Goal: Task Accomplishment & Management: Manage account settings

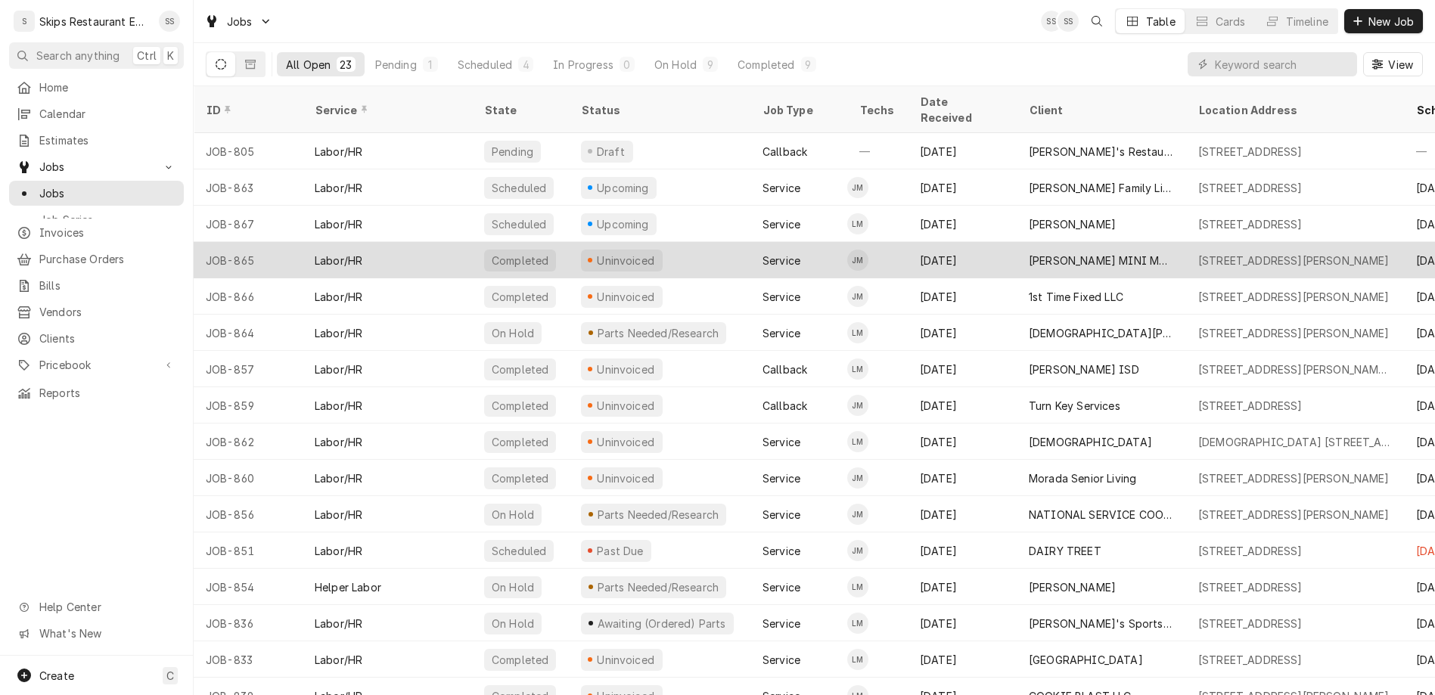
click at [595, 253] on div "Uninvoiced" at bounding box center [625, 261] width 61 height 16
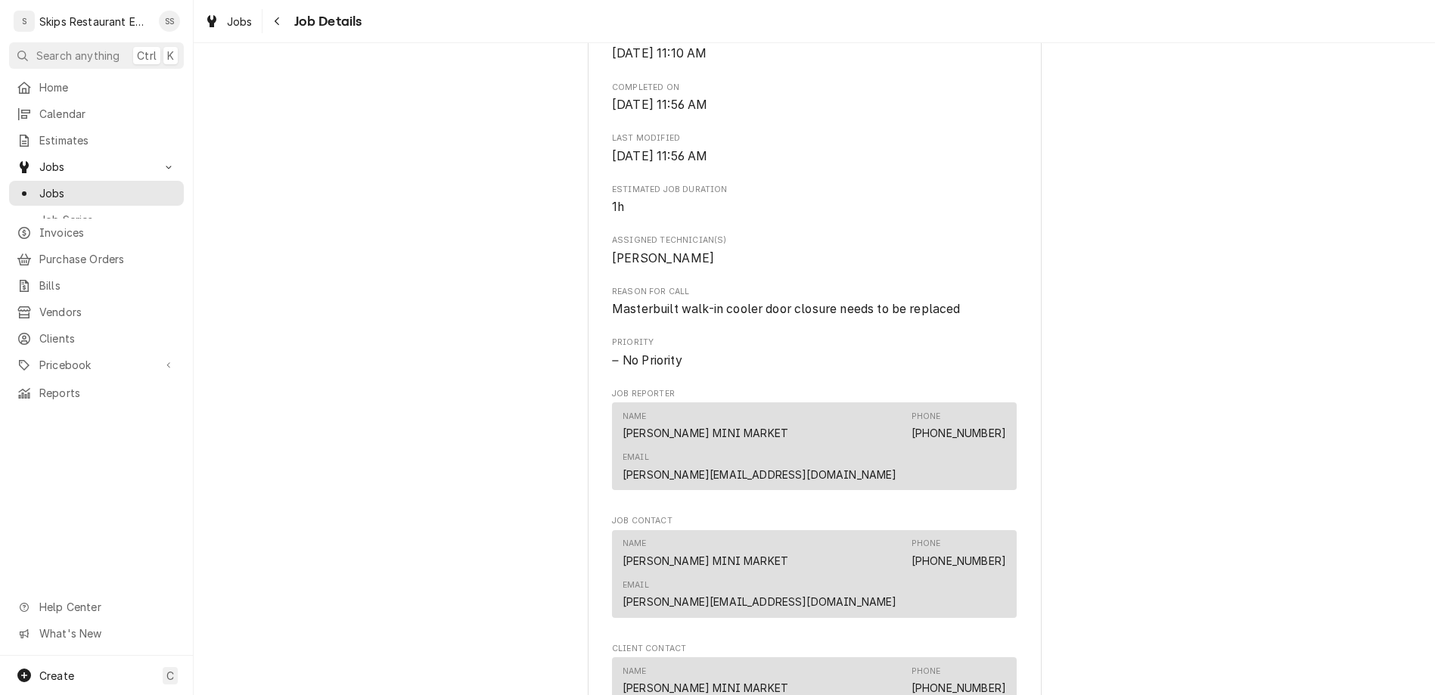
scroll to position [649, 0]
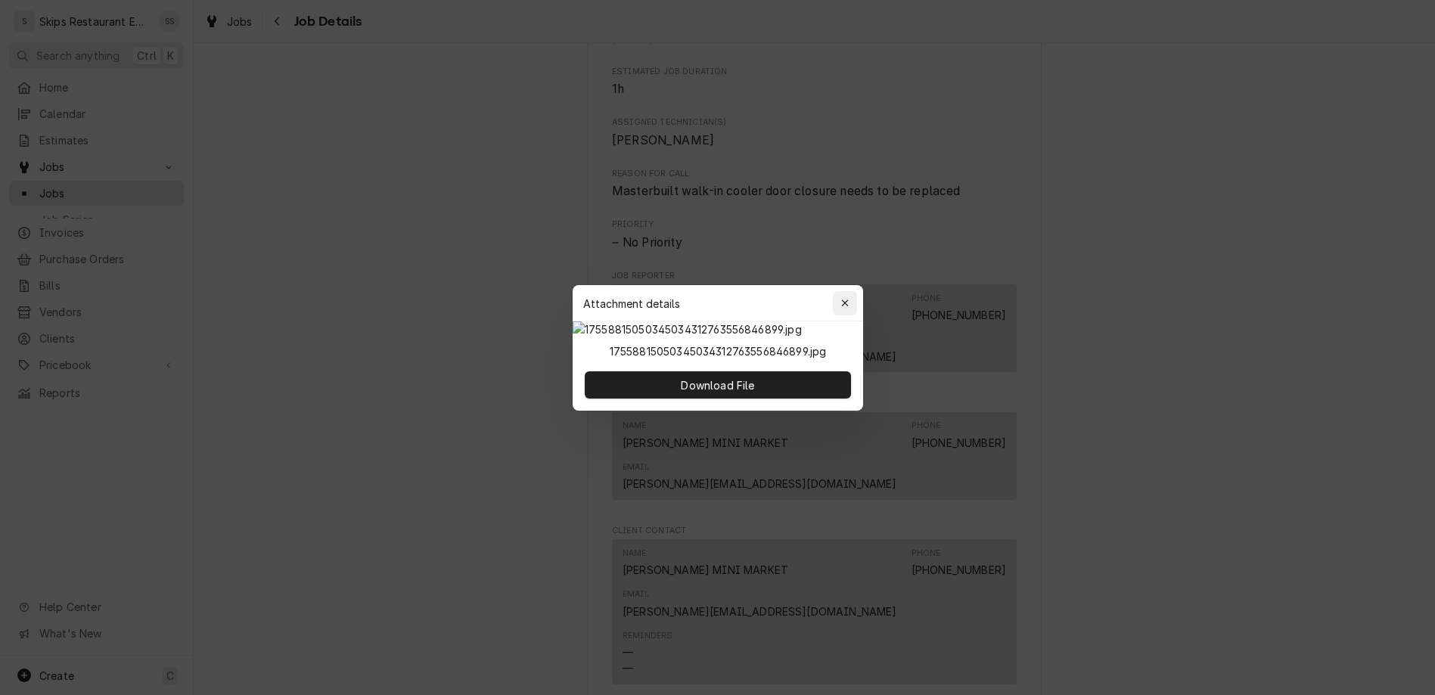
click at [841, 298] on icon "button" at bounding box center [845, 303] width 8 height 11
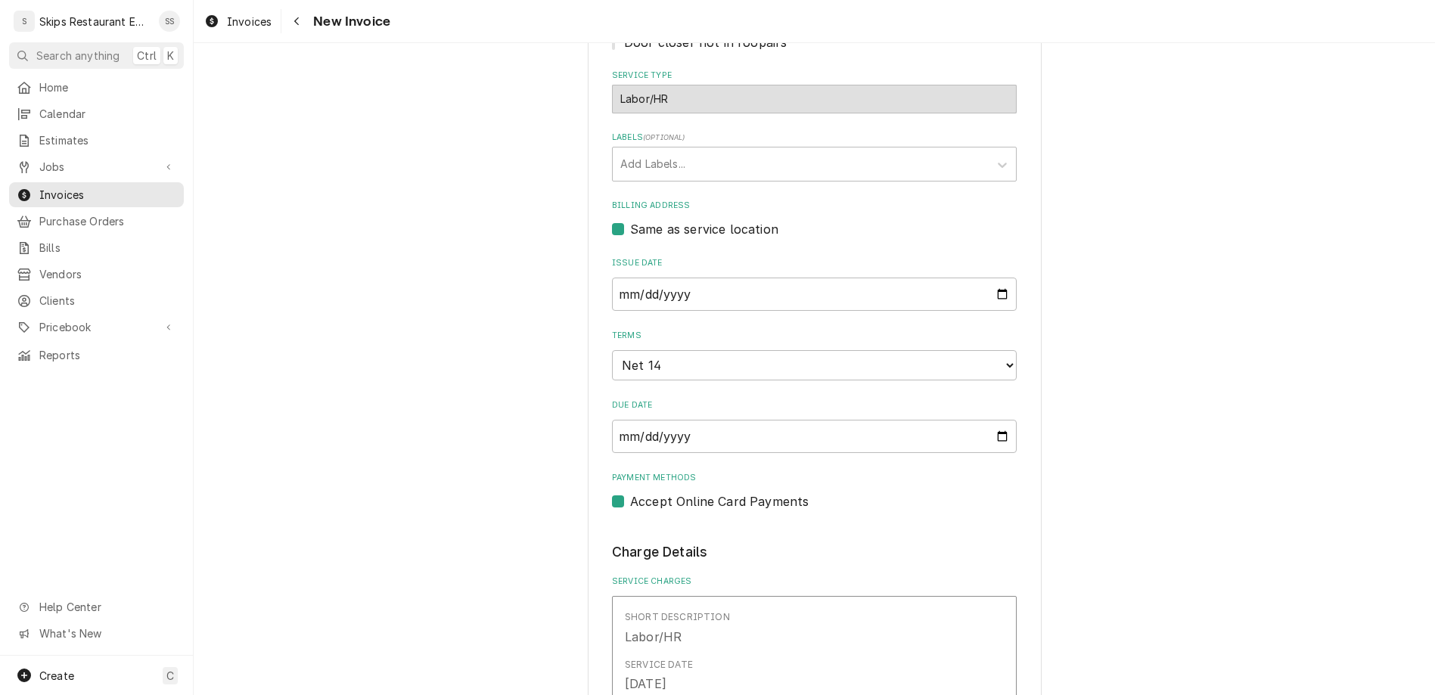
scroll to position [531, 0]
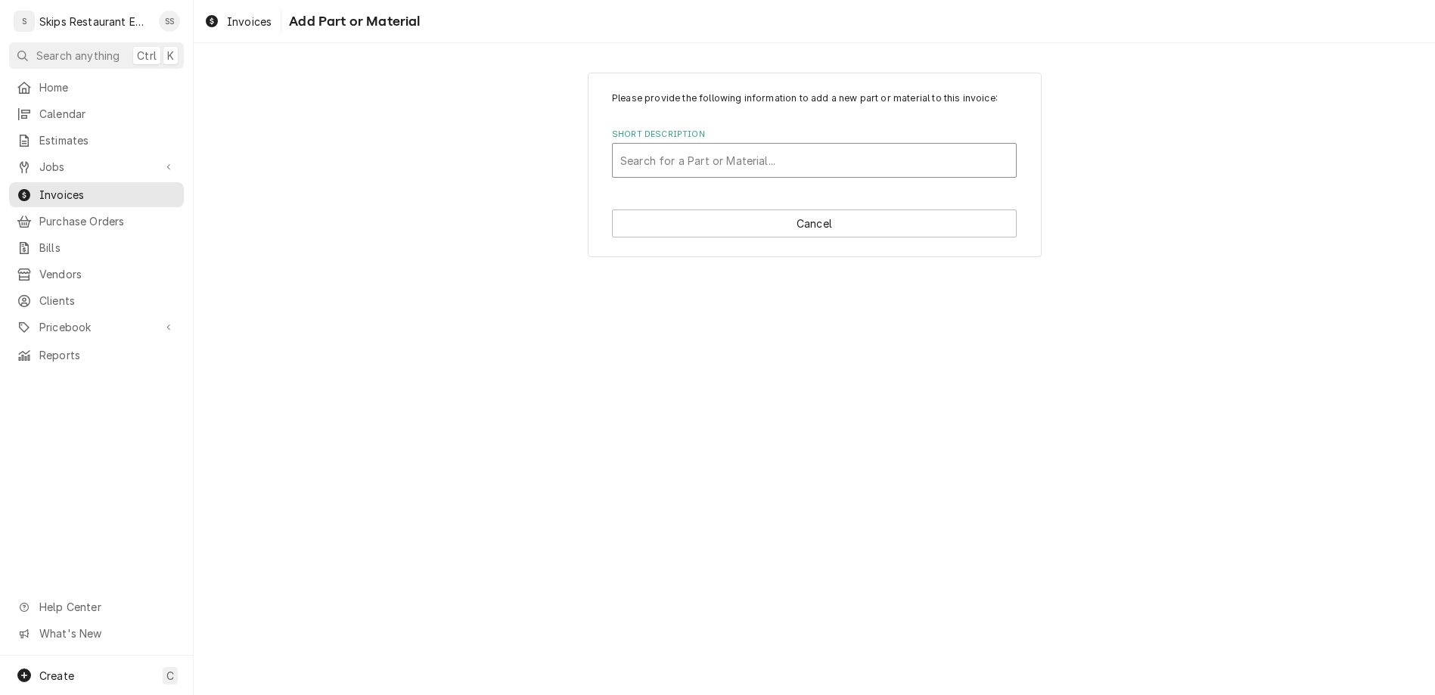
click at [718, 147] on div "Short Description" at bounding box center [814, 160] width 388 height 27
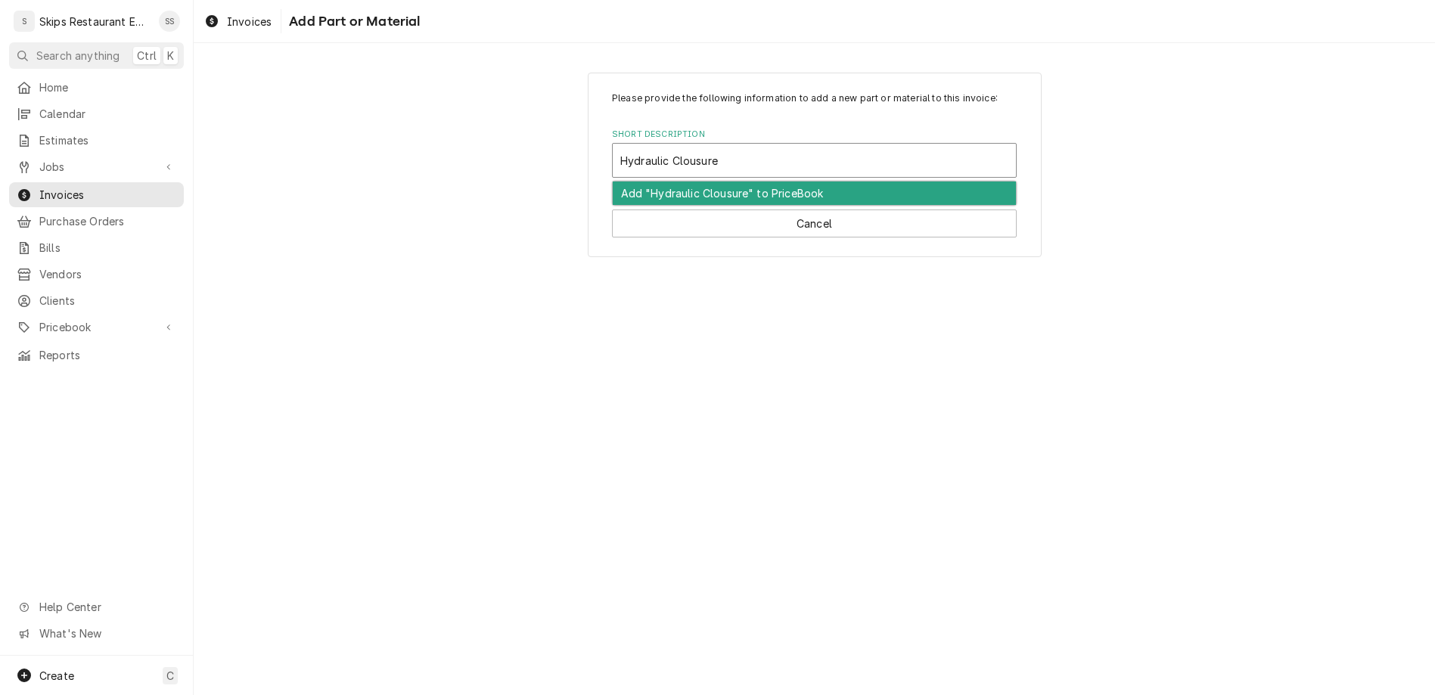
type input "Hydraulic Closure"
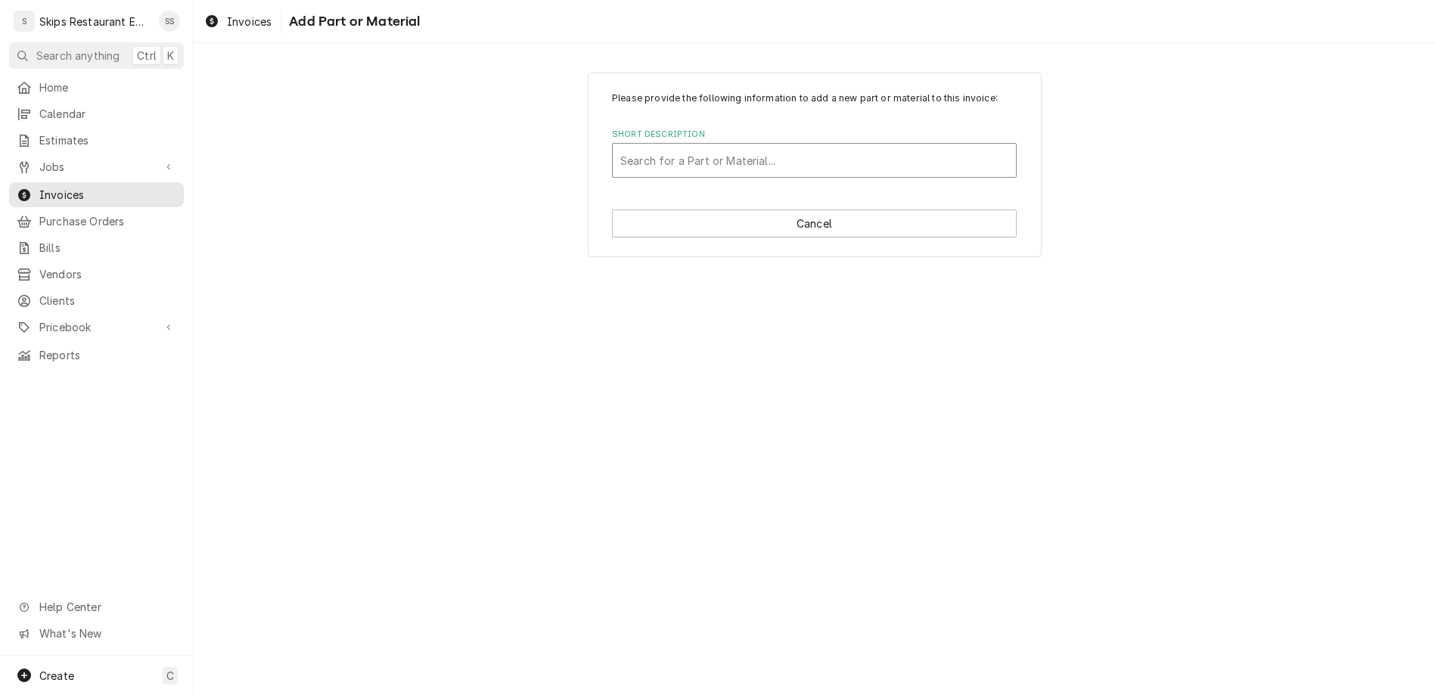
click at [727, 147] on div "Short Description" at bounding box center [814, 160] width 388 height 27
type input "Hydraulic Closure 1 1/8 Offset"
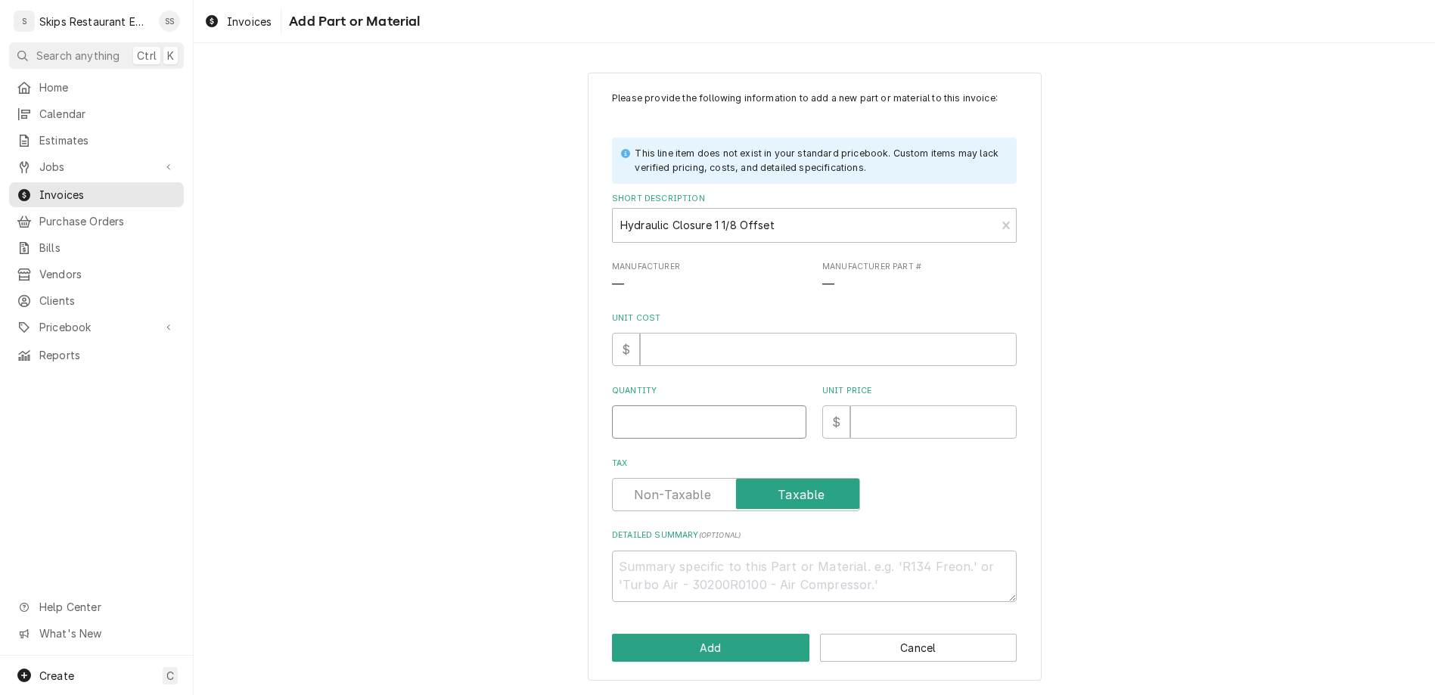
click at [714, 406] on input "Quantity" at bounding box center [709, 422] width 194 height 33
type textarea "x"
type input "1"
click at [822, 261] on span "Manufacturer Part #" at bounding box center [919, 267] width 194 height 12
click at [822, 278] on span "—" at bounding box center [828, 285] width 12 height 14
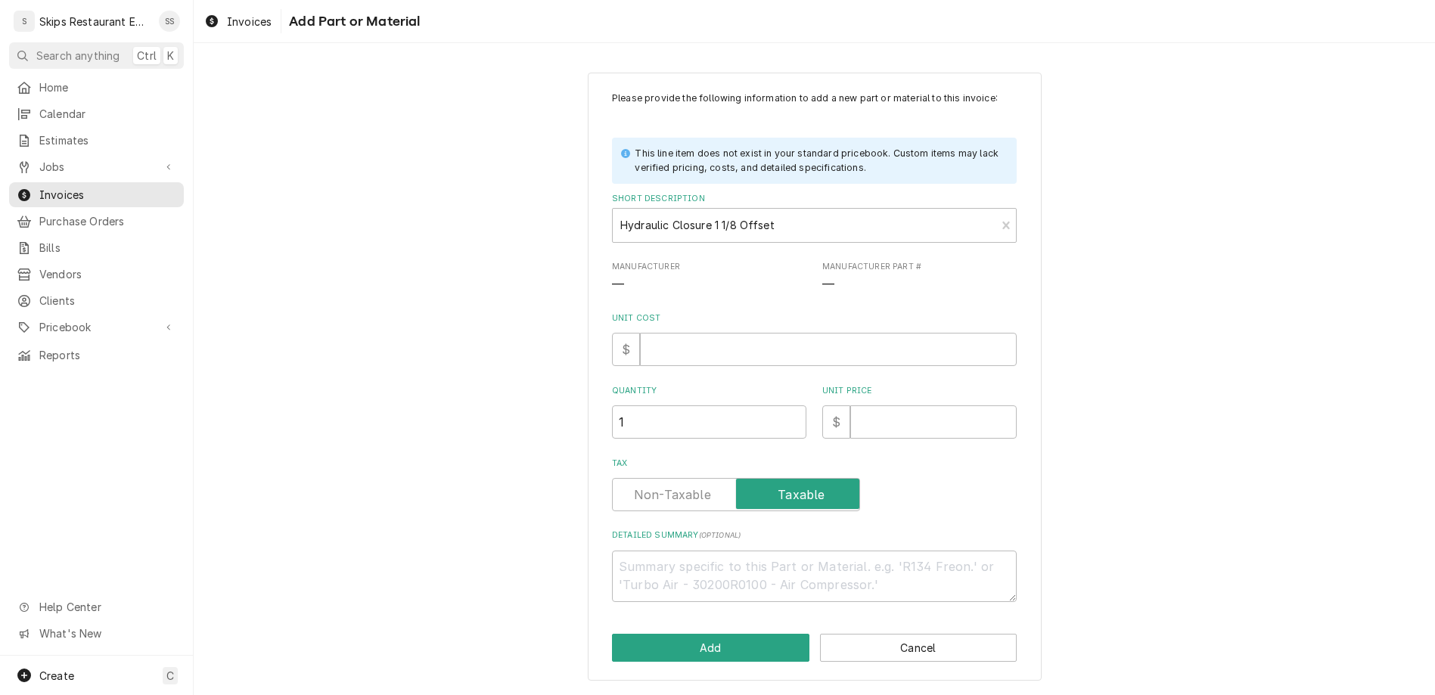
click at [822, 276] on span "—" at bounding box center [919, 285] width 194 height 18
click at [714, 333] on input "Unit Cost" at bounding box center [828, 349] width 377 height 33
type textarea "x"
type input "8"
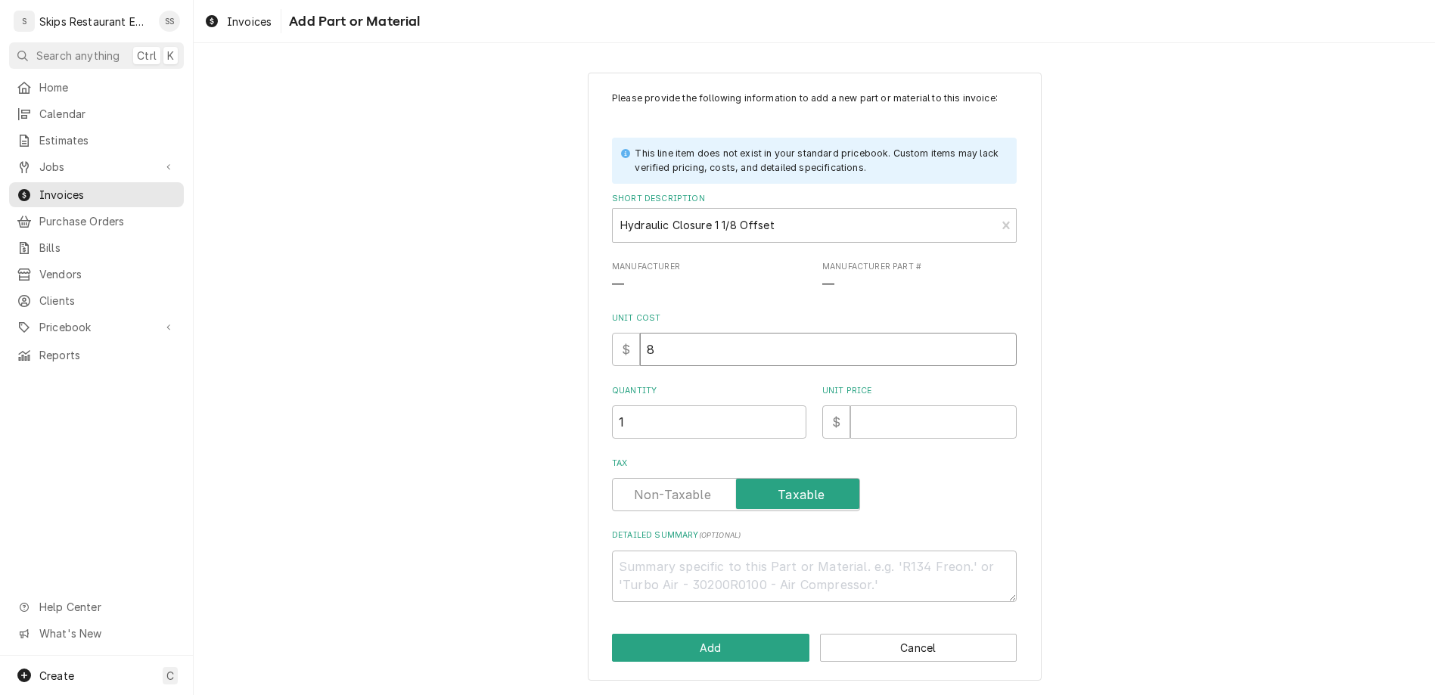
type textarea "x"
type input "88"
type textarea "x"
type input "88.4"
type textarea "x"
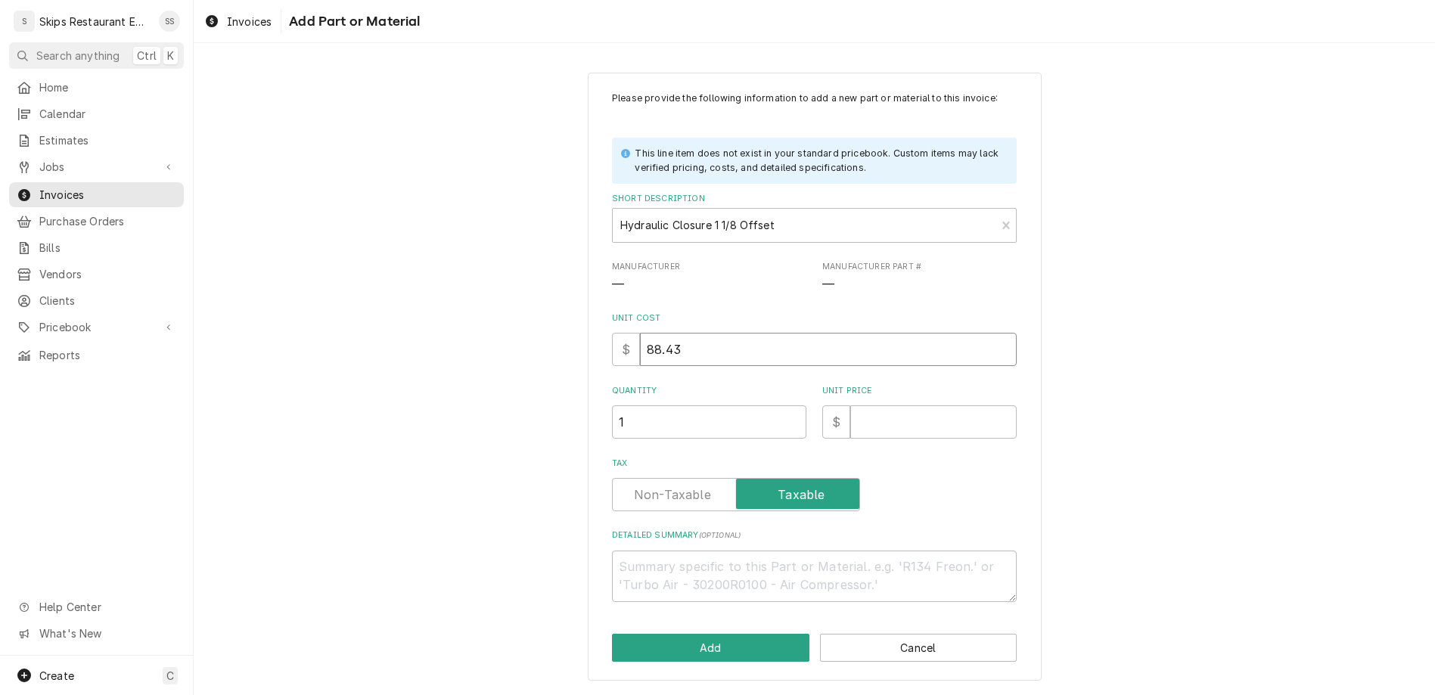
type input "88.43"
type textarea "x"
type input "1"
type textarea "x"
type input "12"
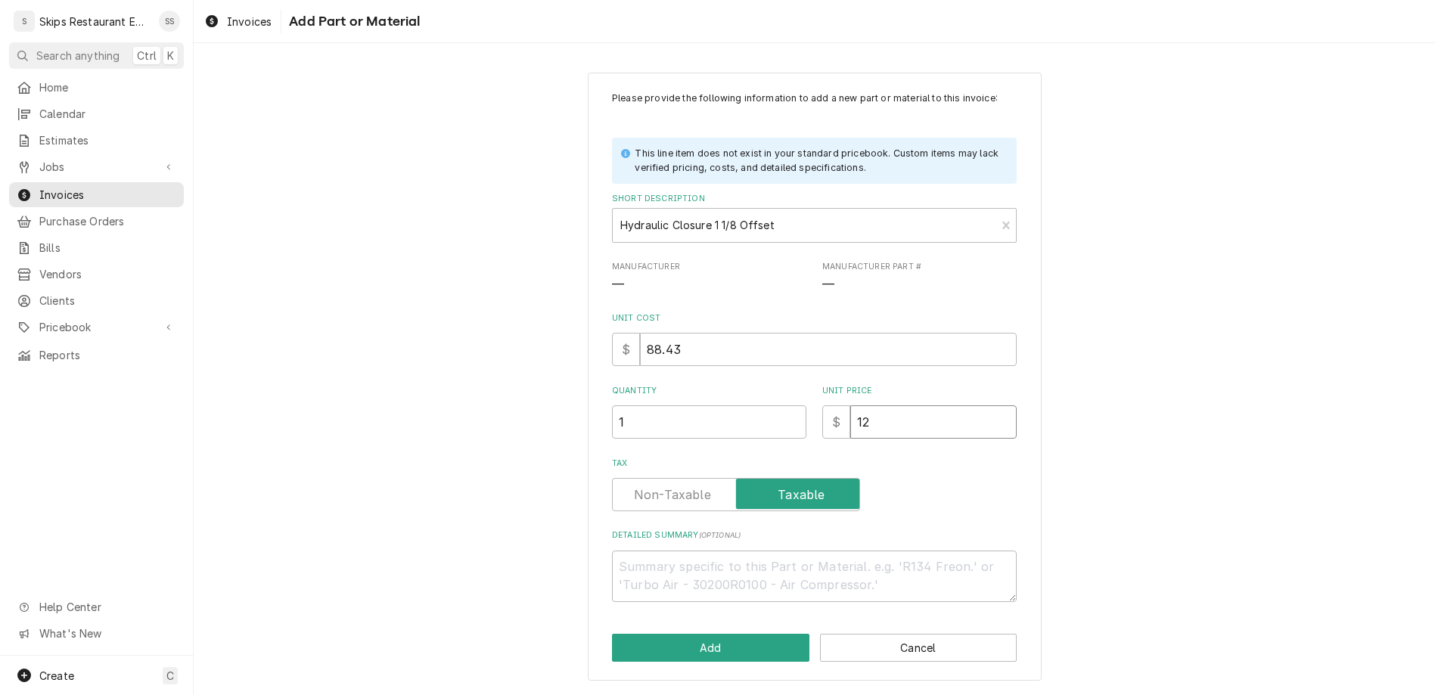
type textarea "x"
type input "123"
type textarea "x"
type input "123.9"
type textarea "x"
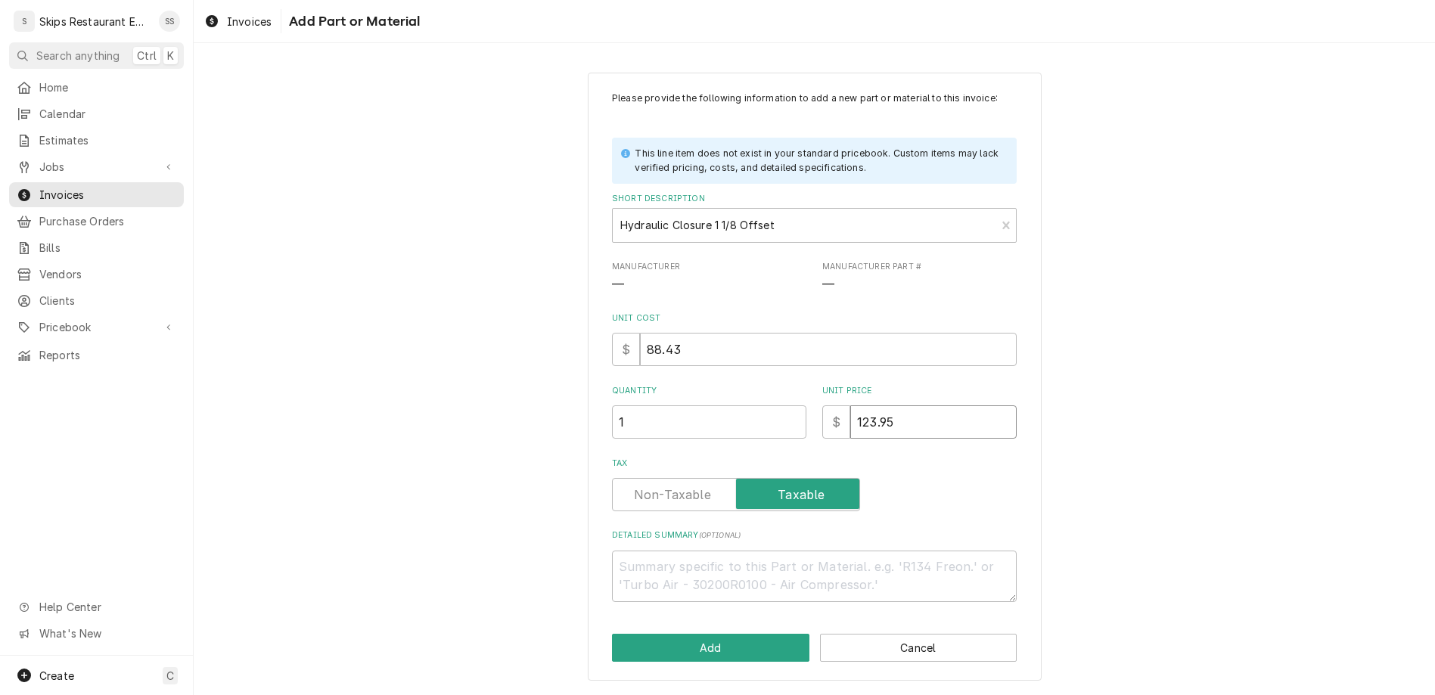
type input "123.95"
click at [722, 634] on button "Add" at bounding box center [710, 648] width 197 height 28
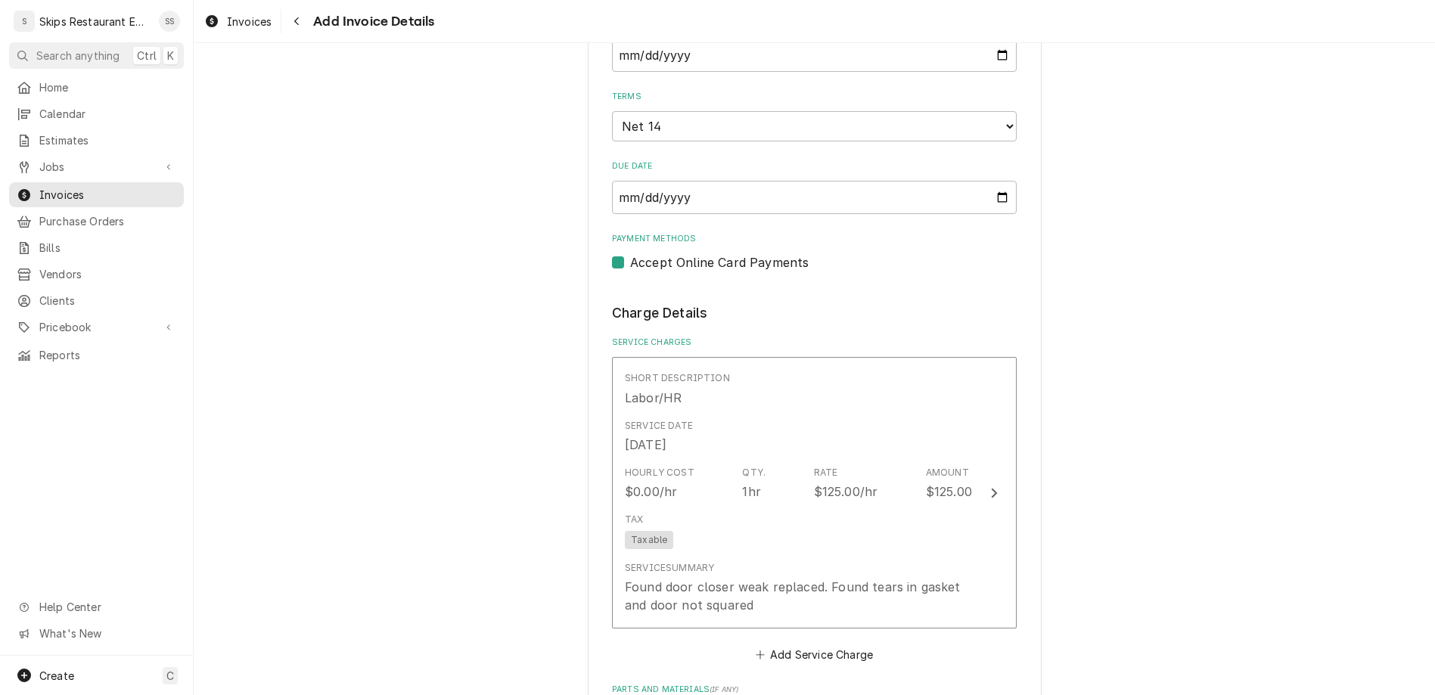
scroll to position [697, 0]
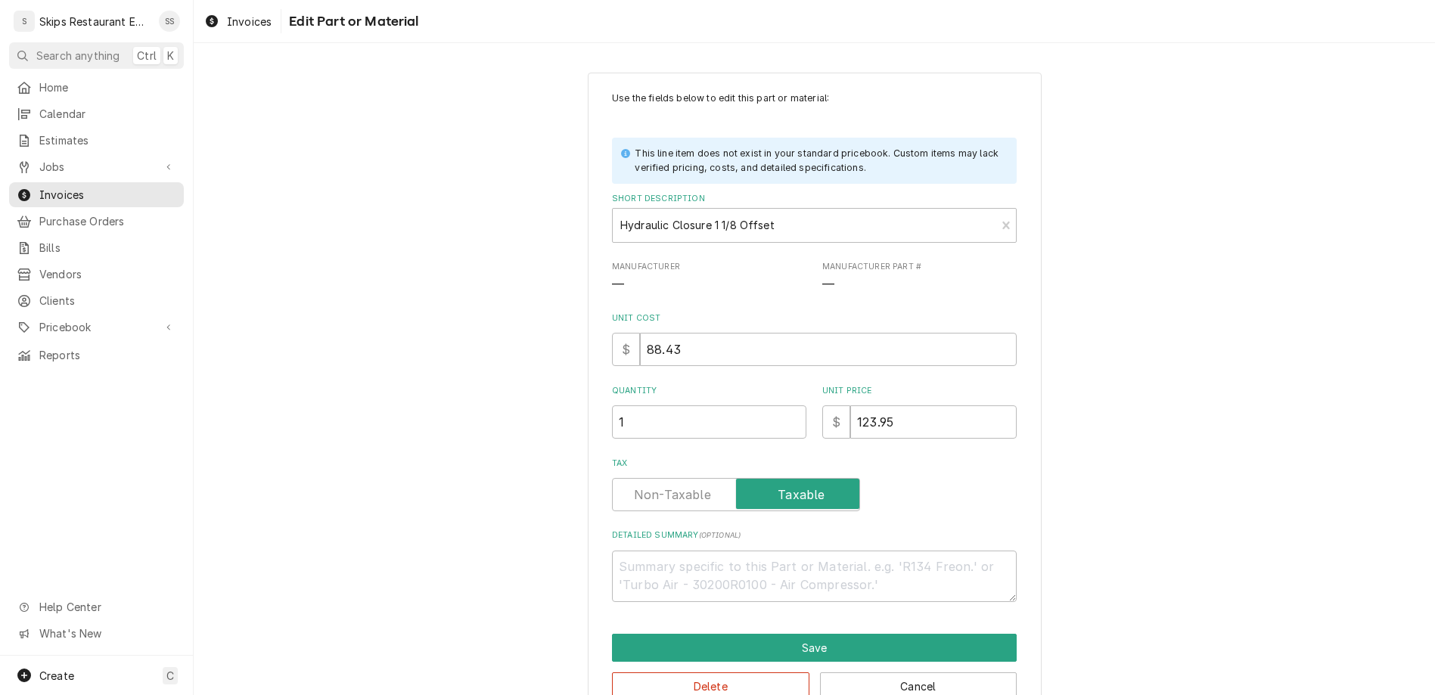
click at [822, 261] on span "Manufacturer Part #" at bounding box center [919, 267] width 194 height 12
click at [795, 261] on div "Manufacturer — Manufacturer Part # —" at bounding box center [814, 277] width 405 height 33
click at [822, 278] on span "—" at bounding box center [828, 285] width 12 height 14
click at [844, 261] on span "Manufacturer Part #" at bounding box center [919, 267] width 194 height 12
click at [803, 634] on button "Save" at bounding box center [814, 648] width 405 height 28
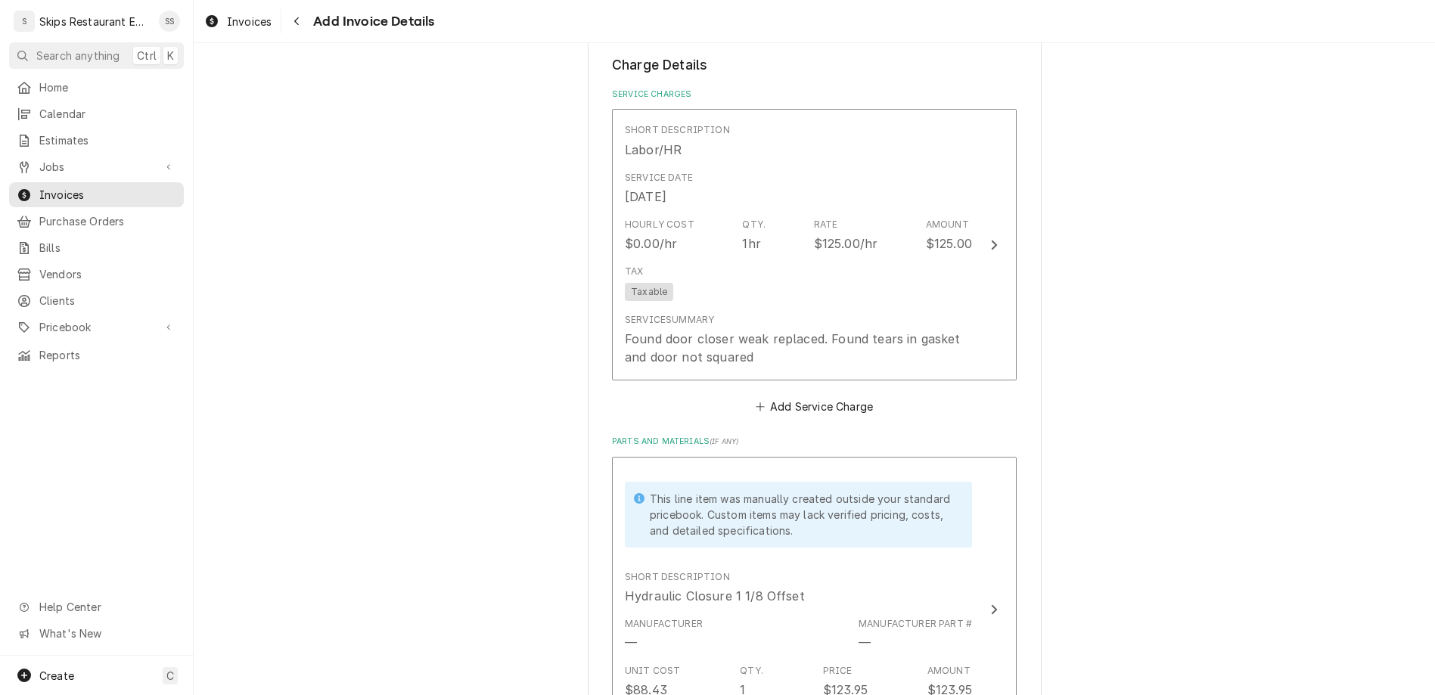
scroll to position [981, 0]
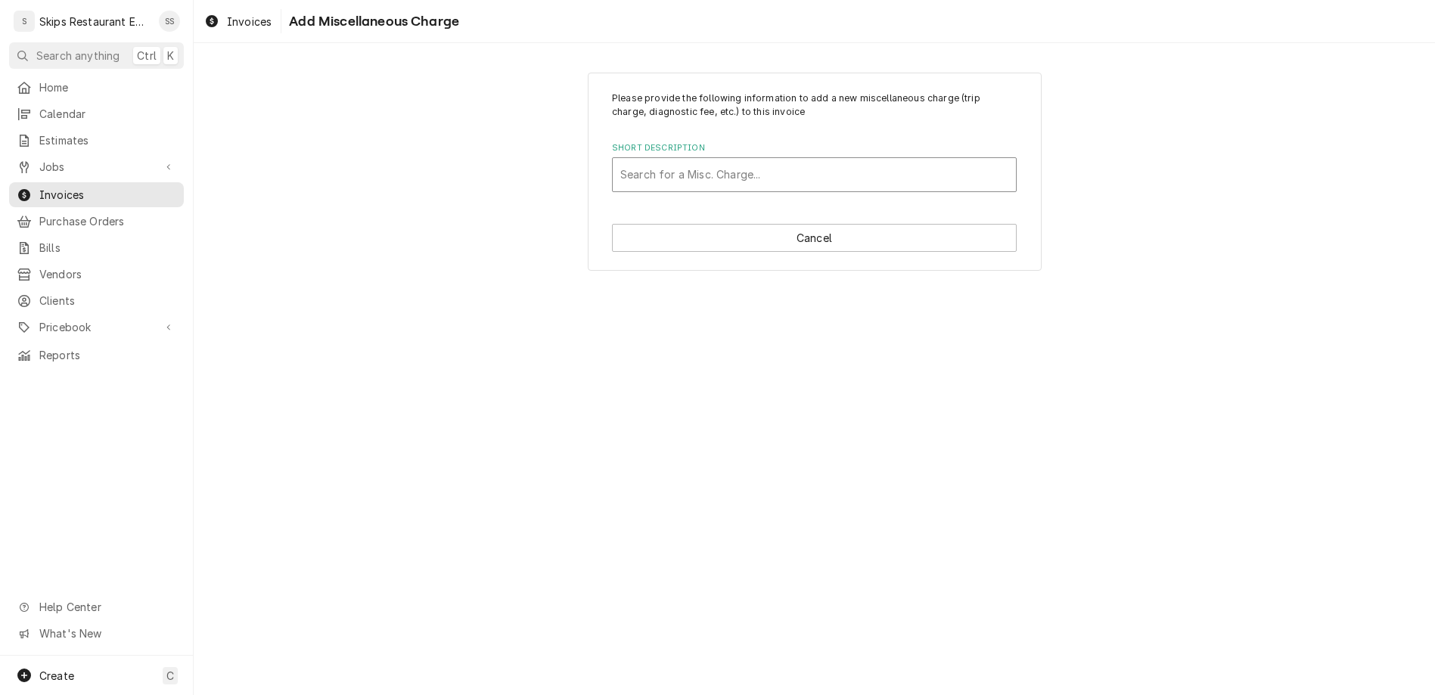
click at [710, 161] on div "Short Description" at bounding box center [814, 174] width 388 height 27
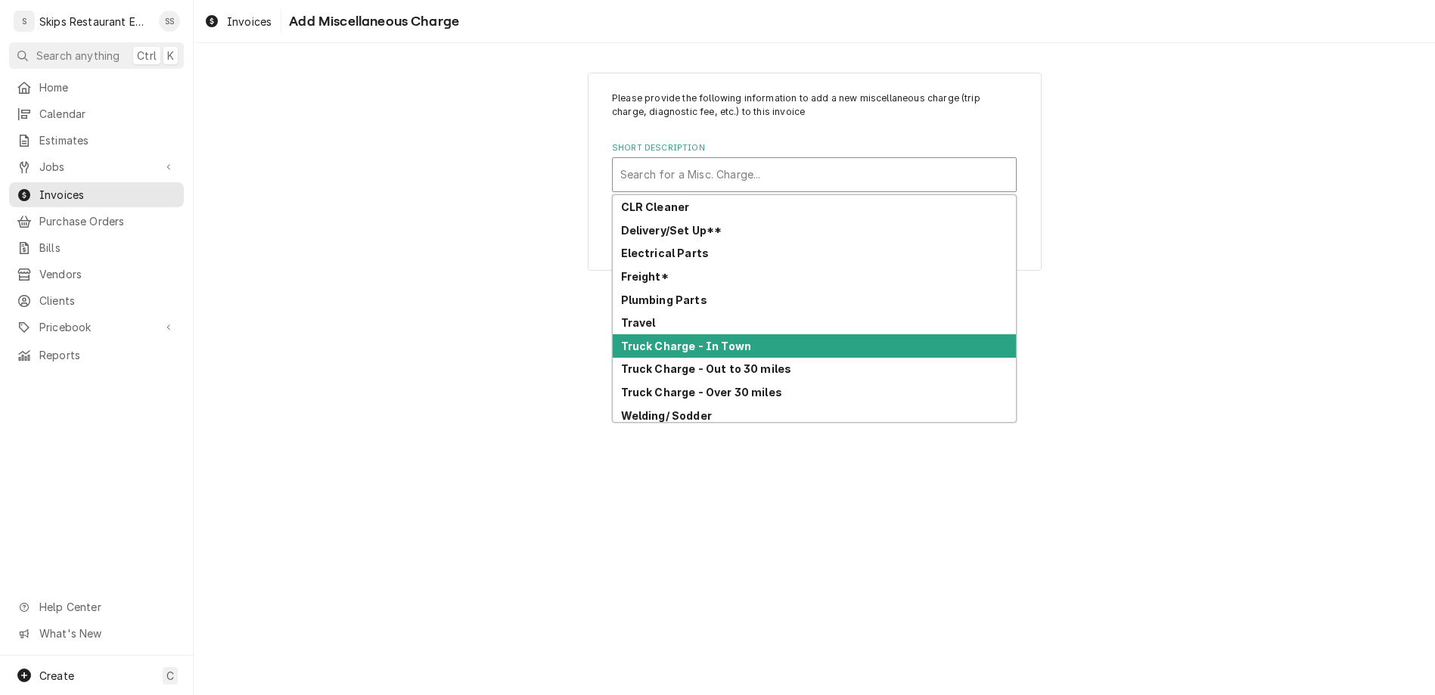
click at [666, 340] on strong "Truck Charge - In Town" at bounding box center [686, 346] width 131 height 13
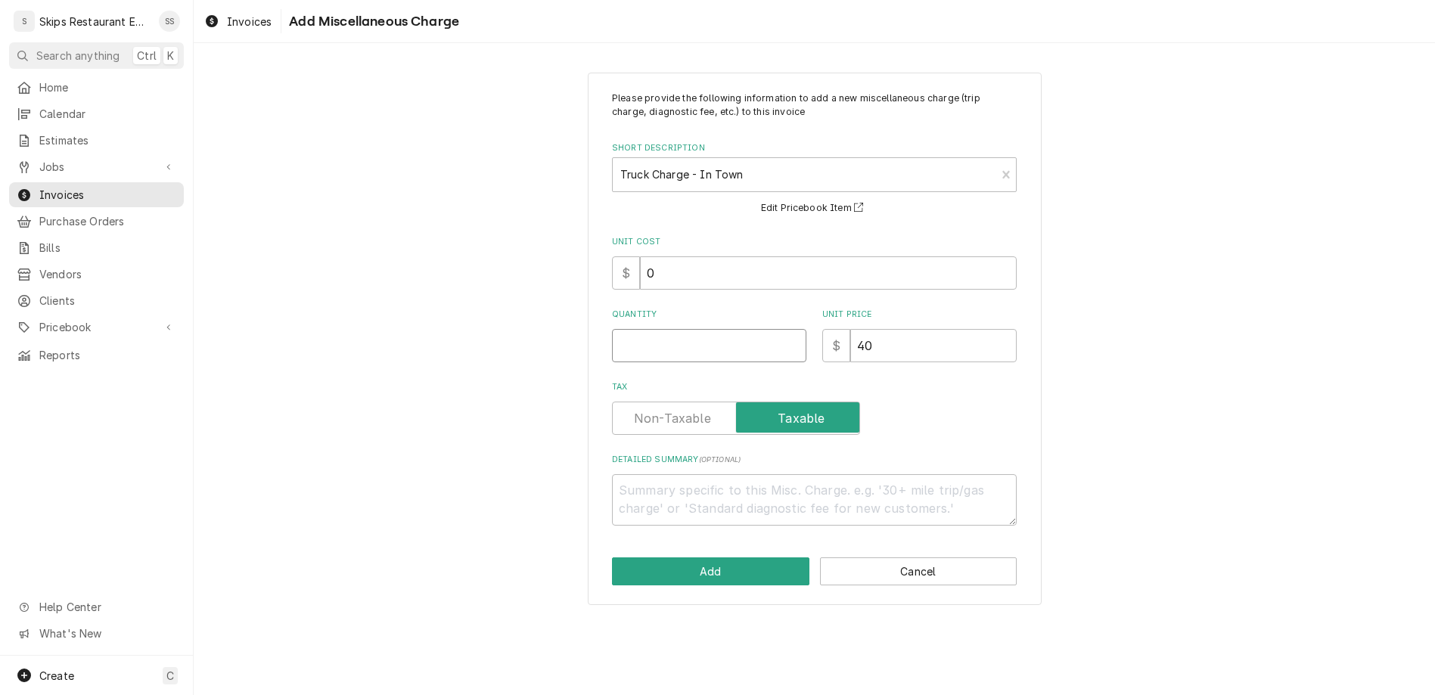
click at [668, 329] on input "Quantity" at bounding box center [709, 345] width 194 height 33
type textarea "x"
type input "1"
click at [694, 558] on button "Add" at bounding box center [710, 572] width 197 height 28
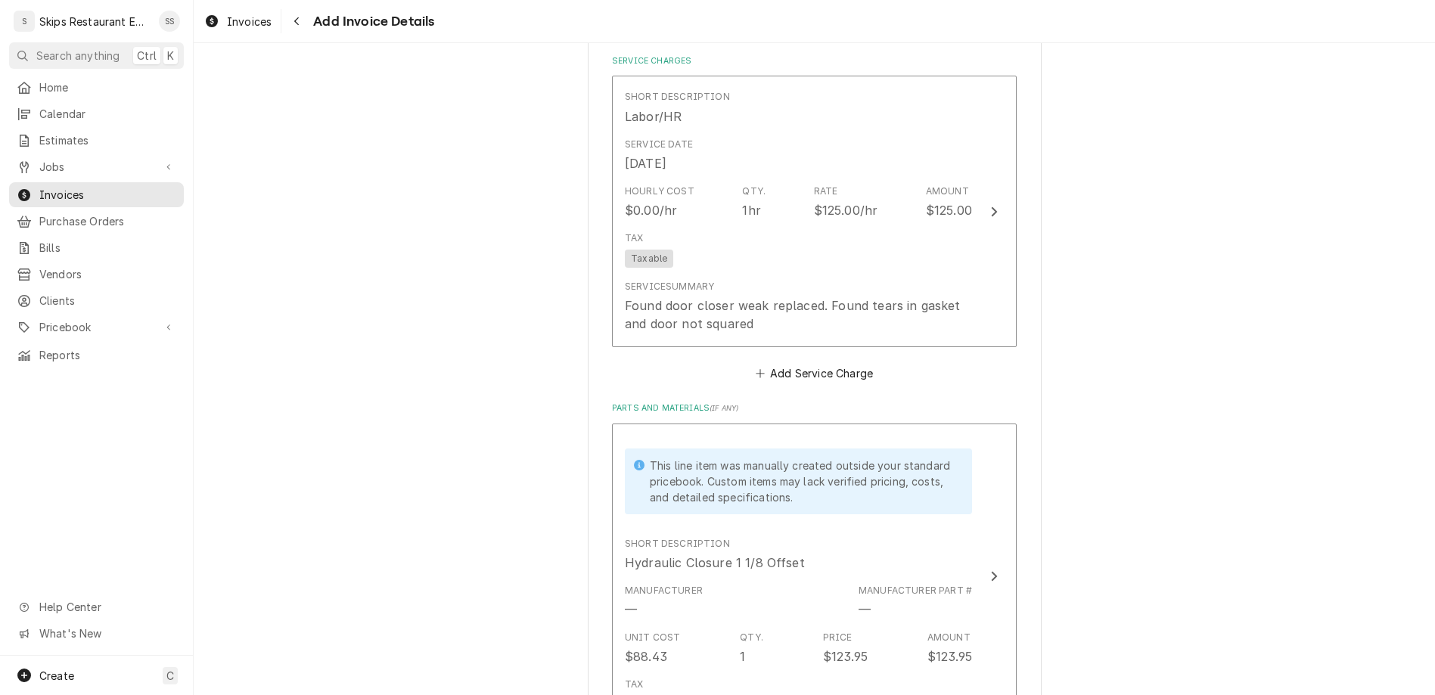
scroll to position [1087, 0]
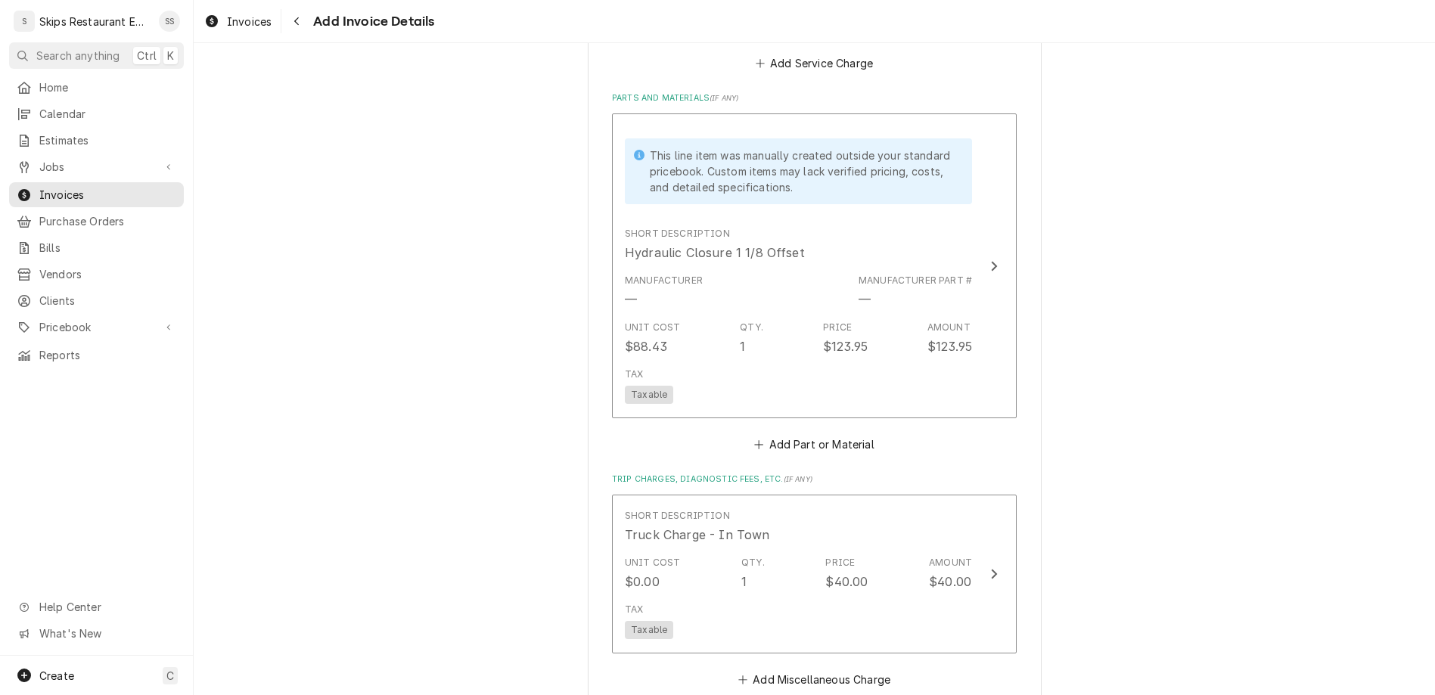
type textarea "x"
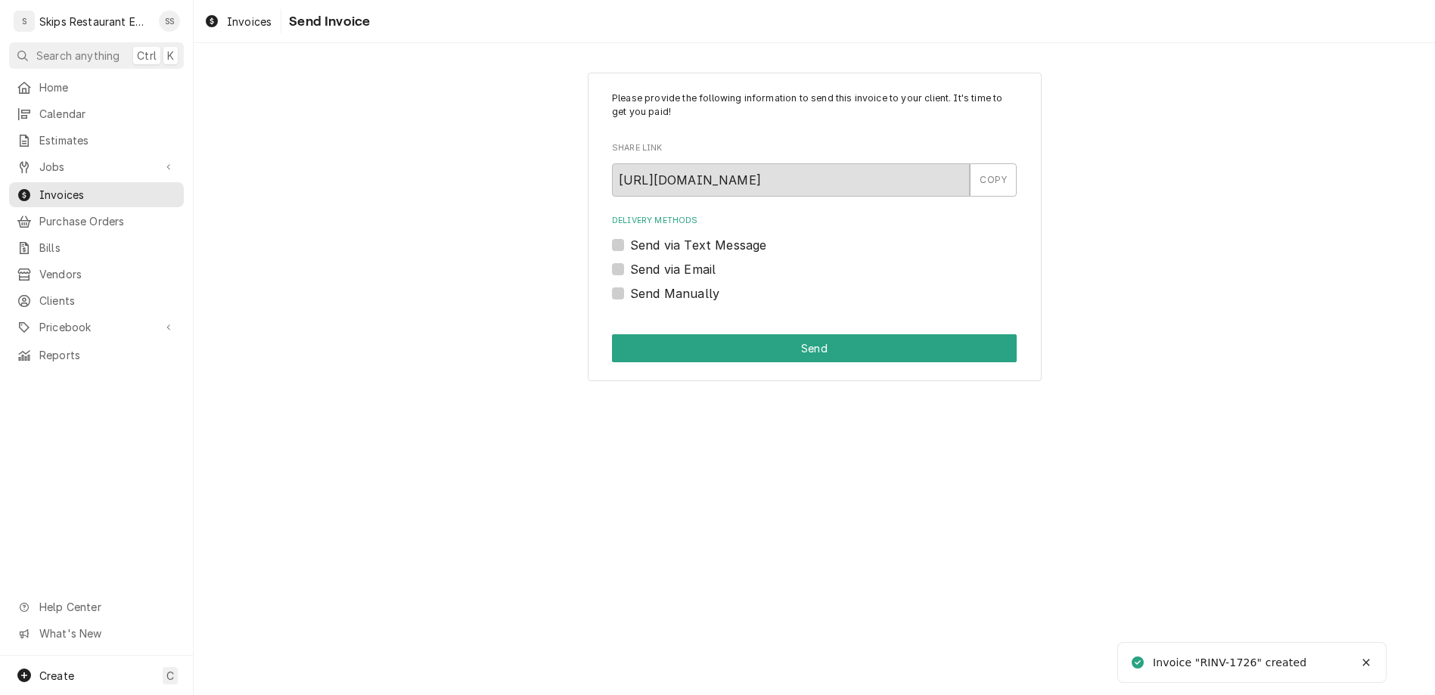
click at [643, 284] on label "Send Manually" at bounding box center [674, 293] width 89 height 18
click at [643, 284] on input "Send Manually" at bounding box center [832, 300] width 405 height 33
checkbox input "true"
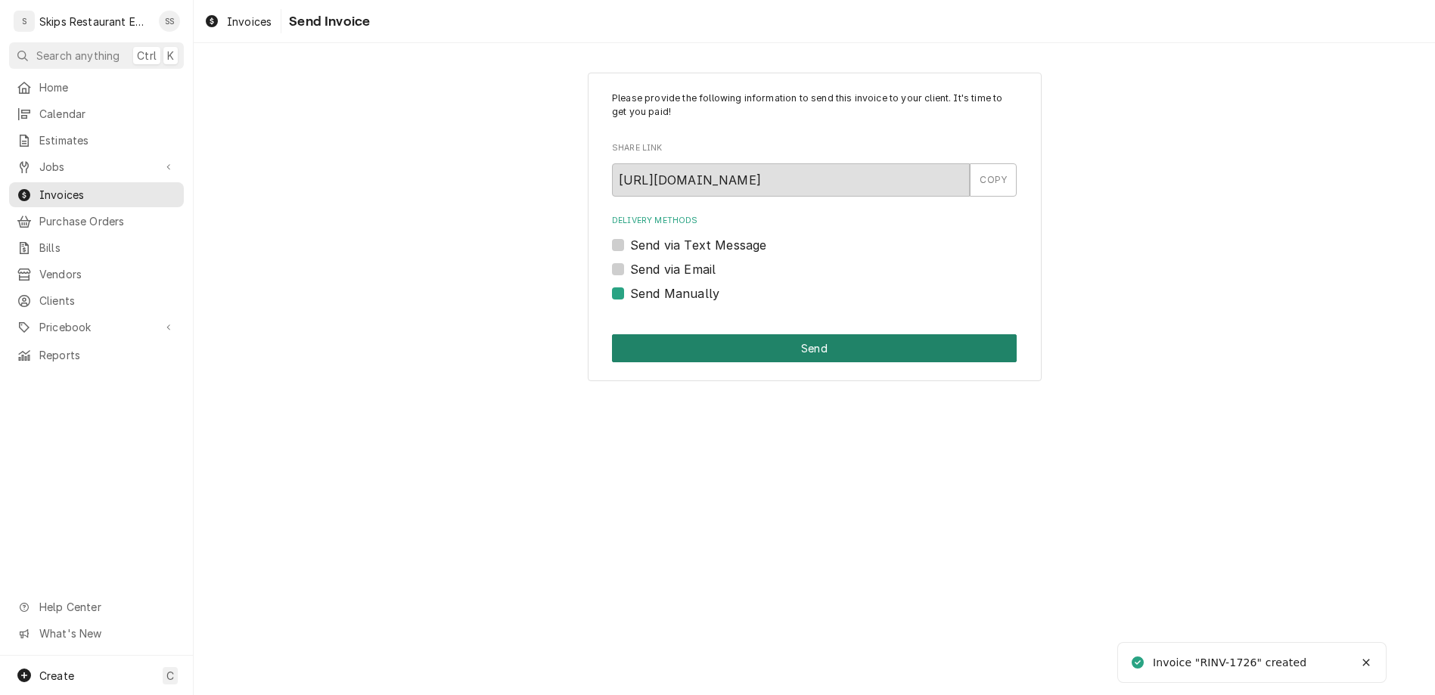
click at [693, 334] on button "Send" at bounding box center [814, 348] width 405 height 28
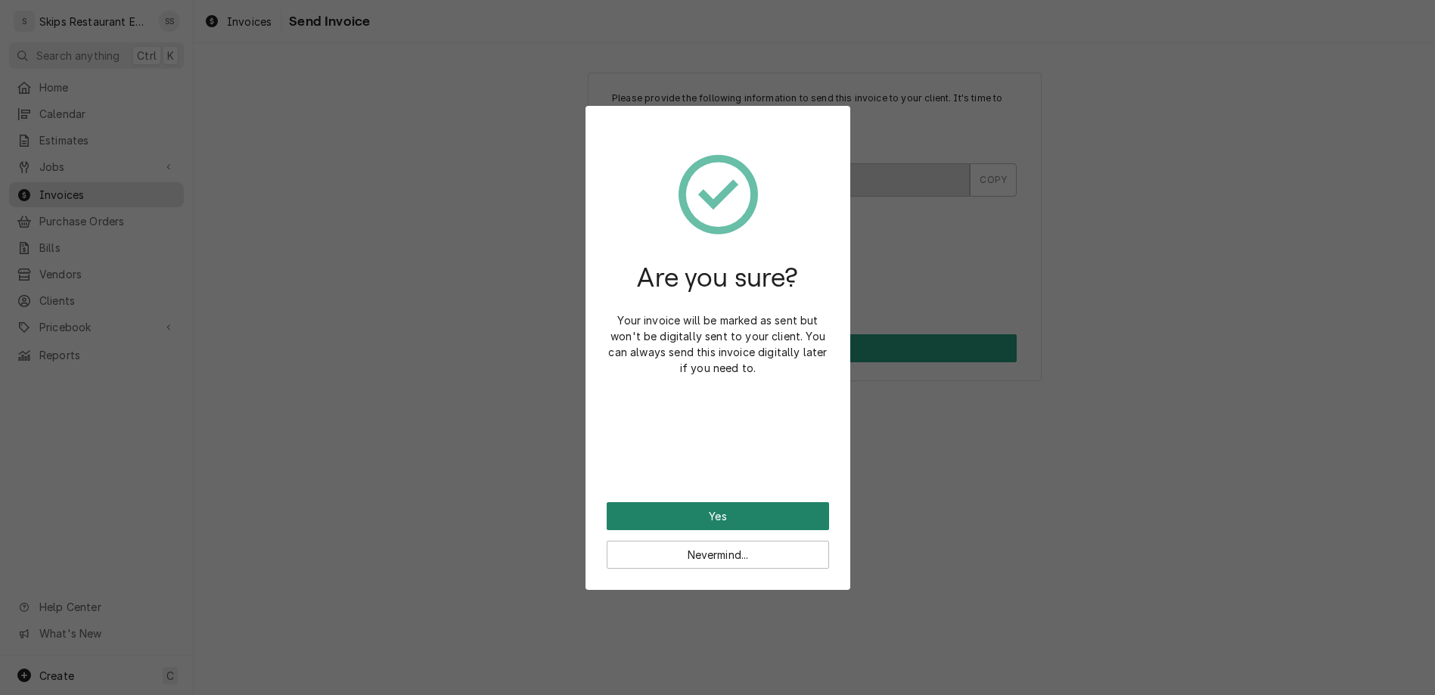
click at [689, 502] on button "Yes" at bounding box center [718, 516] width 222 height 28
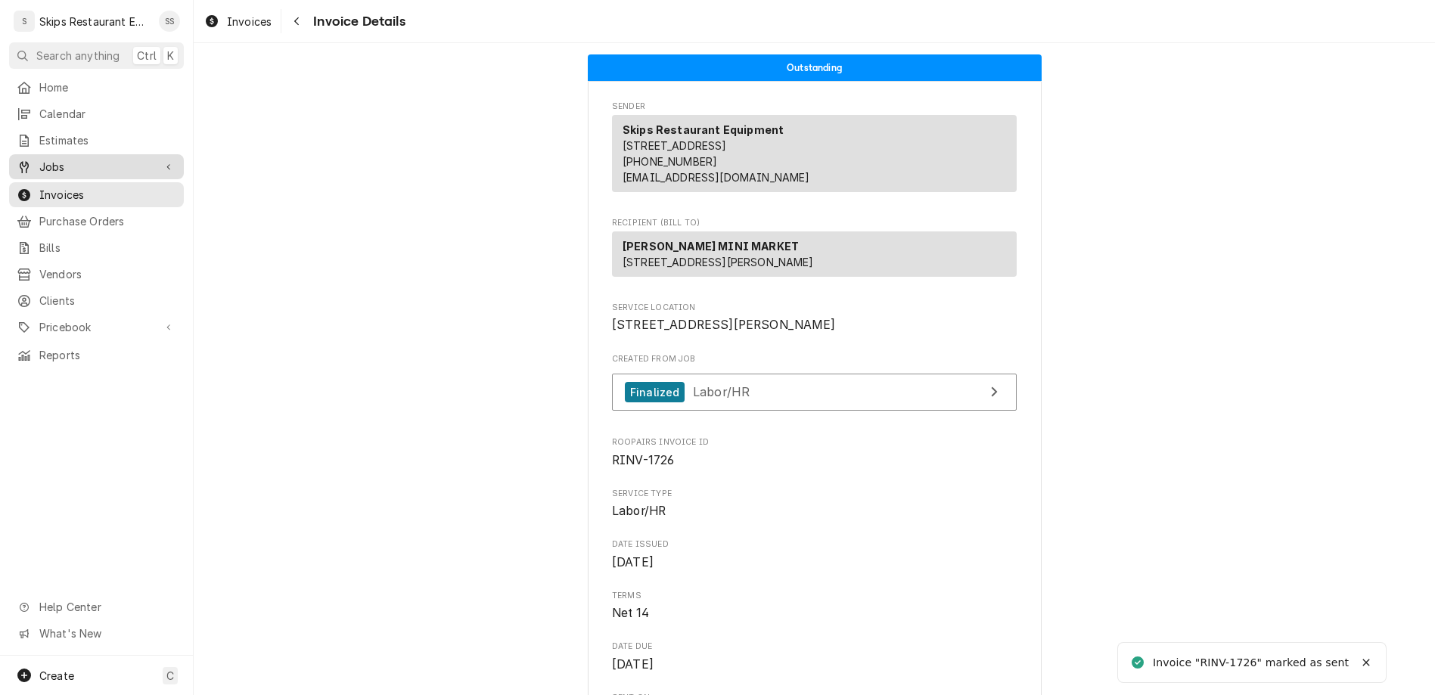
click at [41, 157] on div "Jobs" at bounding box center [96, 166] width 169 height 19
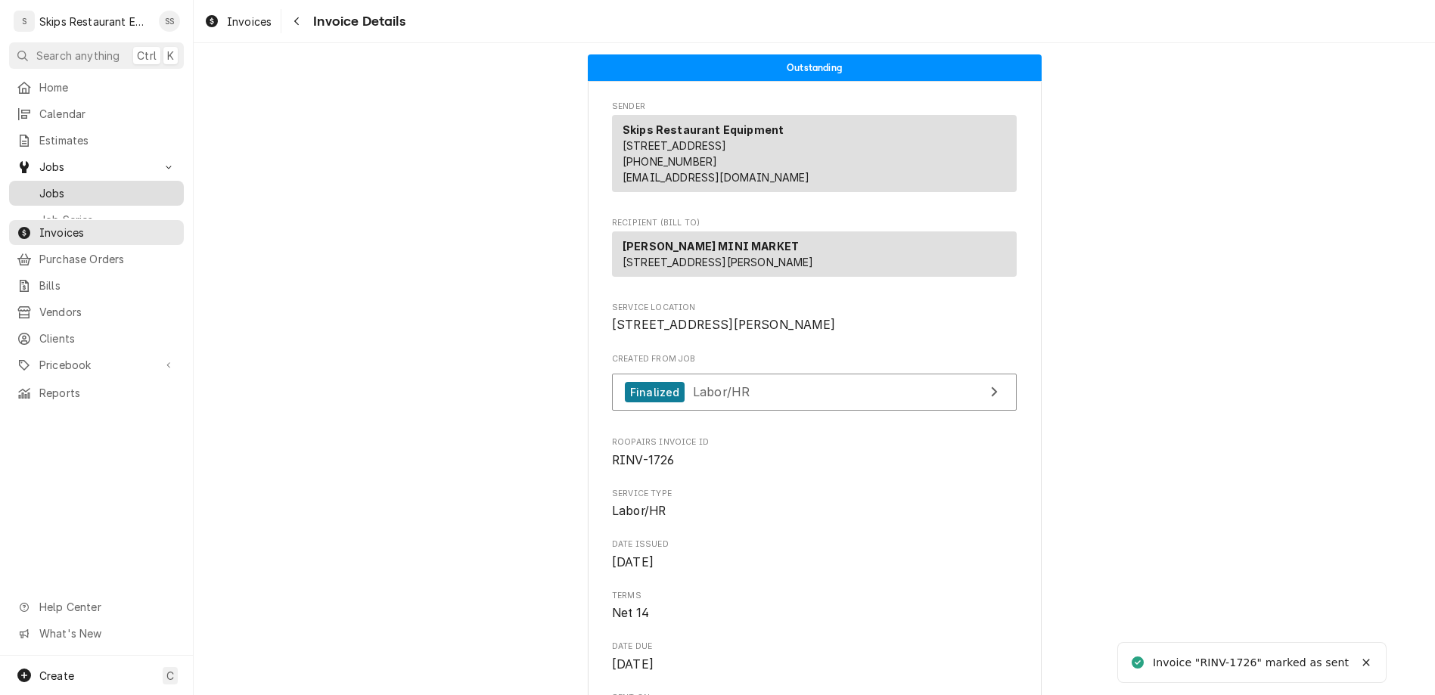
click at [39, 185] on span "Jobs" at bounding box center [107, 193] width 137 height 16
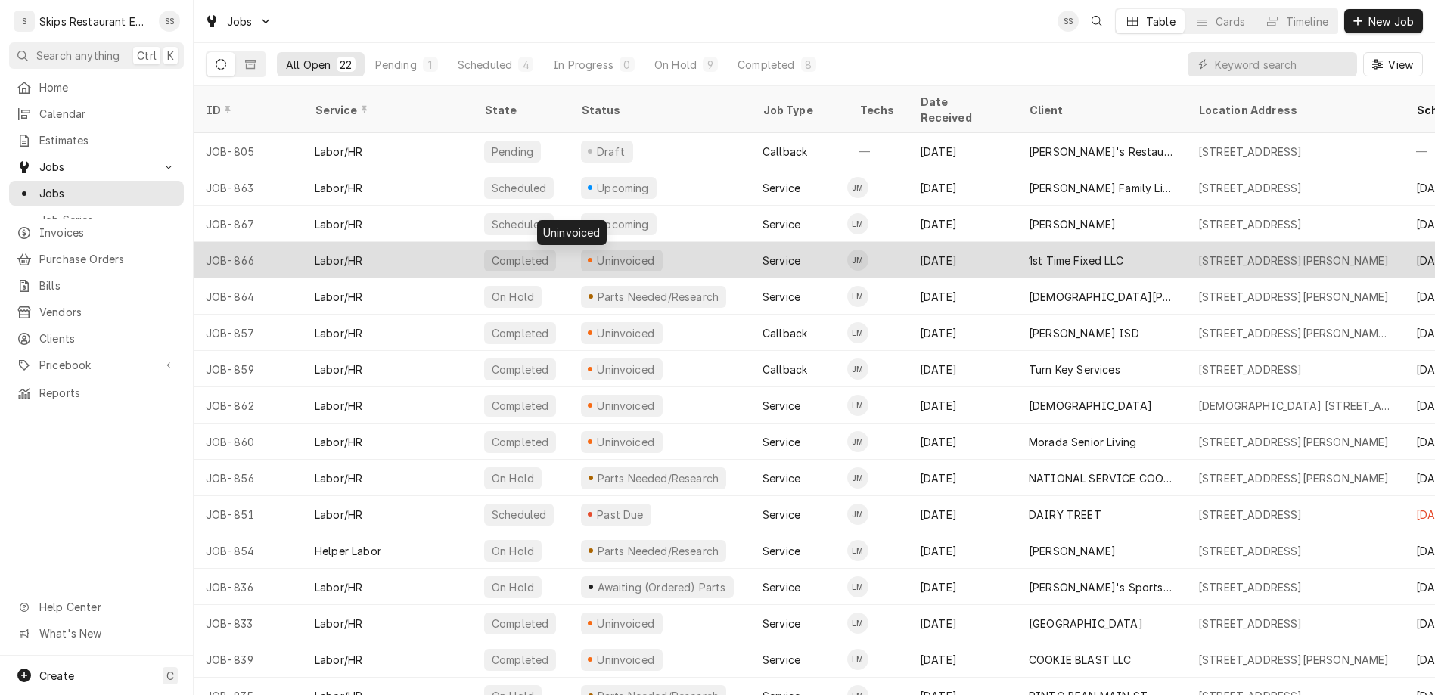
click at [595, 253] on div "Uninvoiced" at bounding box center [625, 261] width 61 height 16
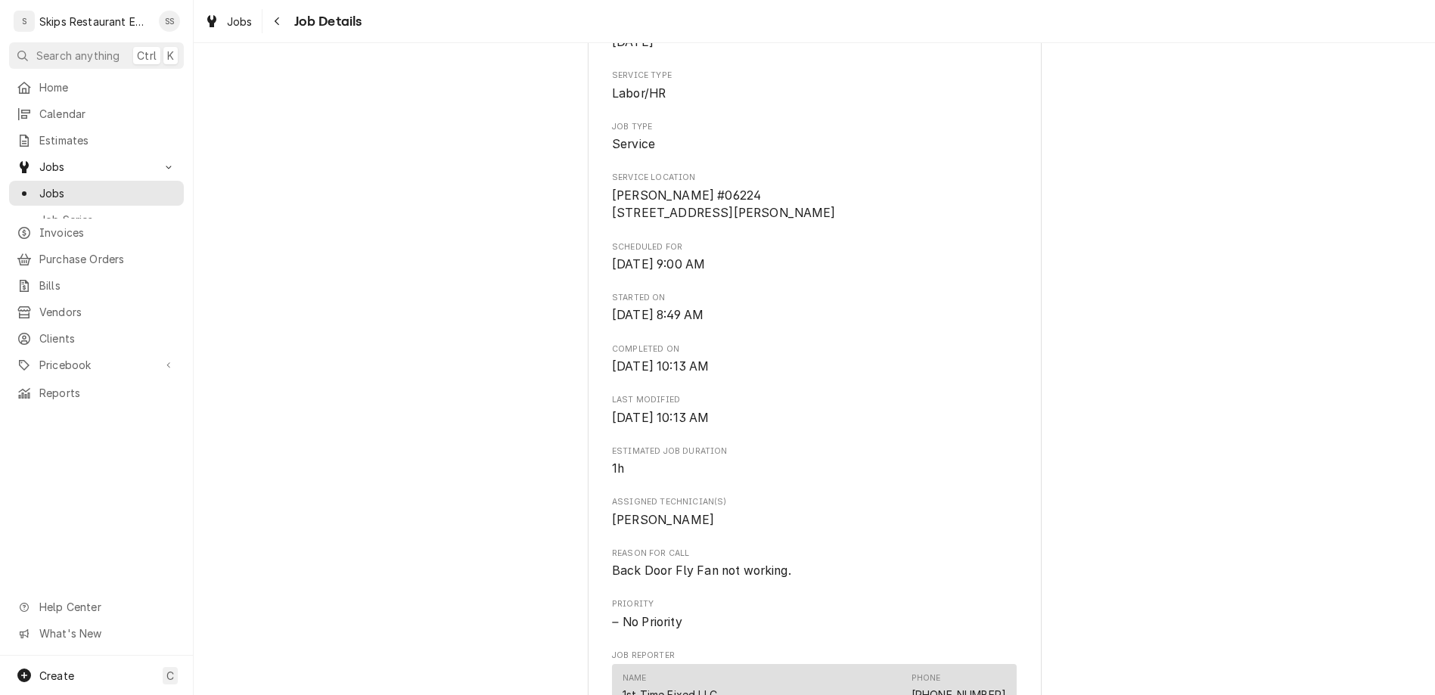
scroll to position [413, 0]
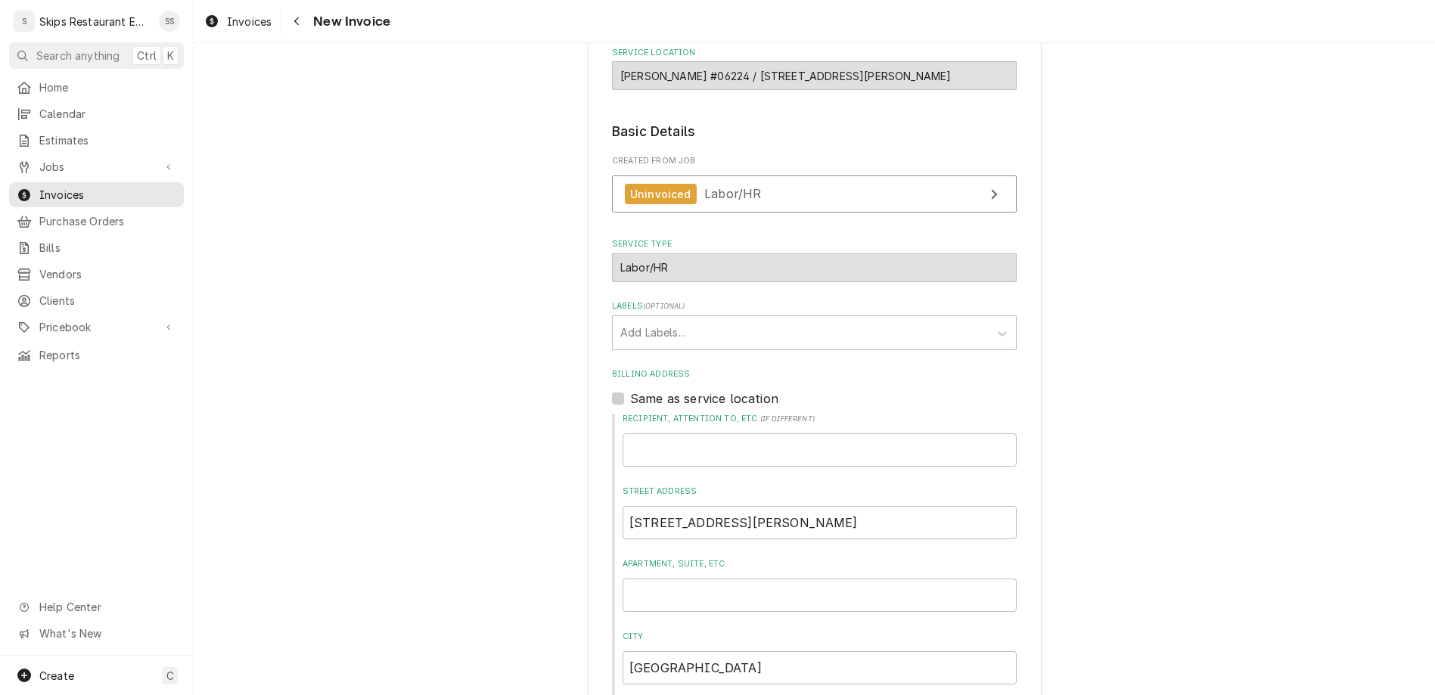
scroll to position [264, 0]
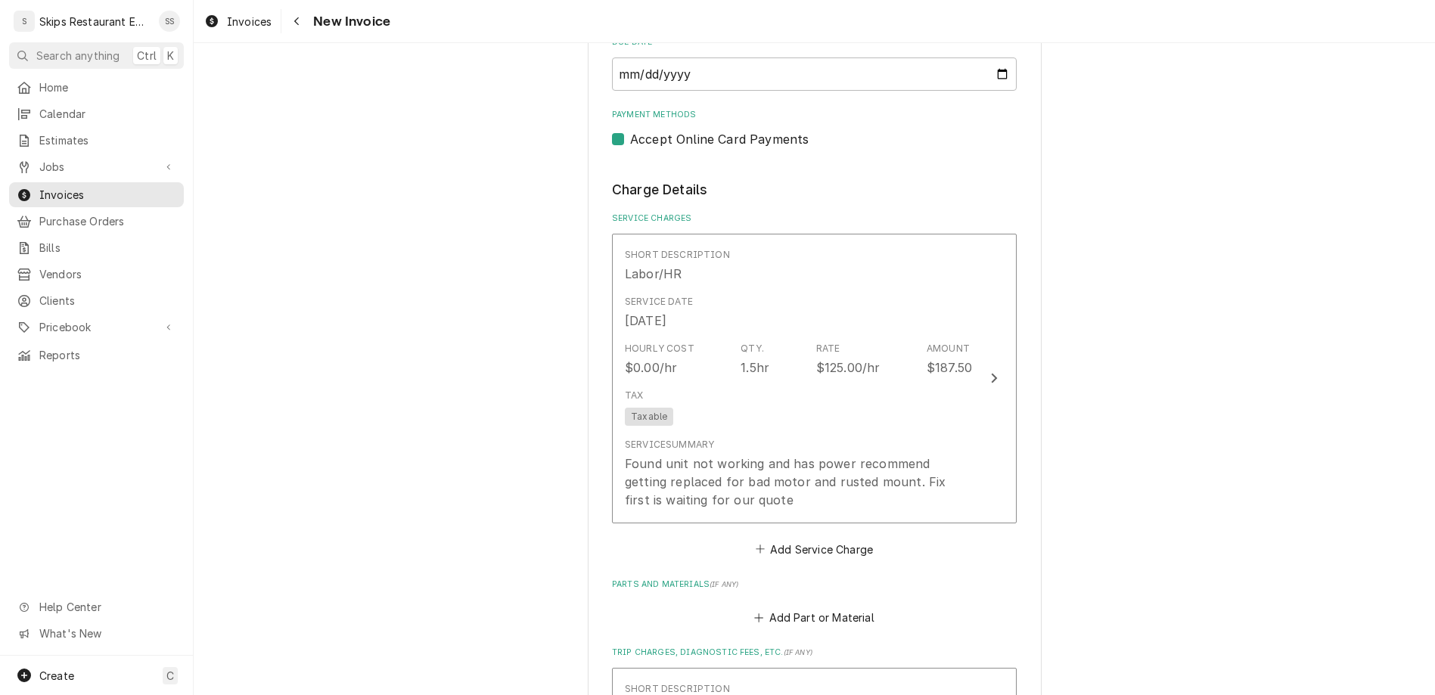
scroll to position [1149, 0]
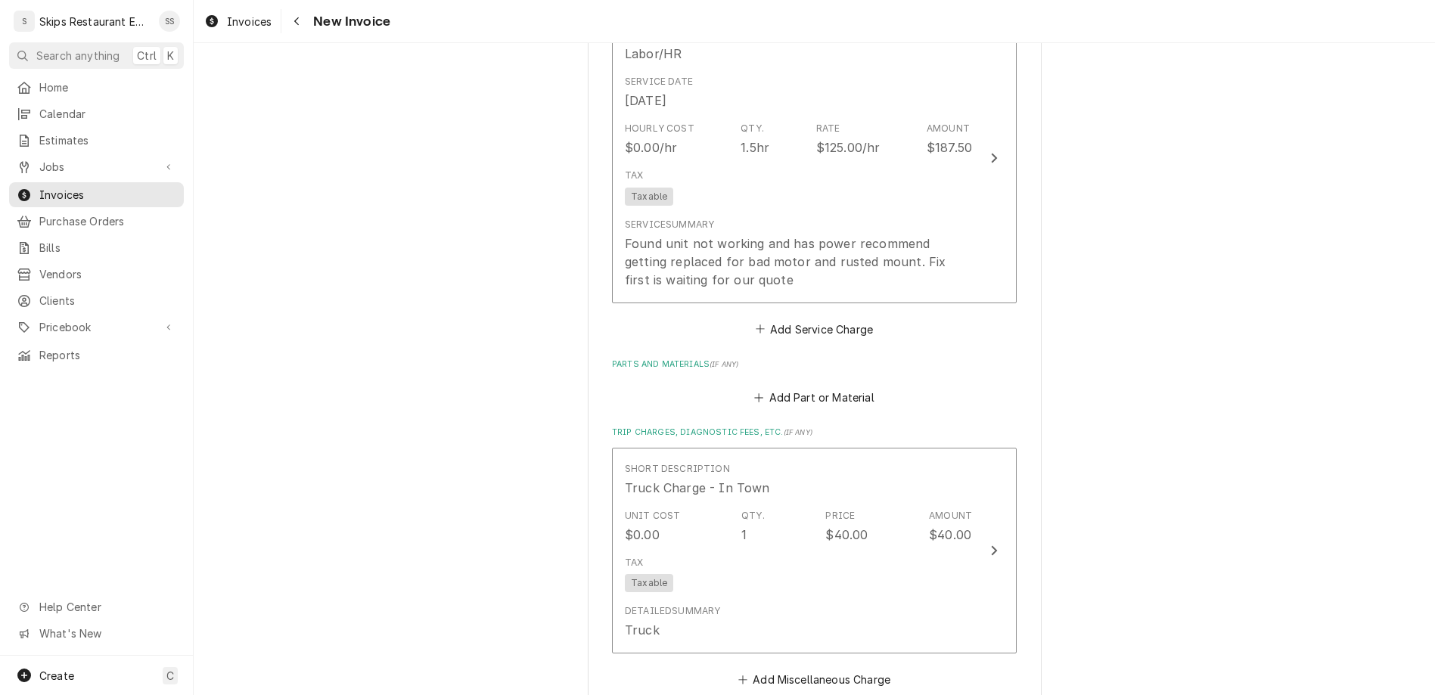
type textarea "x"
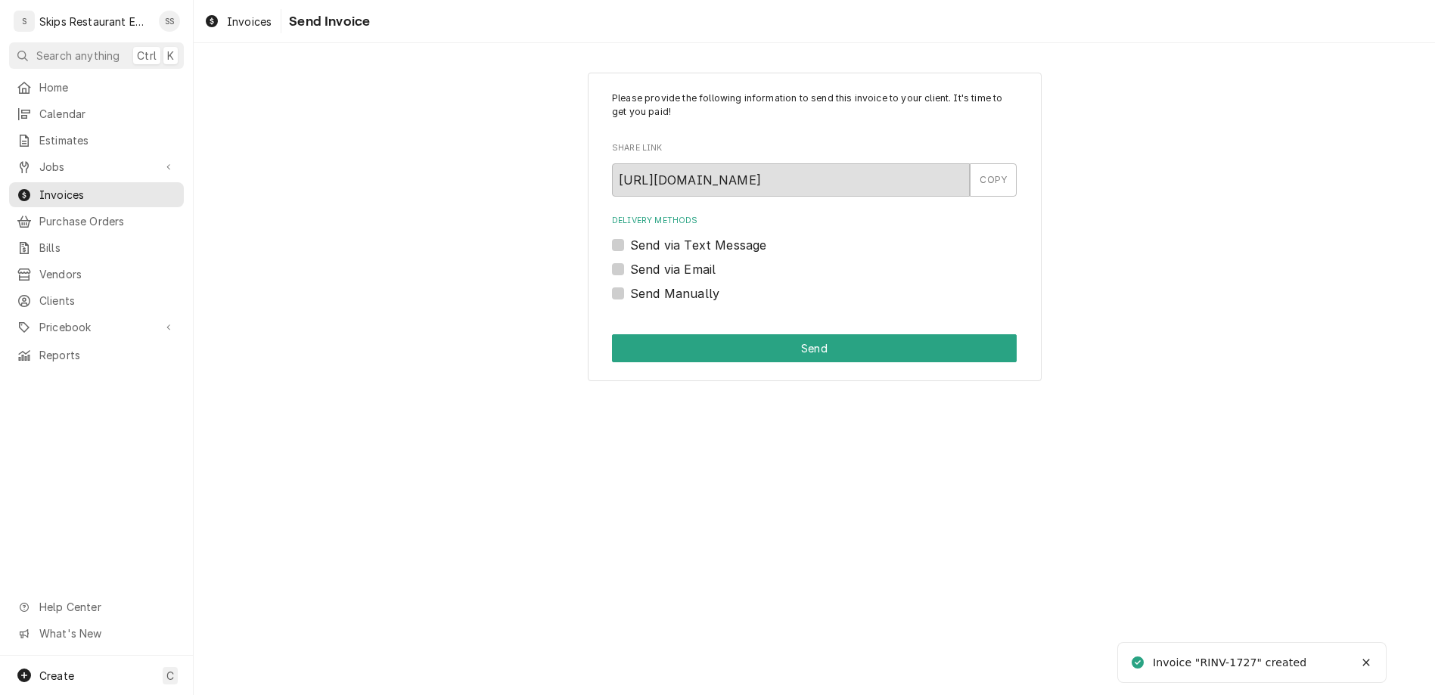
click at [642, 284] on label "Send Manually" at bounding box center [674, 293] width 89 height 18
click at [642, 284] on input "Send Manually" at bounding box center [832, 300] width 405 height 33
checkbox input "true"
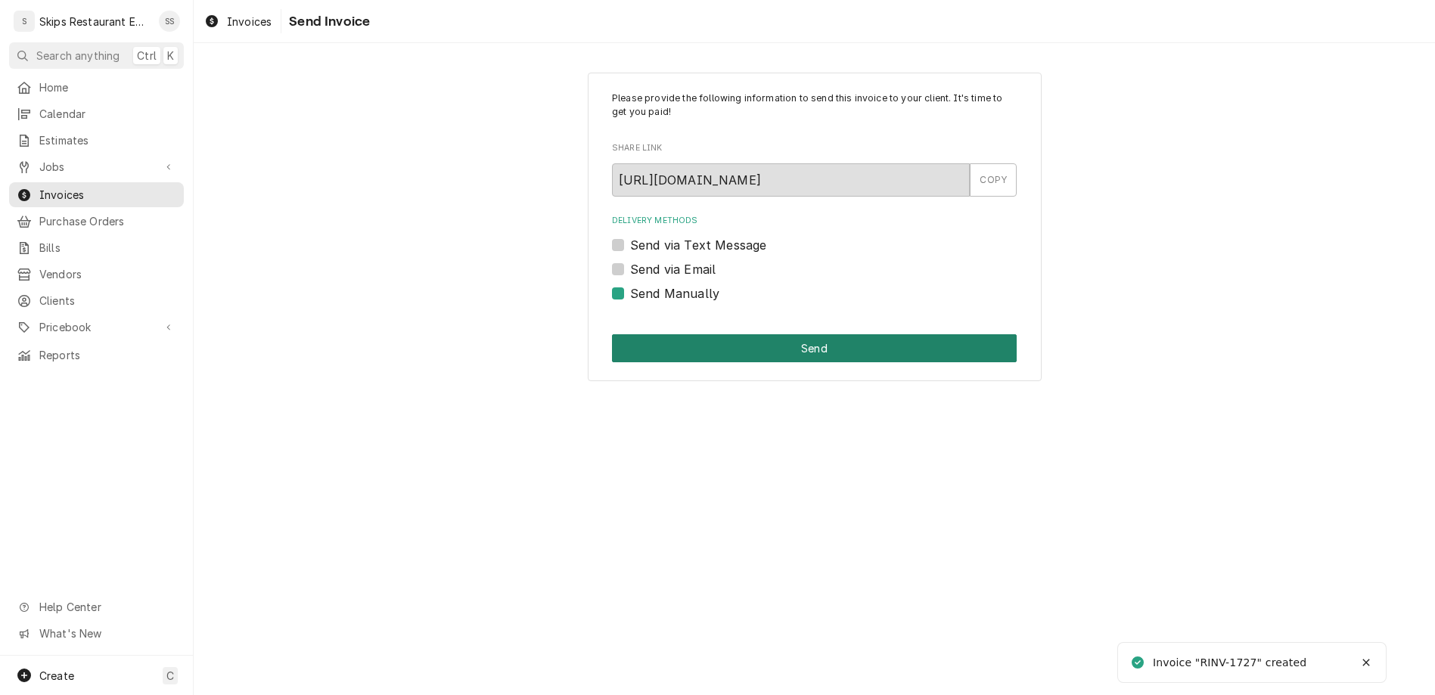
click at [782, 334] on button "Send" at bounding box center [814, 348] width 405 height 28
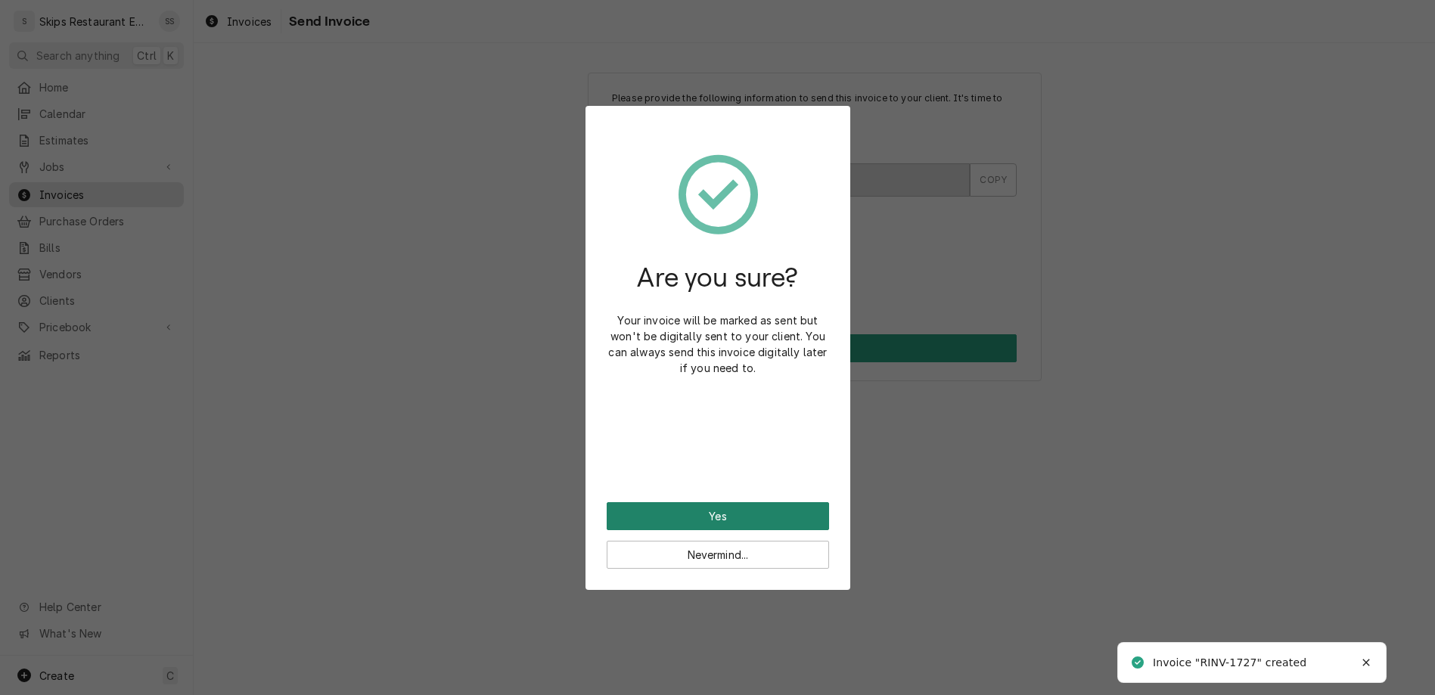
click at [721, 502] on button "Yes" at bounding box center [718, 516] width 222 height 28
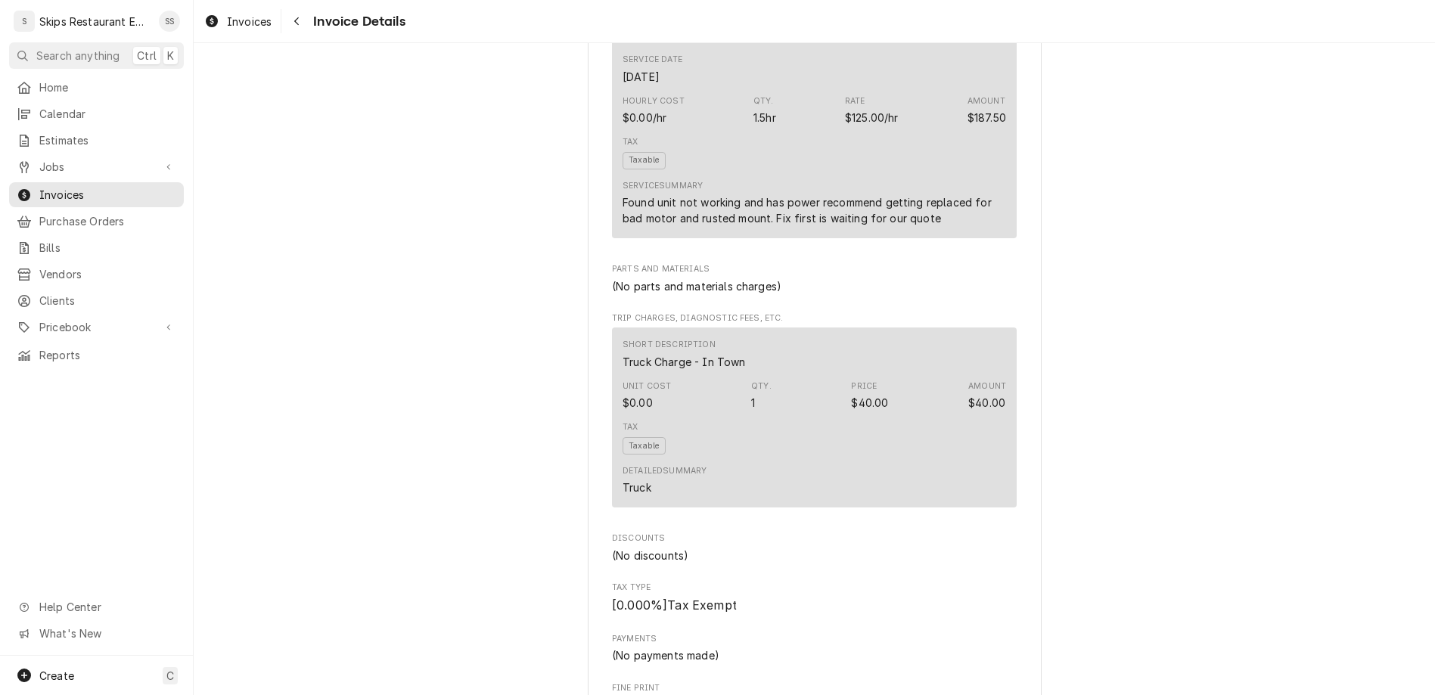
scroll to position [944, 0]
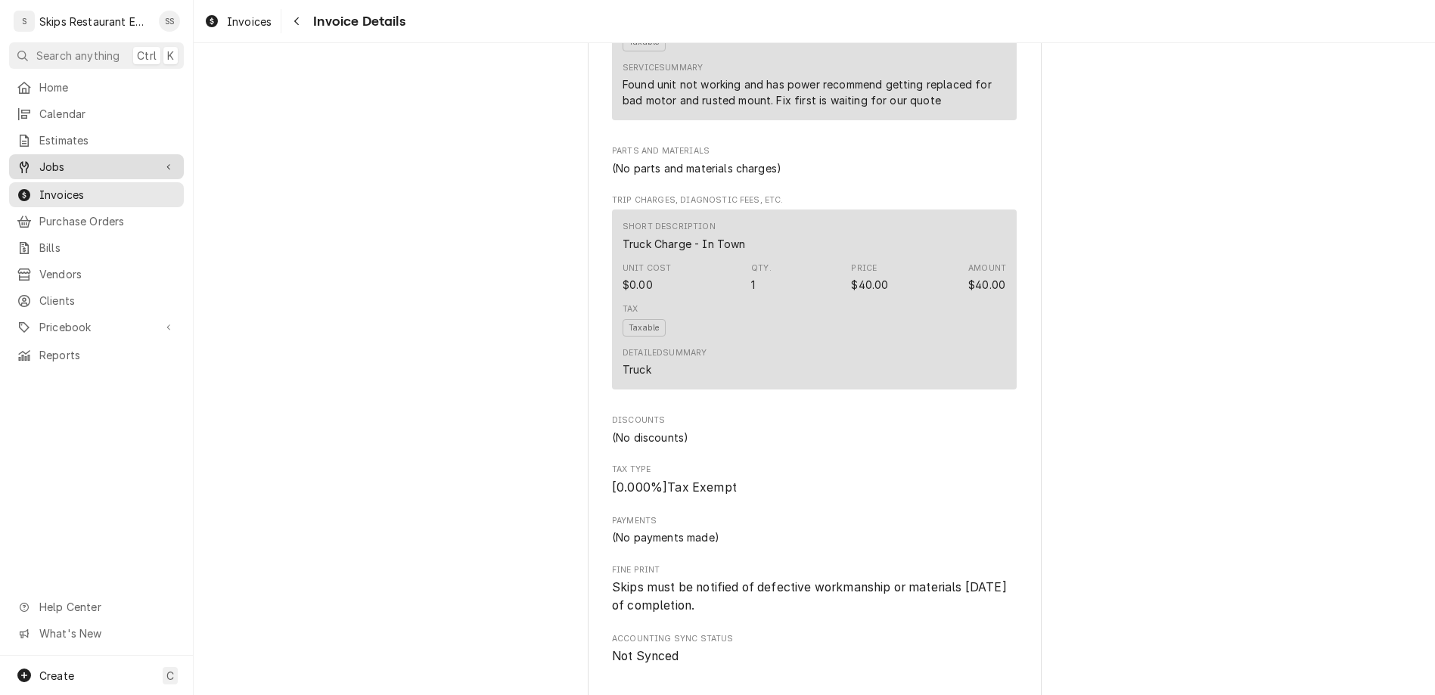
click at [48, 159] on span "Jobs" at bounding box center [96, 167] width 114 height 16
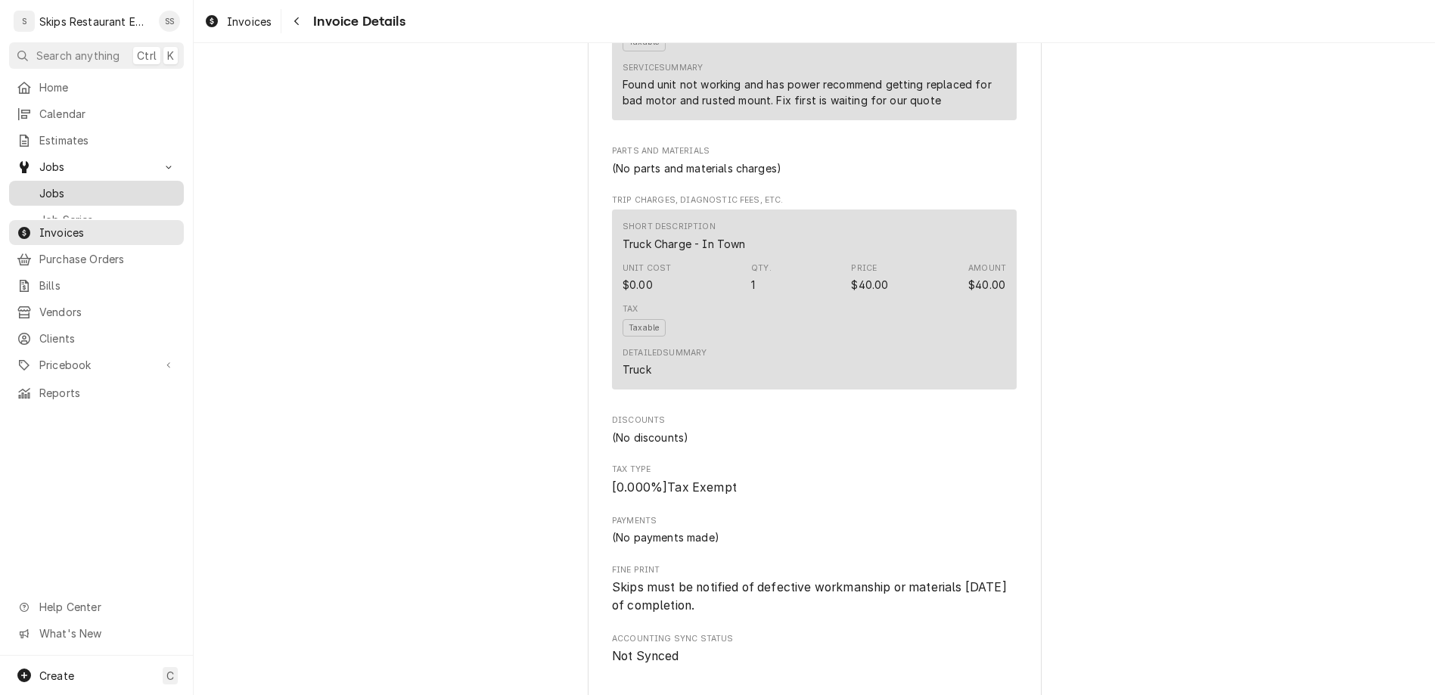
click at [41, 185] on span "Jobs" at bounding box center [107, 193] width 137 height 16
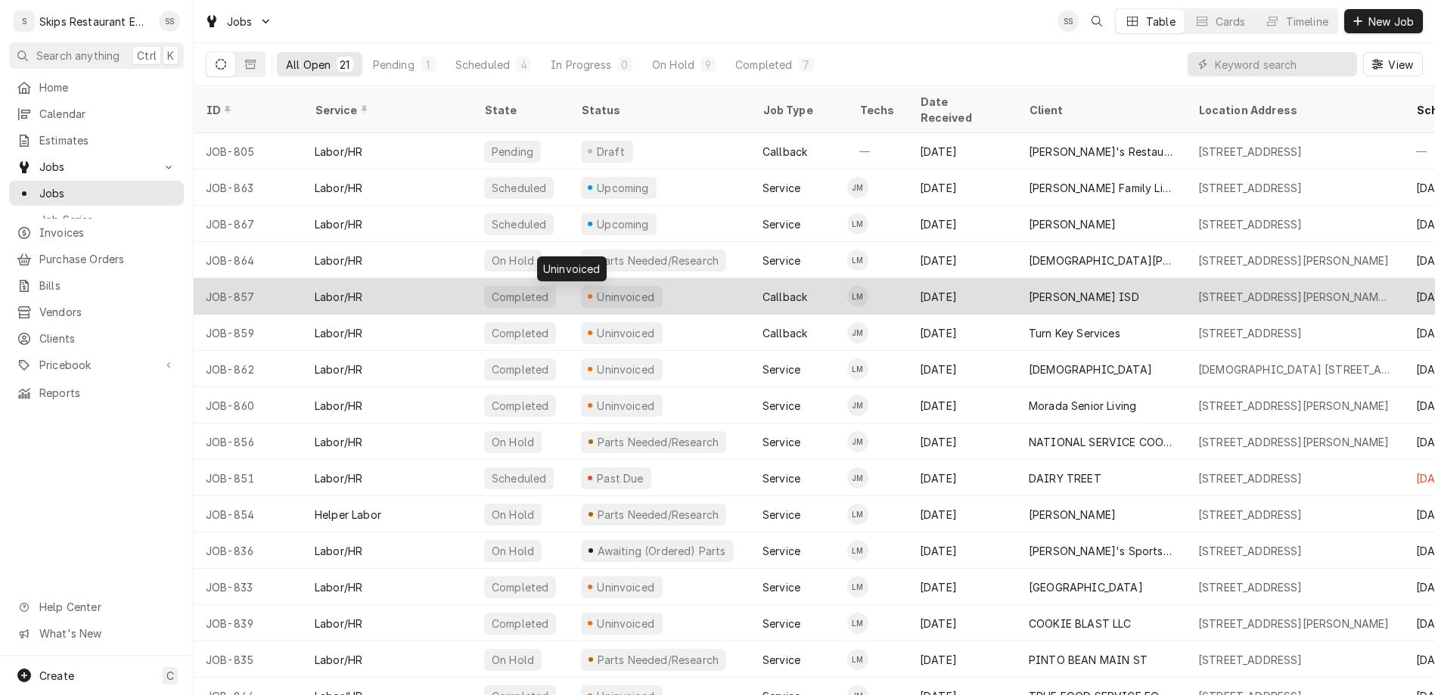
click at [595, 289] on div "Uninvoiced" at bounding box center [625, 297] width 61 height 16
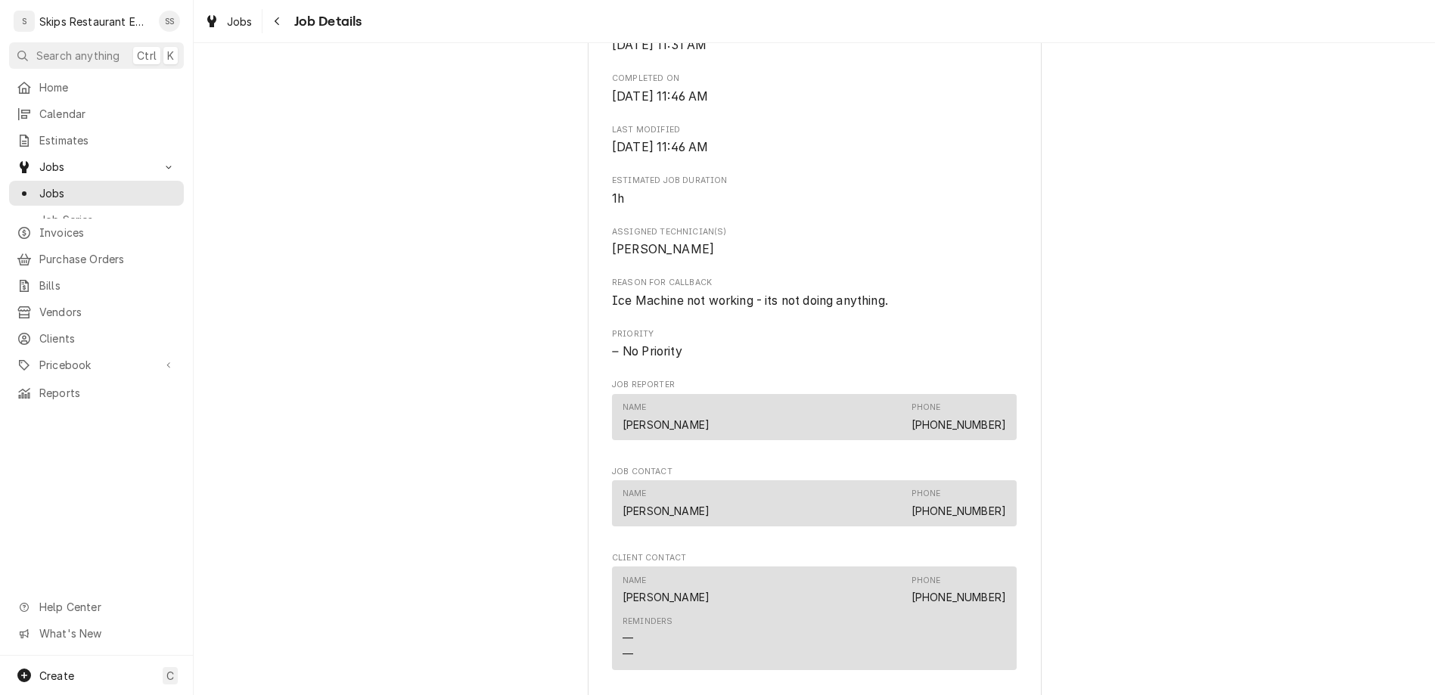
scroll to position [708, 0]
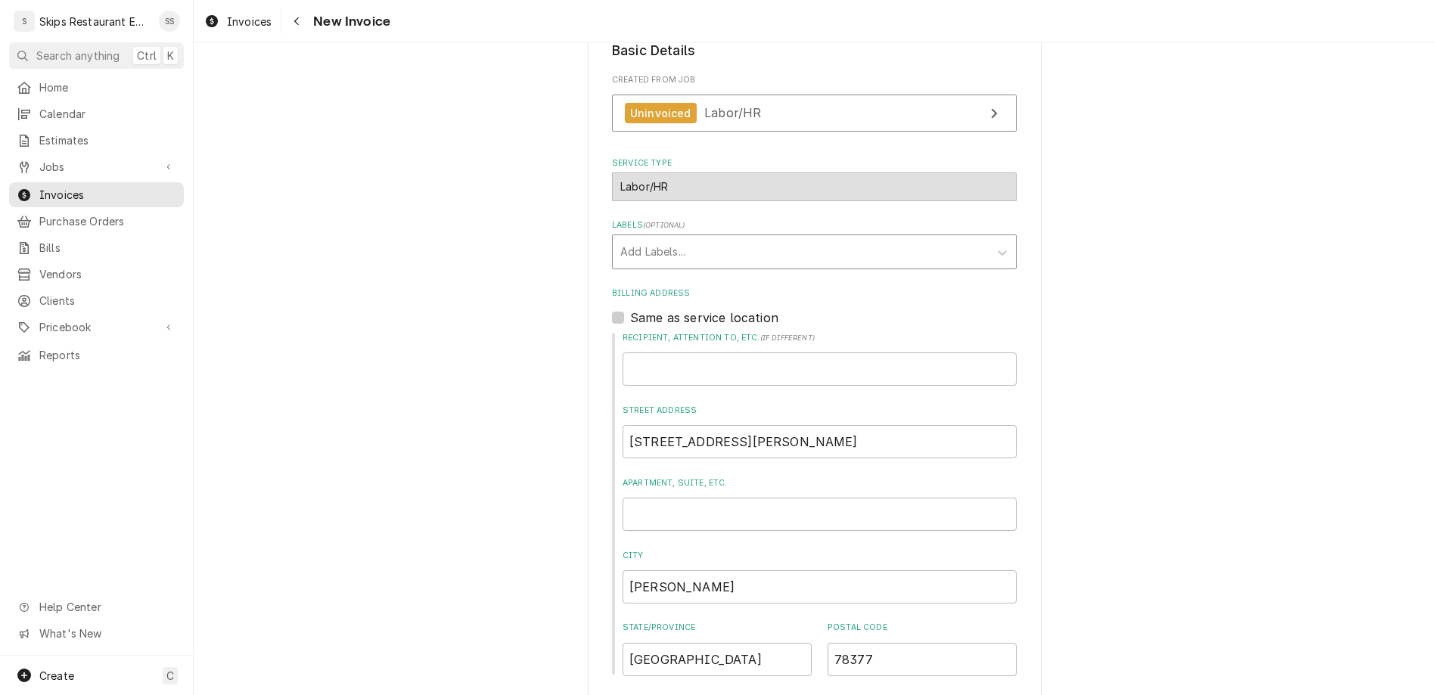
scroll to position [264, 0]
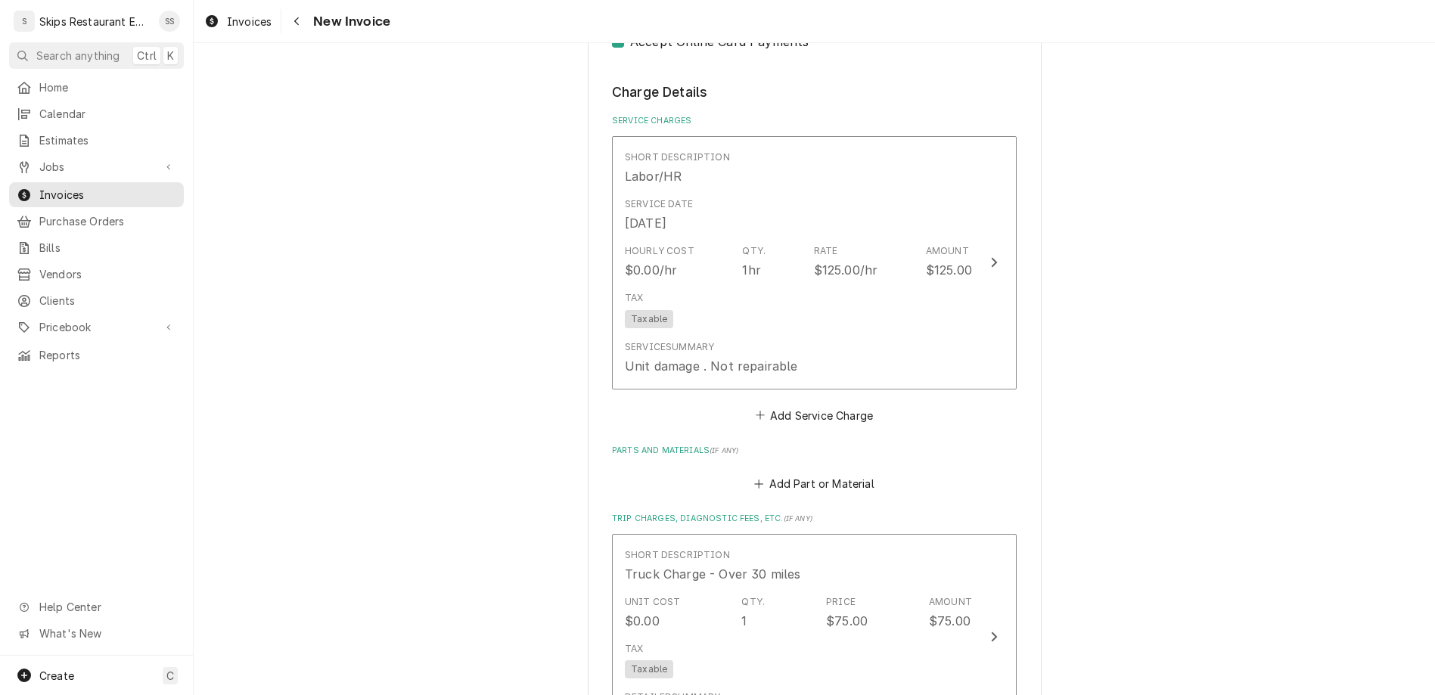
scroll to position [1239, 0]
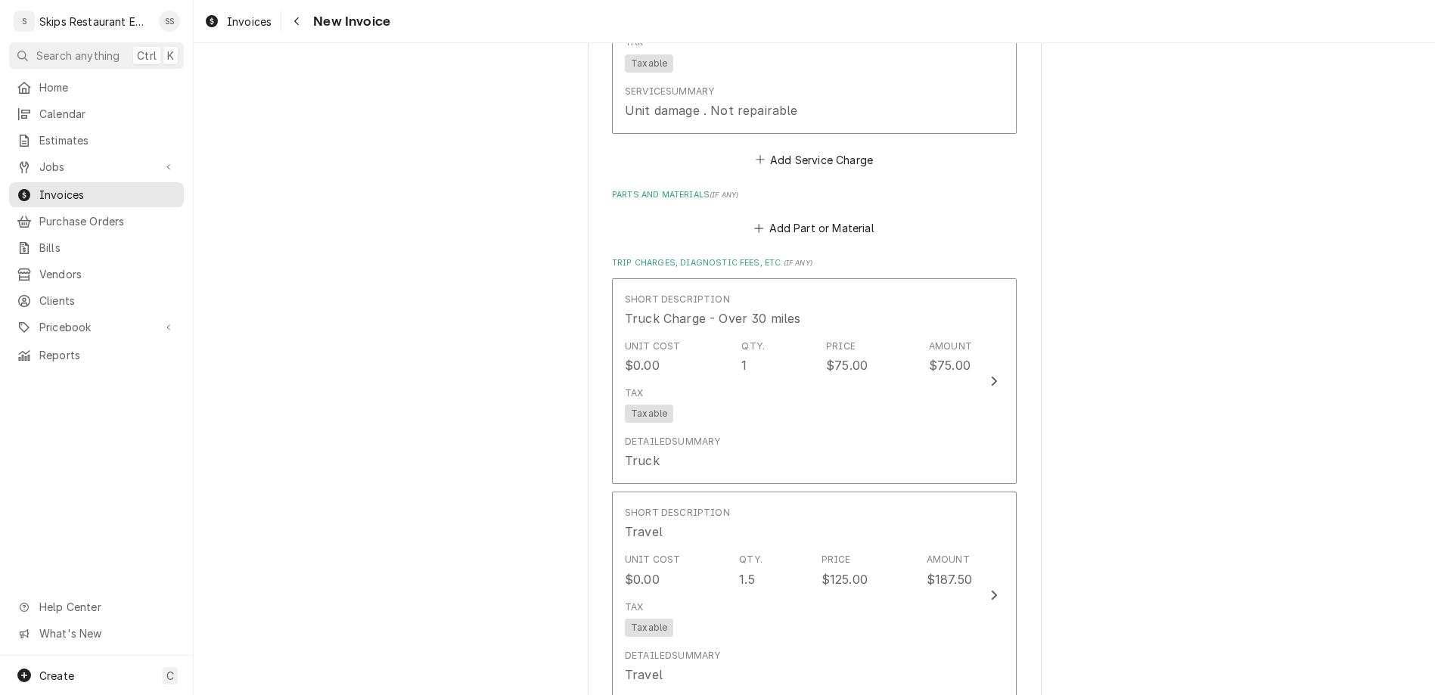
type textarea "x"
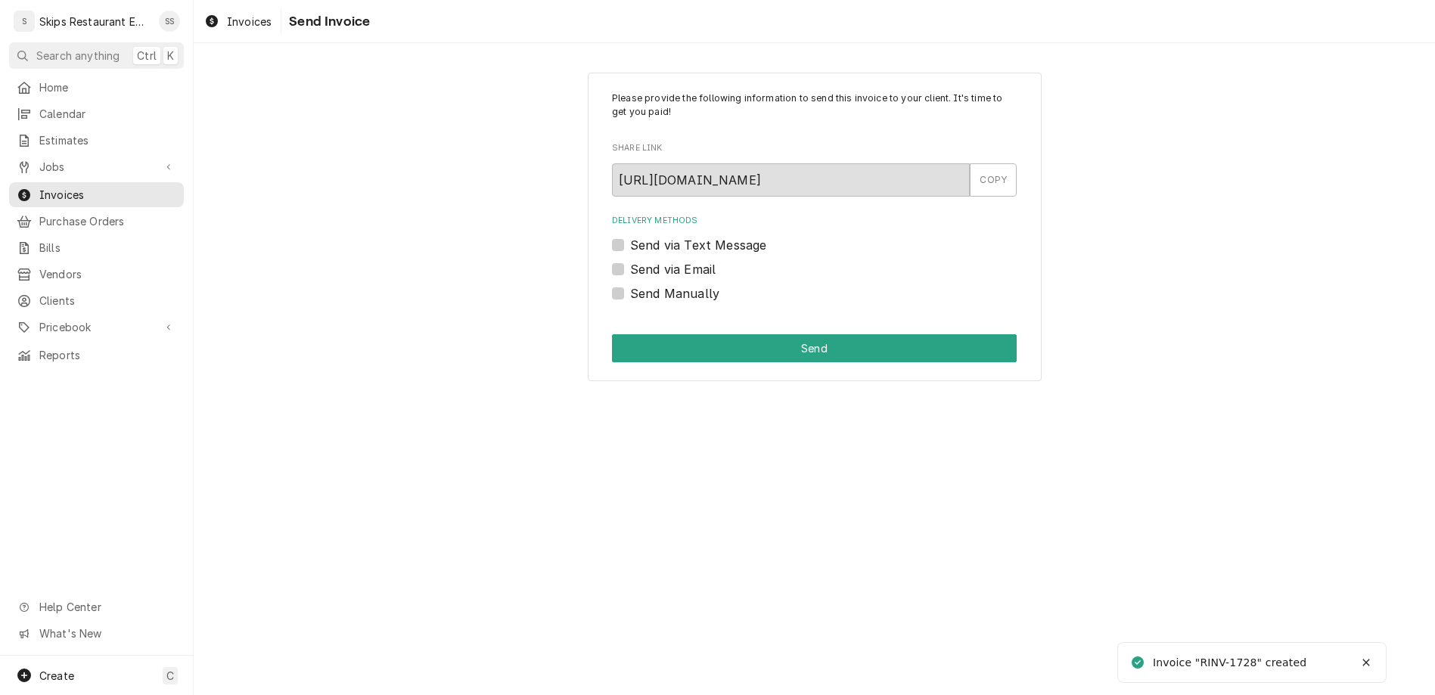
click at [640, 284] on label "Send Manually" at bounding box center [674, 293] width 89 height 18
click at [640, 284] on input "Send Manually" at bounding box center [832, 300] width 405 height 33
checkbox input "true"
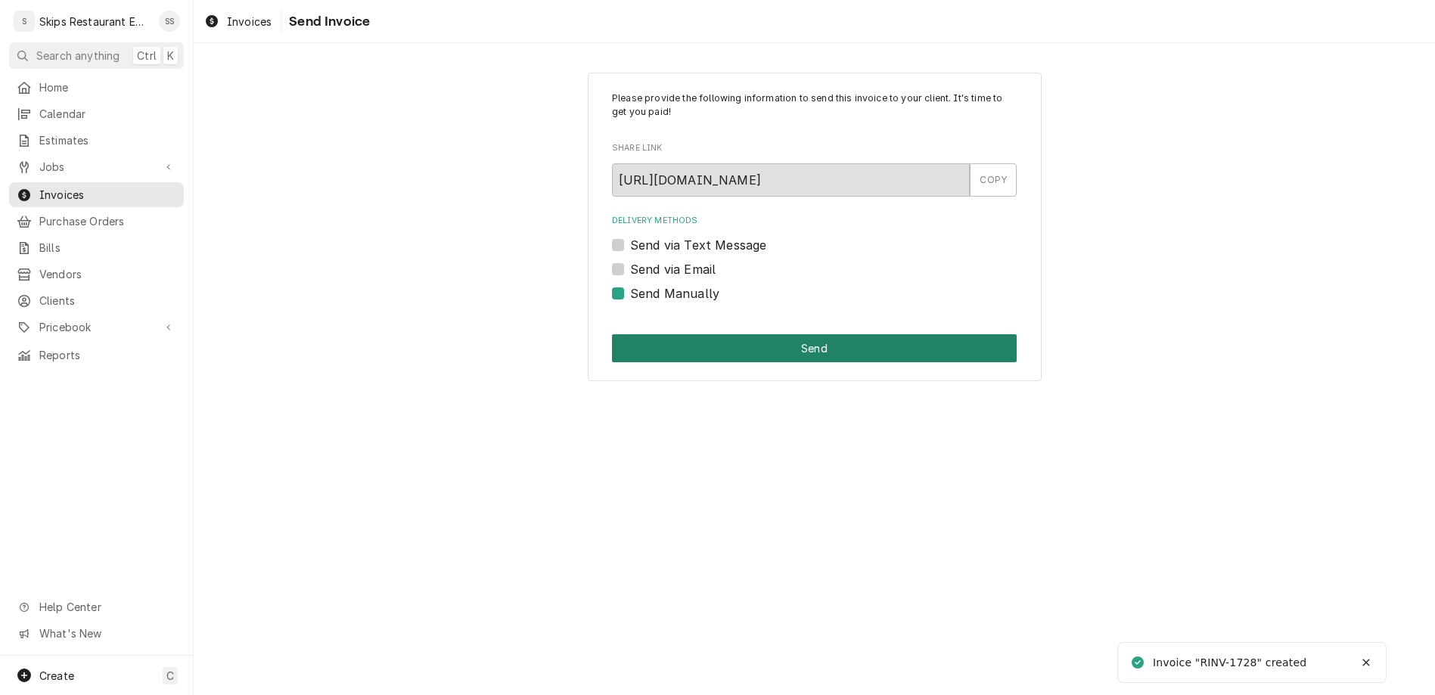
click at [745, 334] on button "Send" at bounding box center [814, 348] width 405 height 28
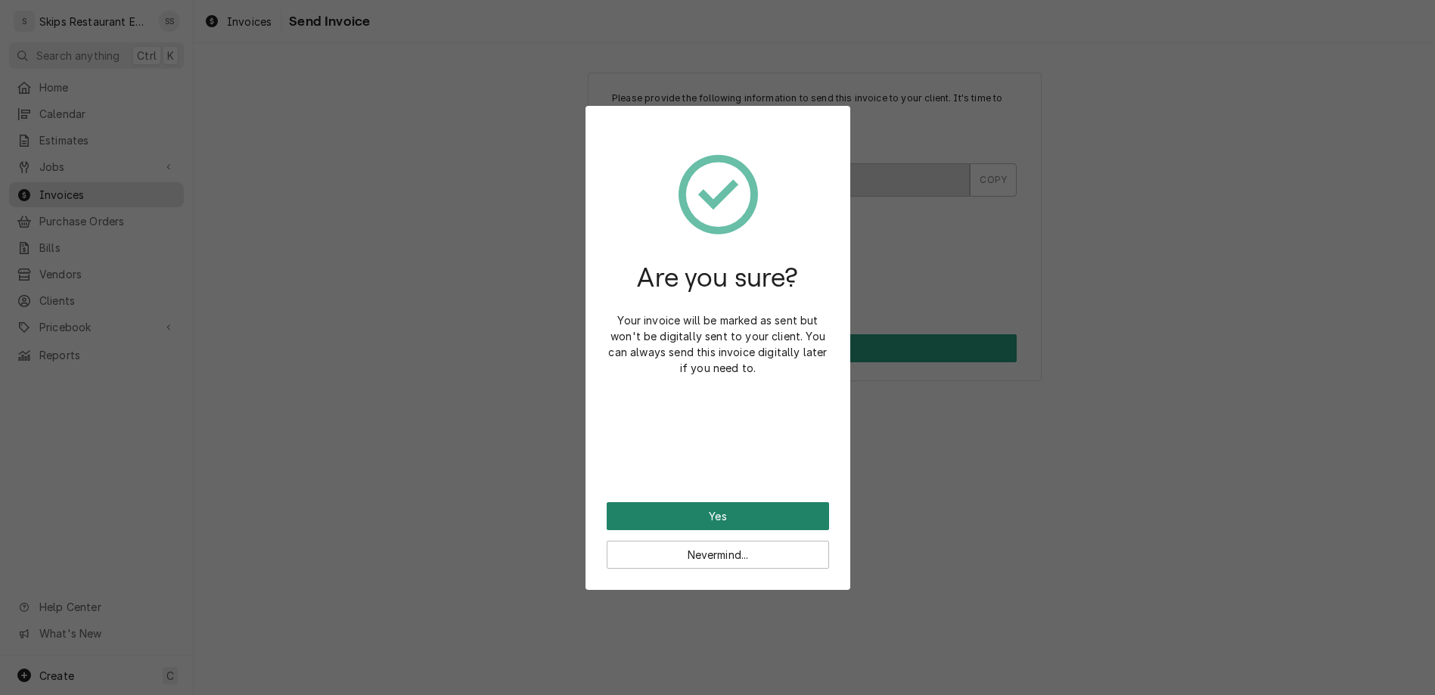
click at [707, 502] on button "Yes" at bounding box center [718, 516] width 222 height 28
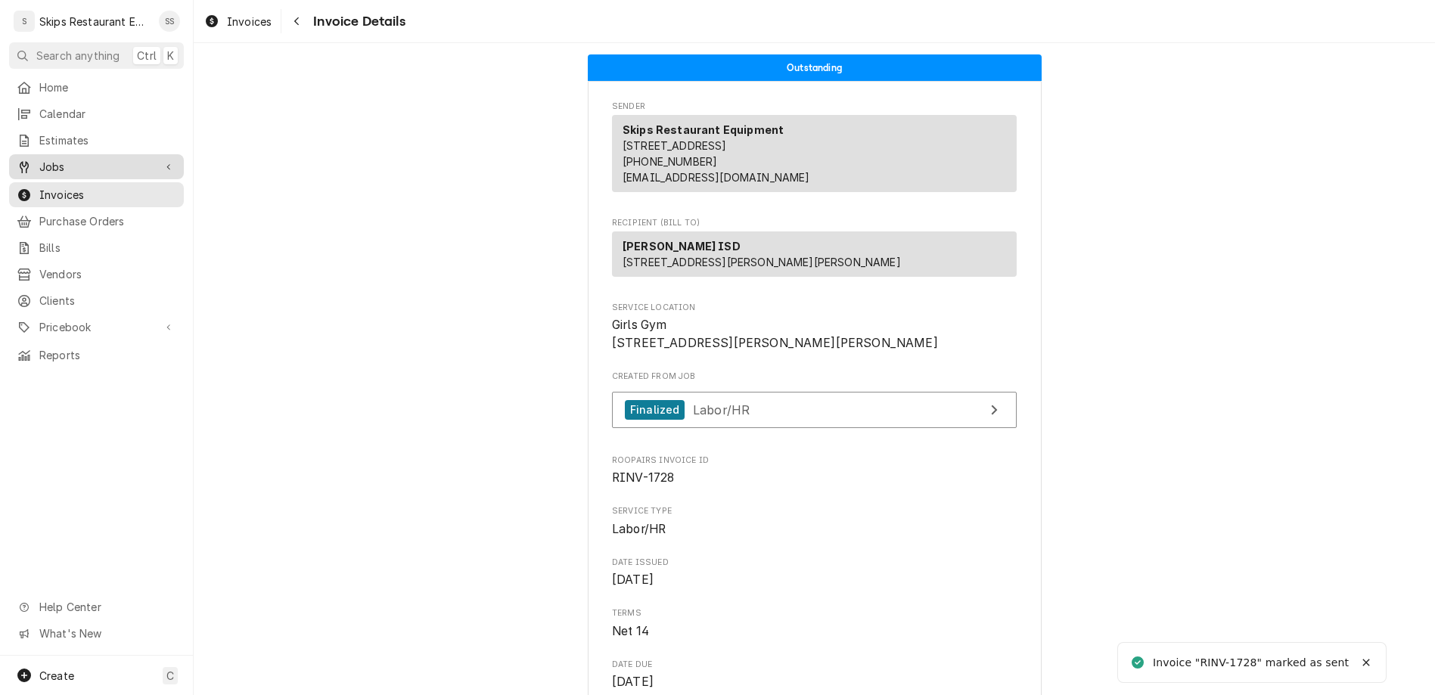
click at [54, 159] on span "Jobs" at bounding box center [96, 167] width 114 height 16
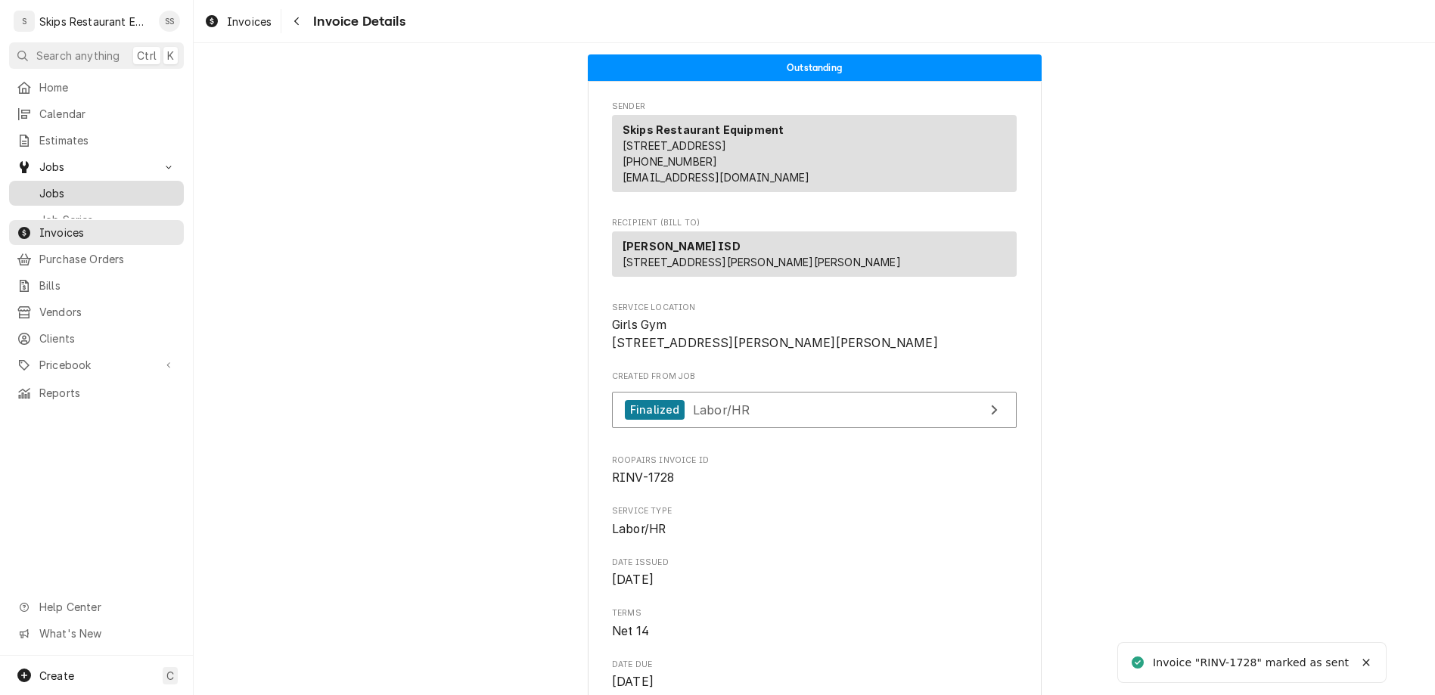
click at [49, 185] on span "Jobs" at bounding box center [107, 193] width 137 height 16
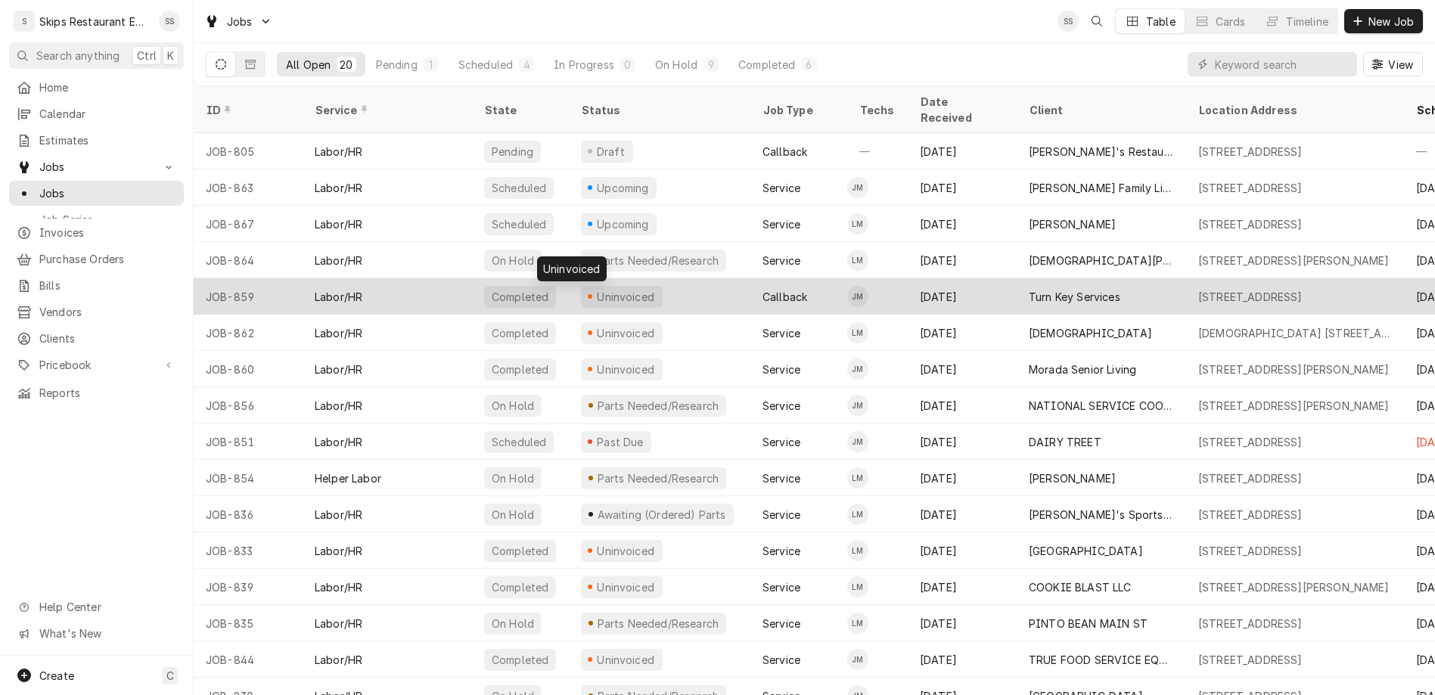
click at [595, 289] on div "Uninvoiced" at bounding box center [625, 297] width 61 height 16
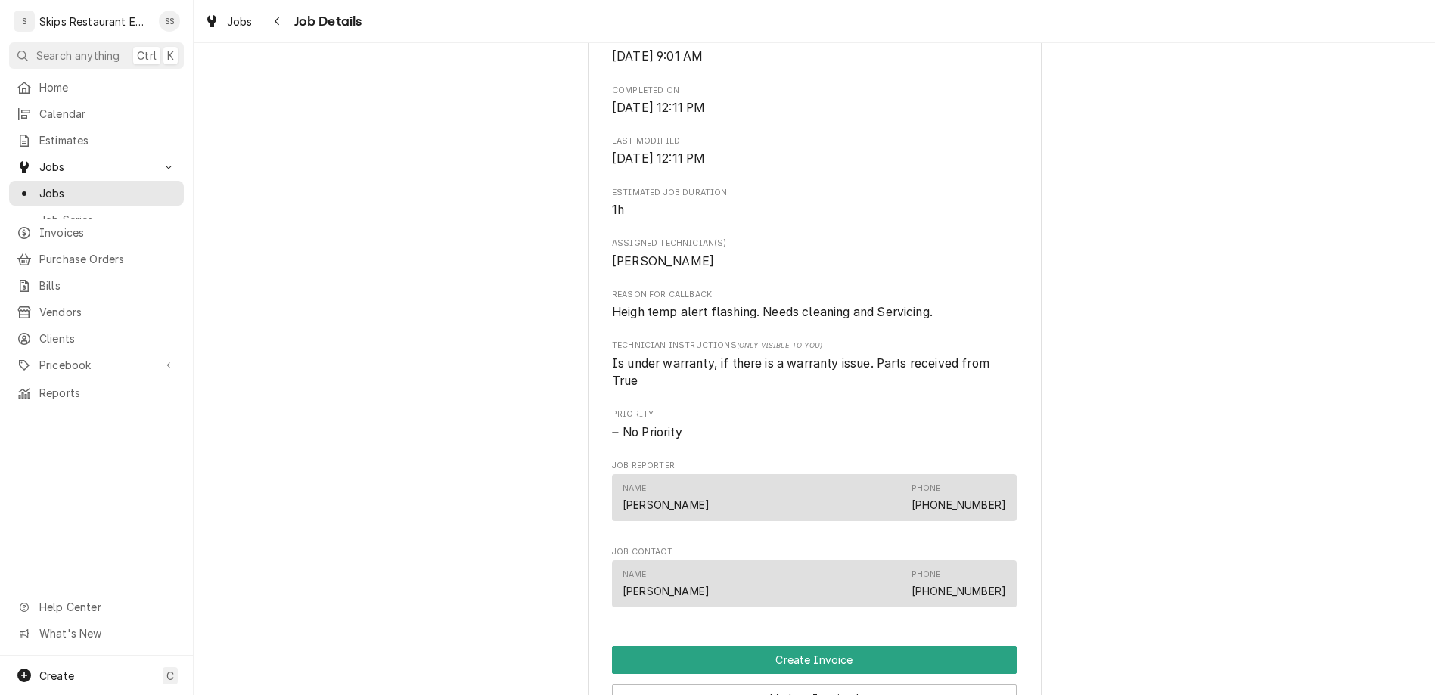
scroll to position [649, 0]
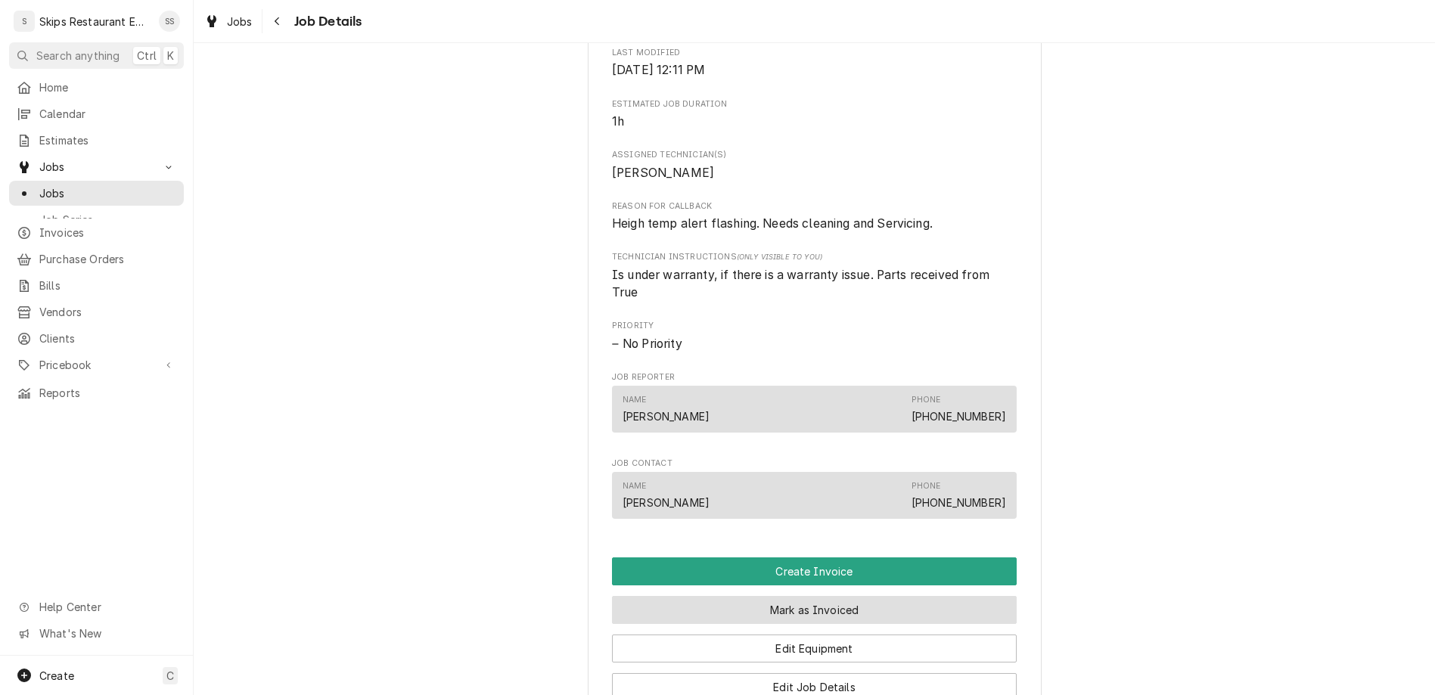
click at [767, 596] on button "Mark as Invoiced" at bounding box center [814, 610] width 405 height 28
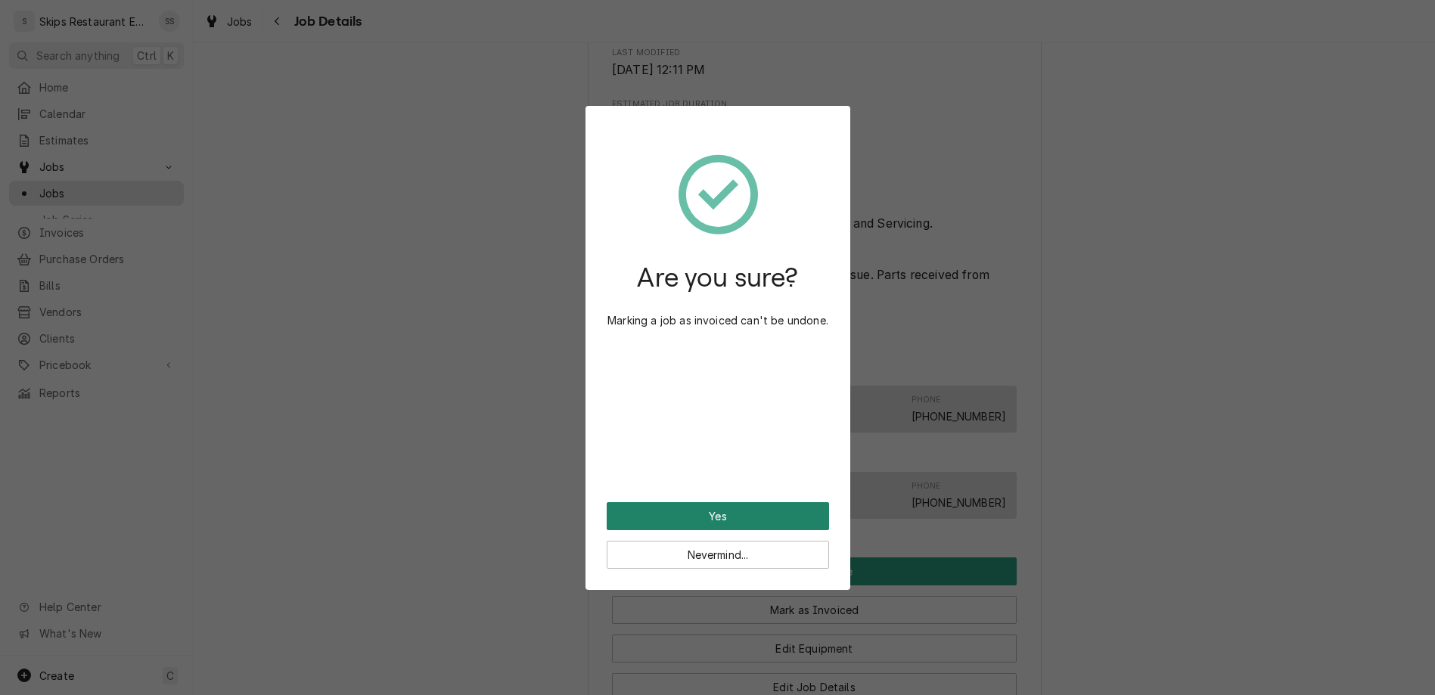
click at [701, 502] on button "Yes" at bounding box center [718, 516] width 222 height 28
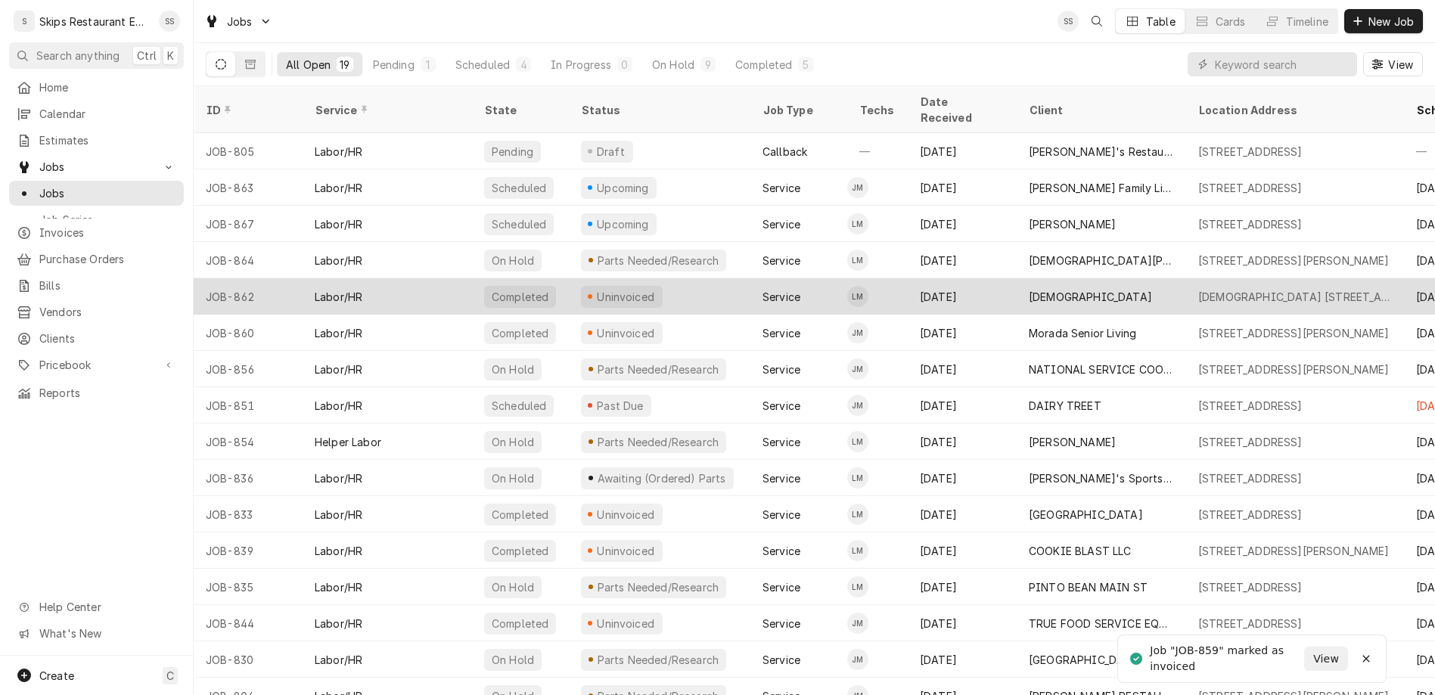
click at [595, 289] on div "Uninvoiced" at bounding box center [625, 297] width 61 height 16
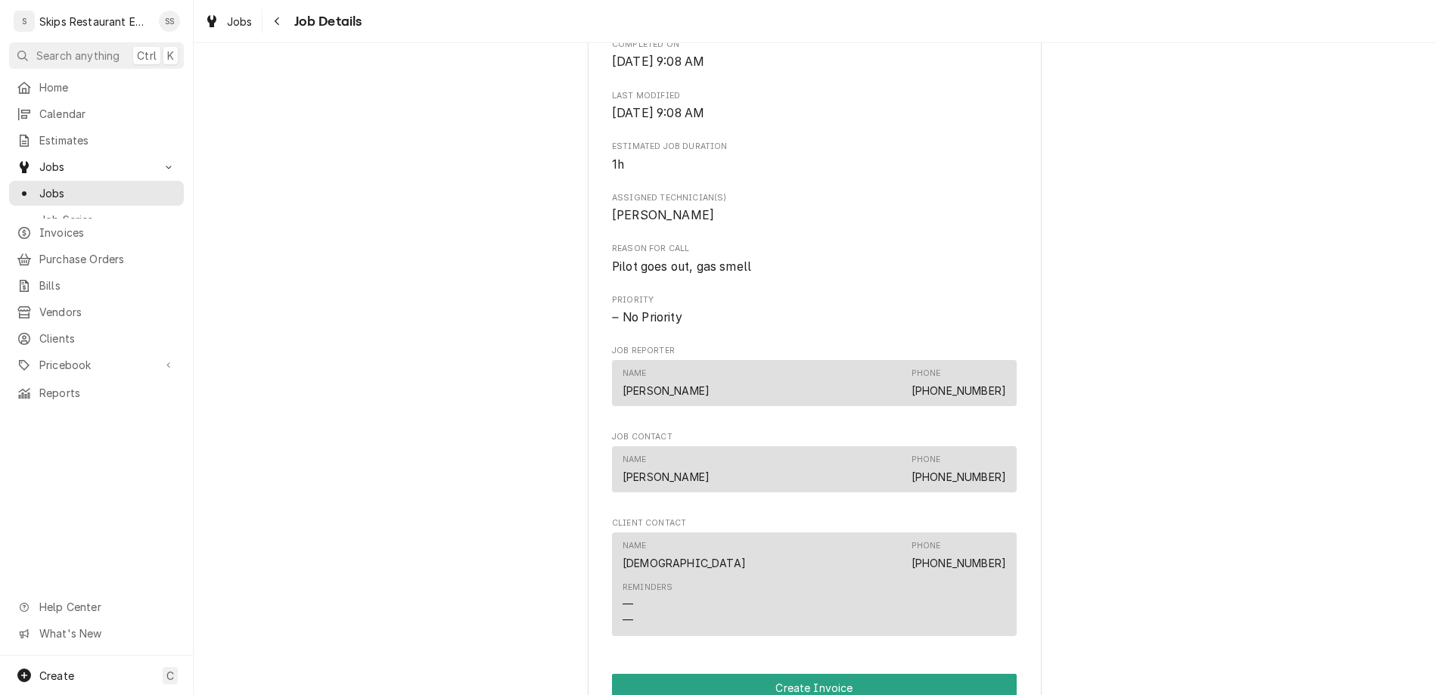
scroll to position [531, 0]
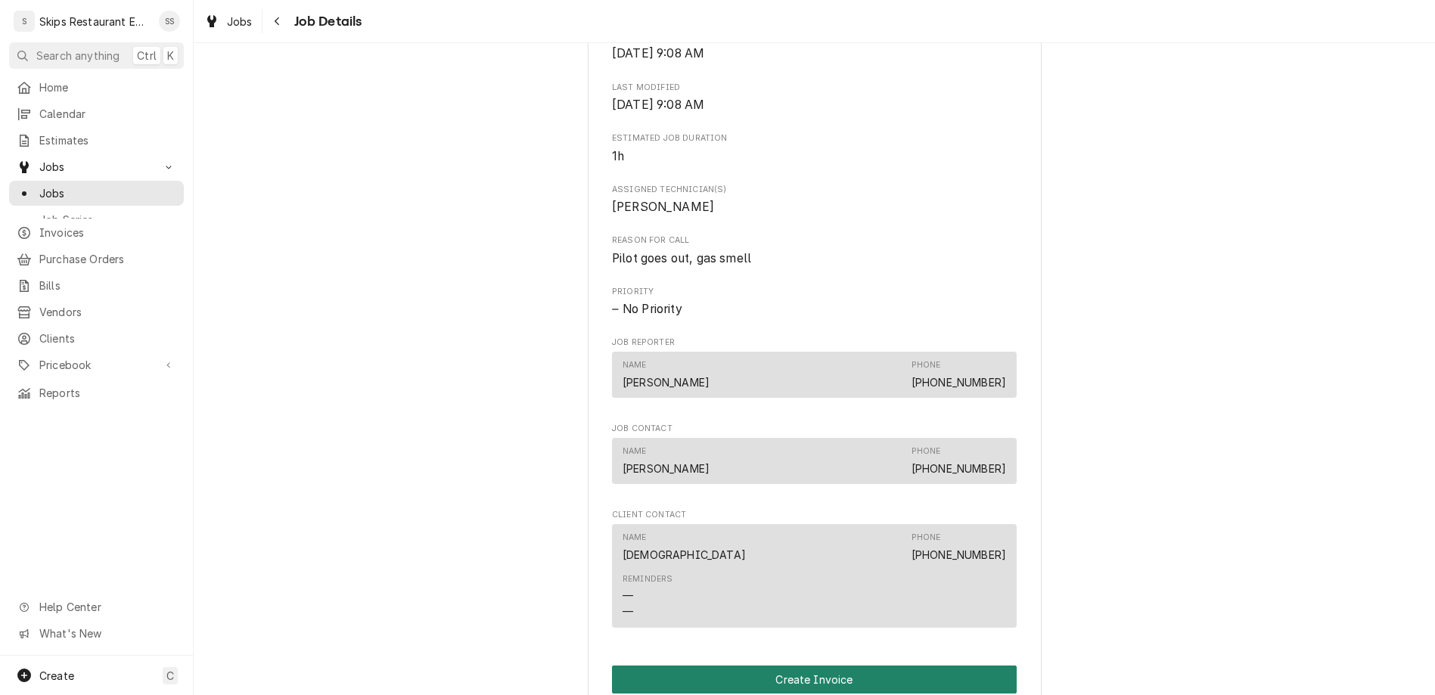
click at [788, 666] on button "Create Invoice" at bounding box center [814, 680] width 405 height 28
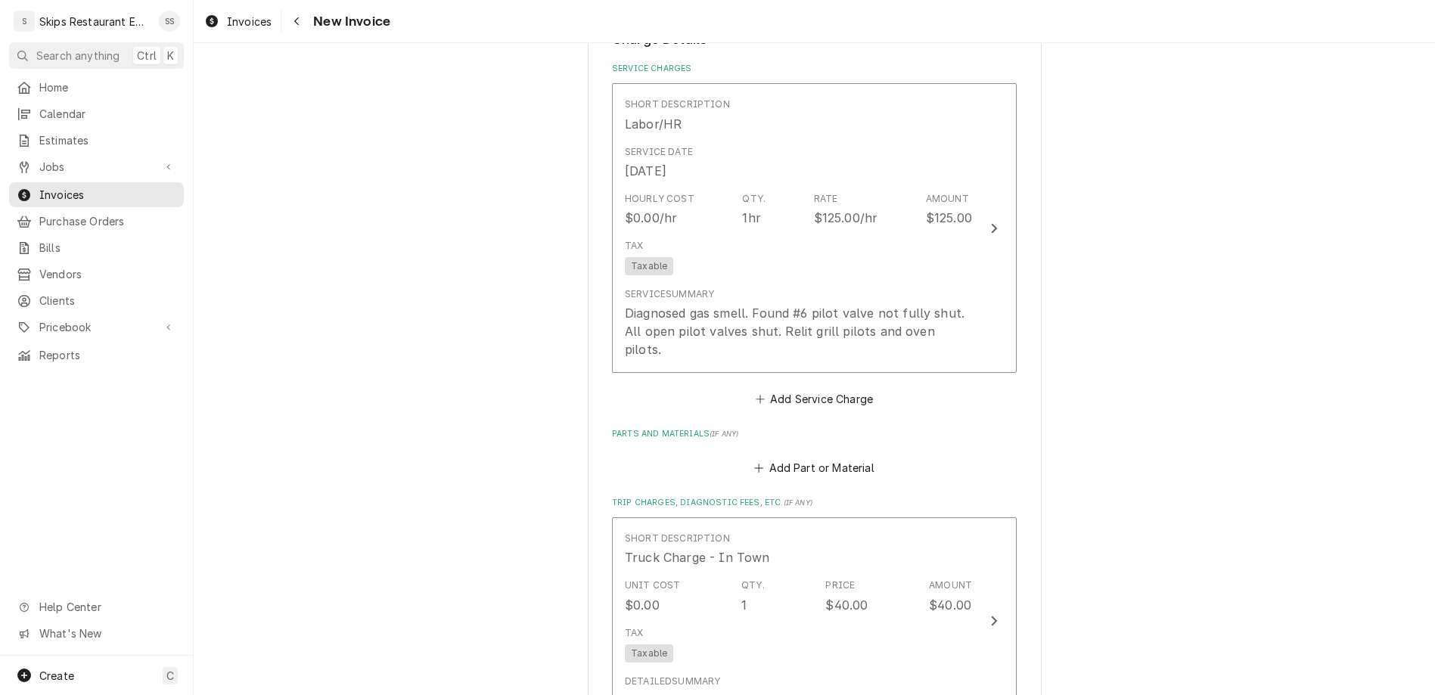
scroll to position [885, 0]
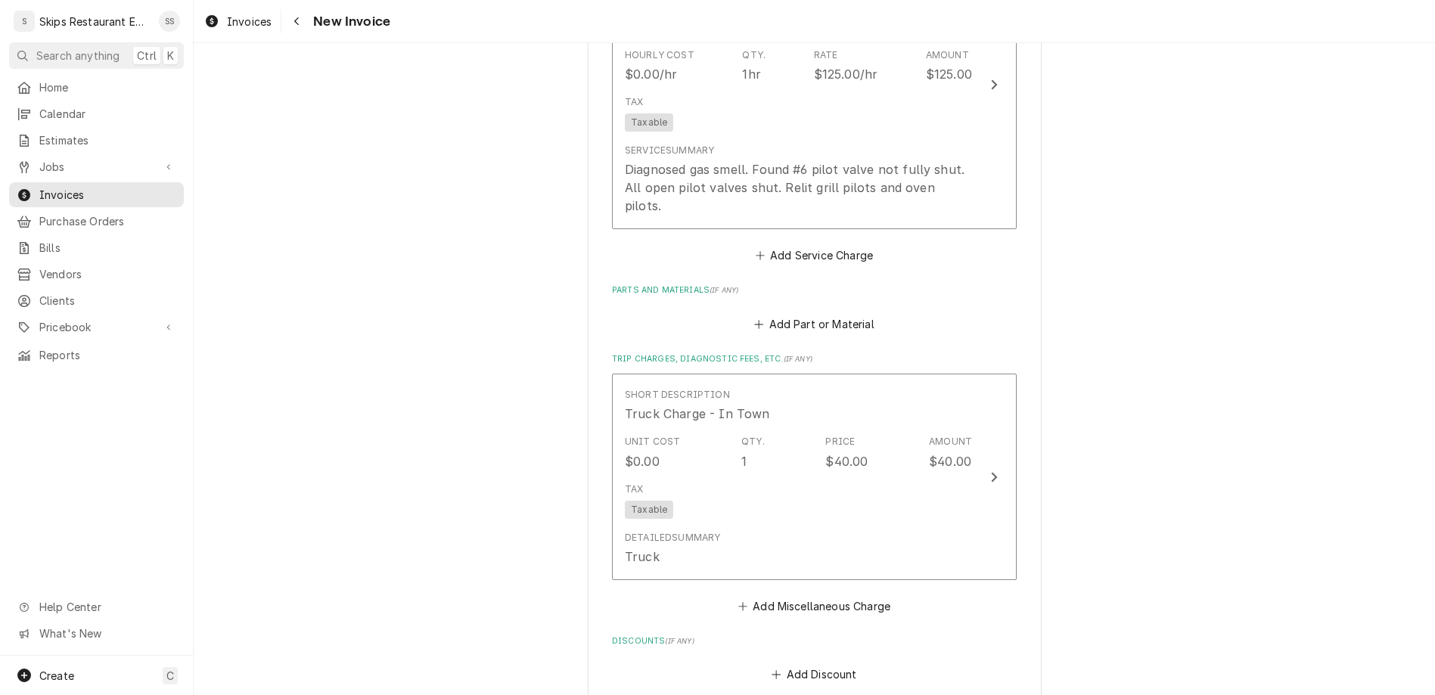
type textarea "x"
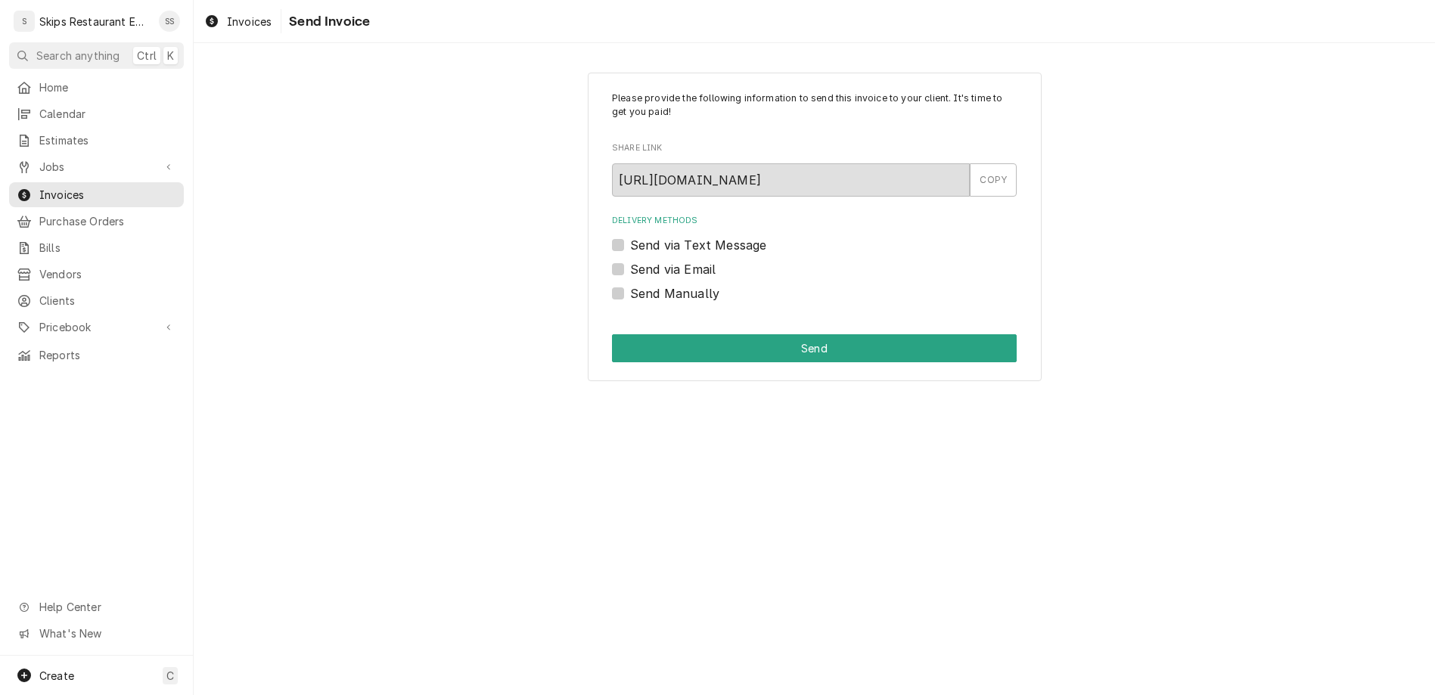
click at [642, 284] on label "Send Manually" at bounding box center [674, 293] width 89 height 18
click at [642, 284] on input "Send Manually" at bounding box center [832, 300] width 405 height 33
checkbox input "true"
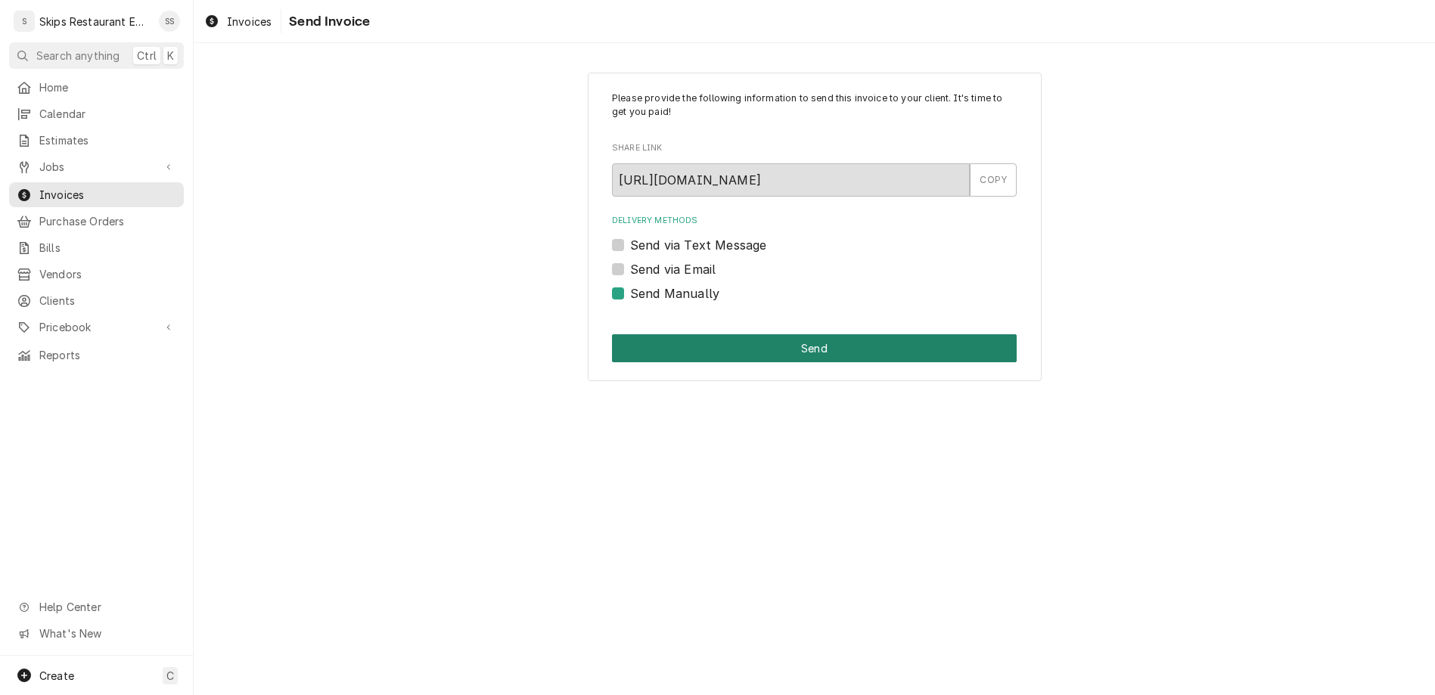
click at [755, 334] on button "Send" at bounding box center [814, 348] width 405 height 28
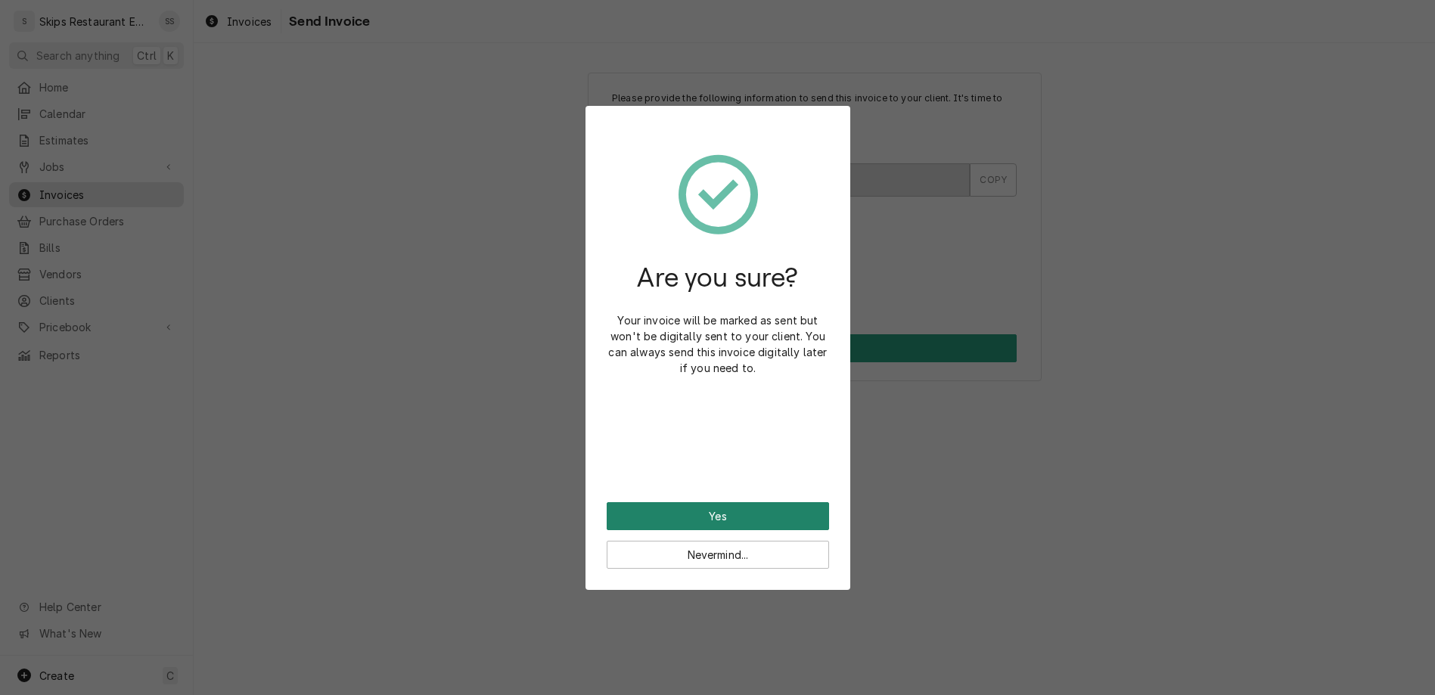
click at [718, 502] on button "Yes" at bounding box center [718, 516] width 222 height 28
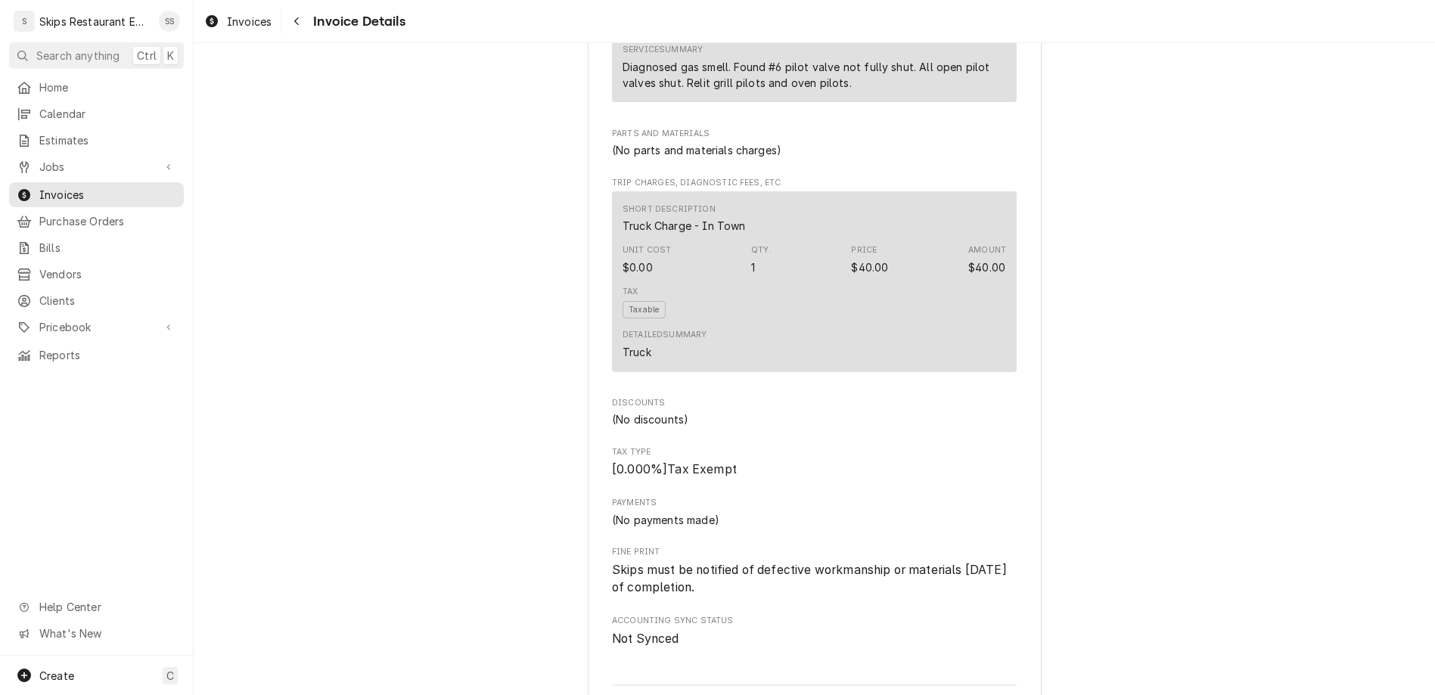
scroll to position [947, 0]
click at [39, 159] on span "Jobs" at bounding box center [96, 167] width 114 height 16
click at [39, 185] on span "Jobs" at bounding box center [107, 193] width 137 height 16
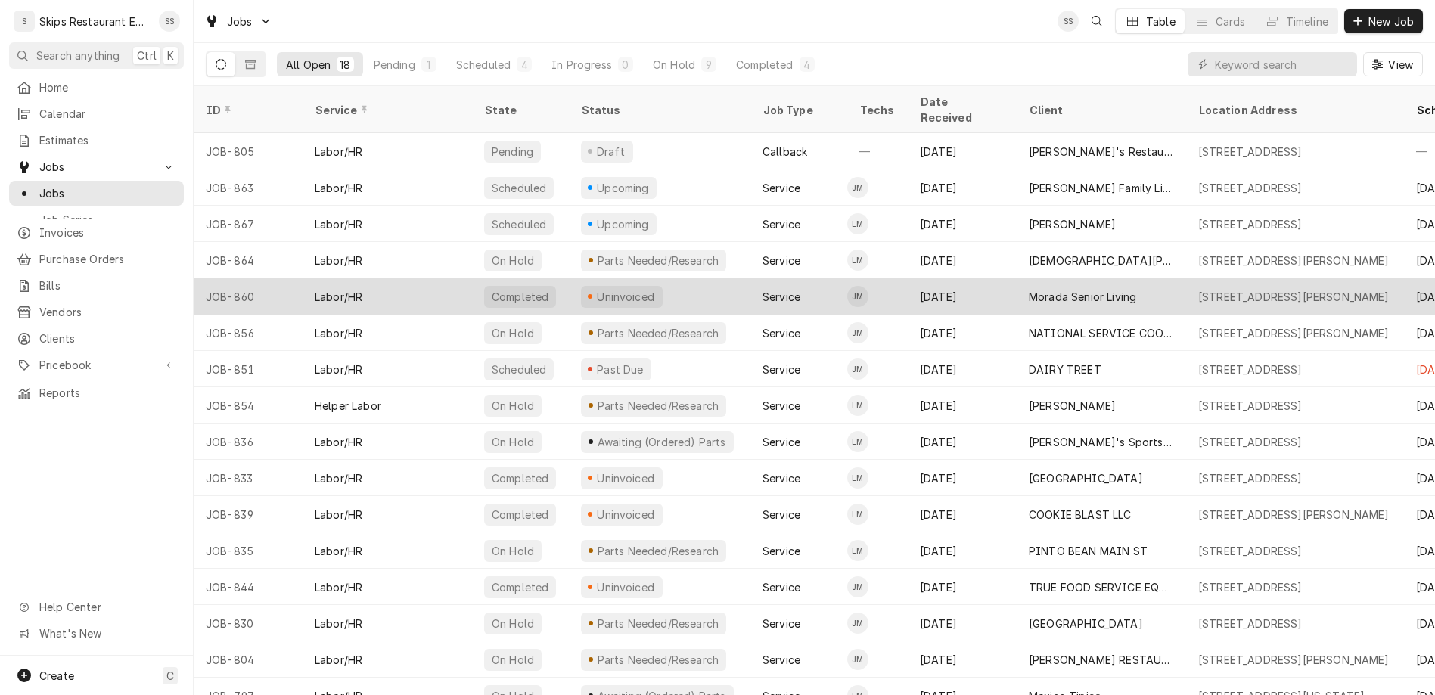
click at [595, 289] on div "Uninvoiced" at bounding box center [625, 297] width 61 height 16
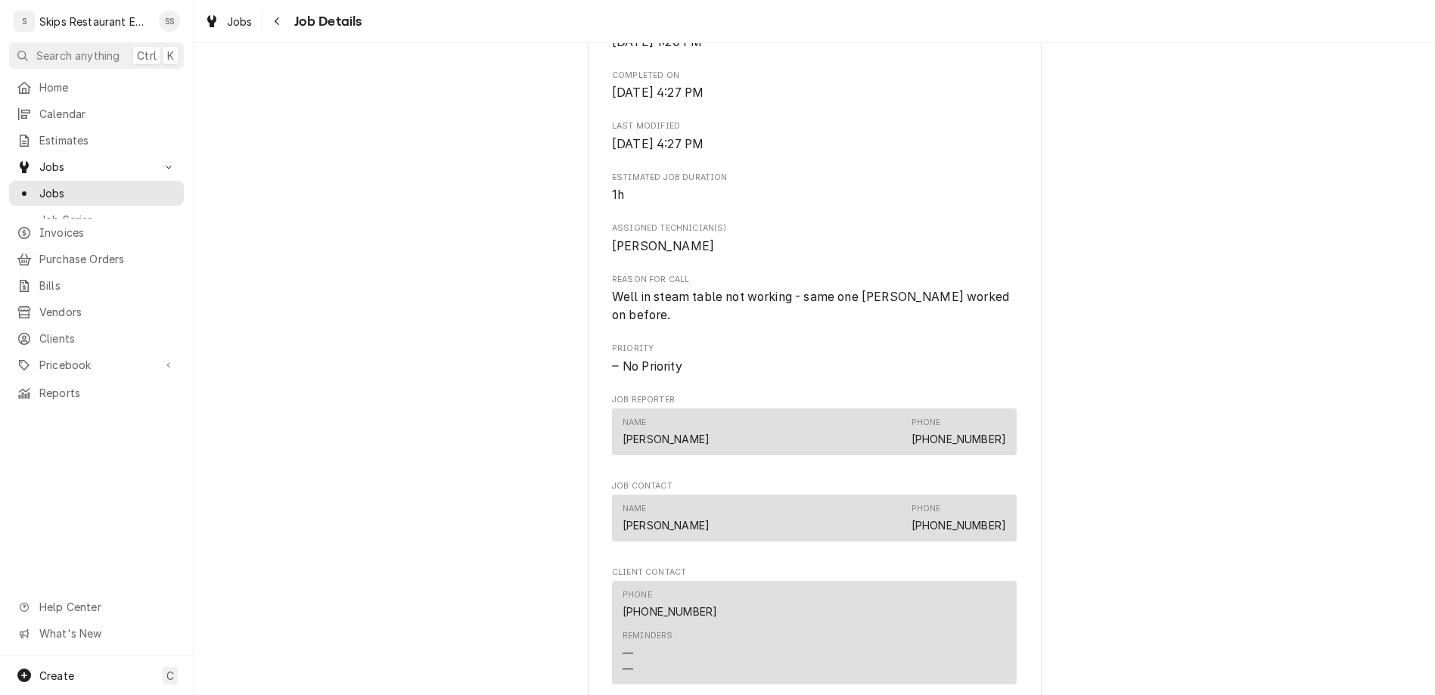
scroll to position [649, 0]
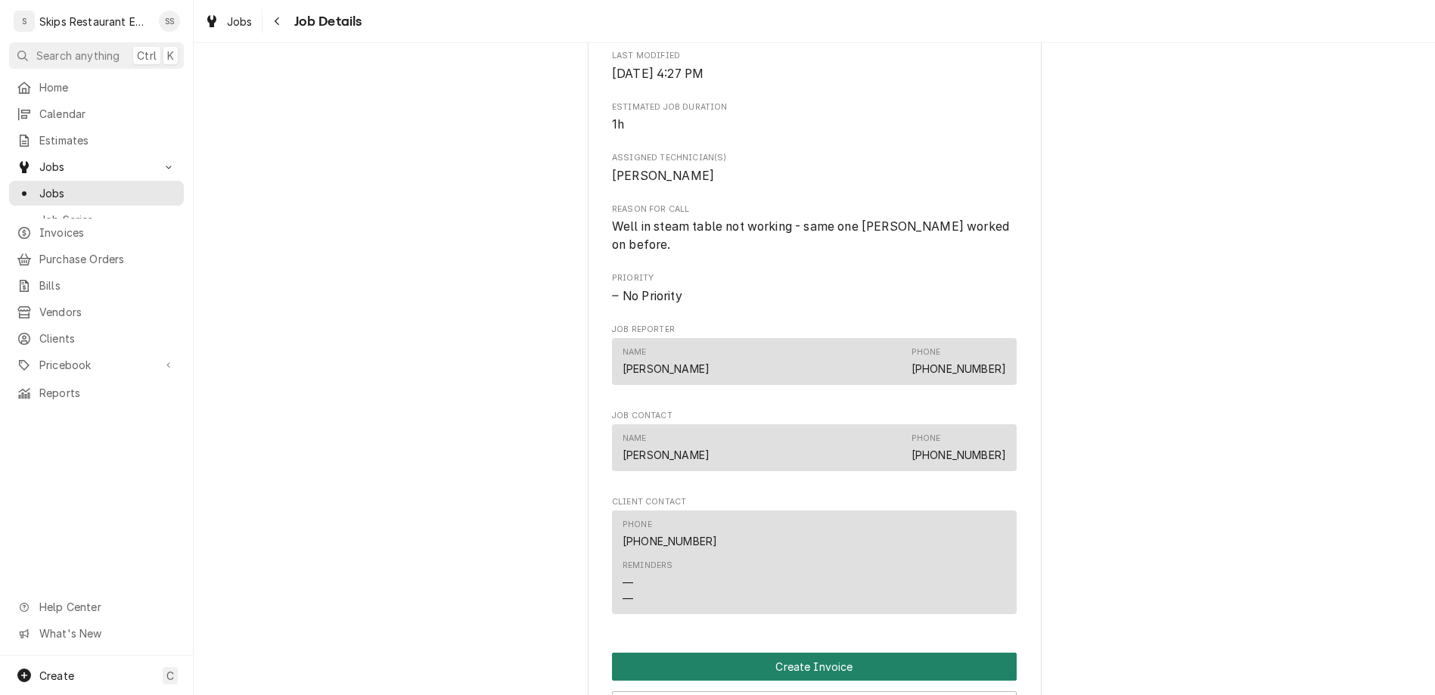
click at [776, 653] on button "Create Invoice" at bounding box center [814, 667] width 405 height 28
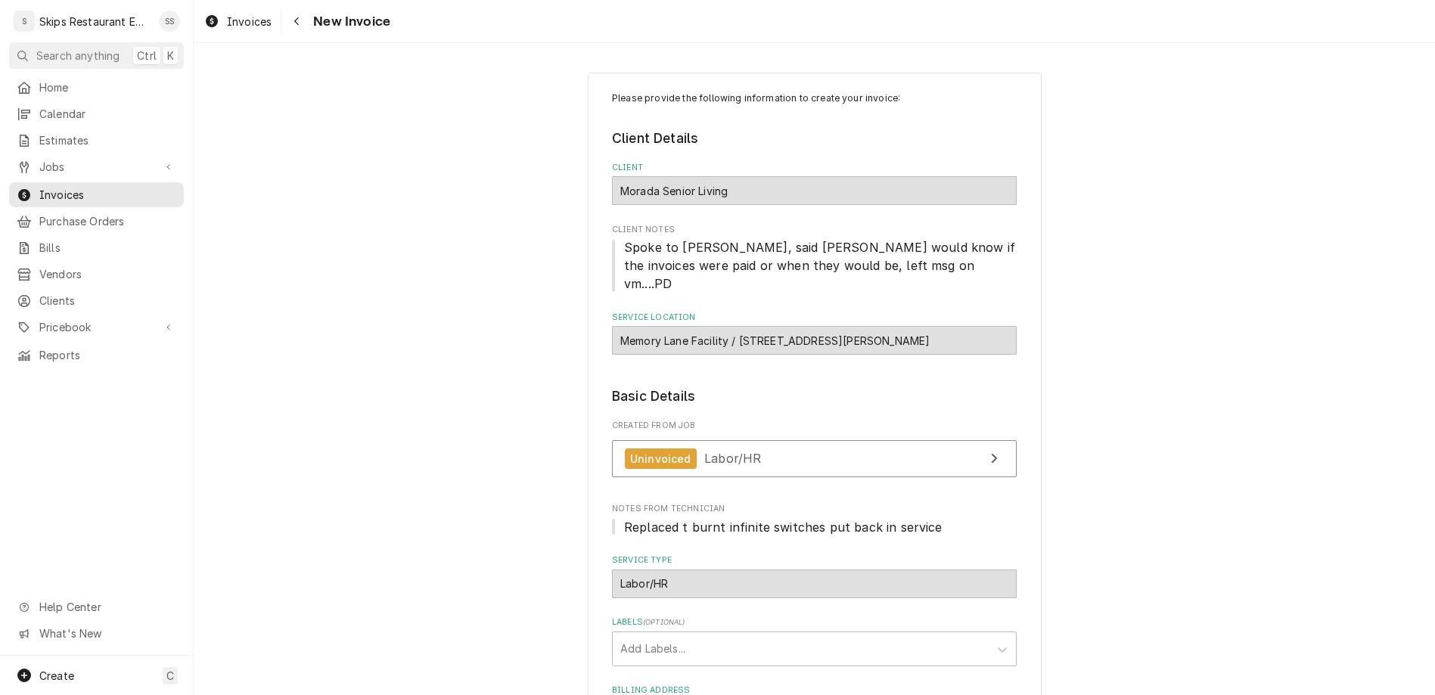
scroll to position [355, 0]
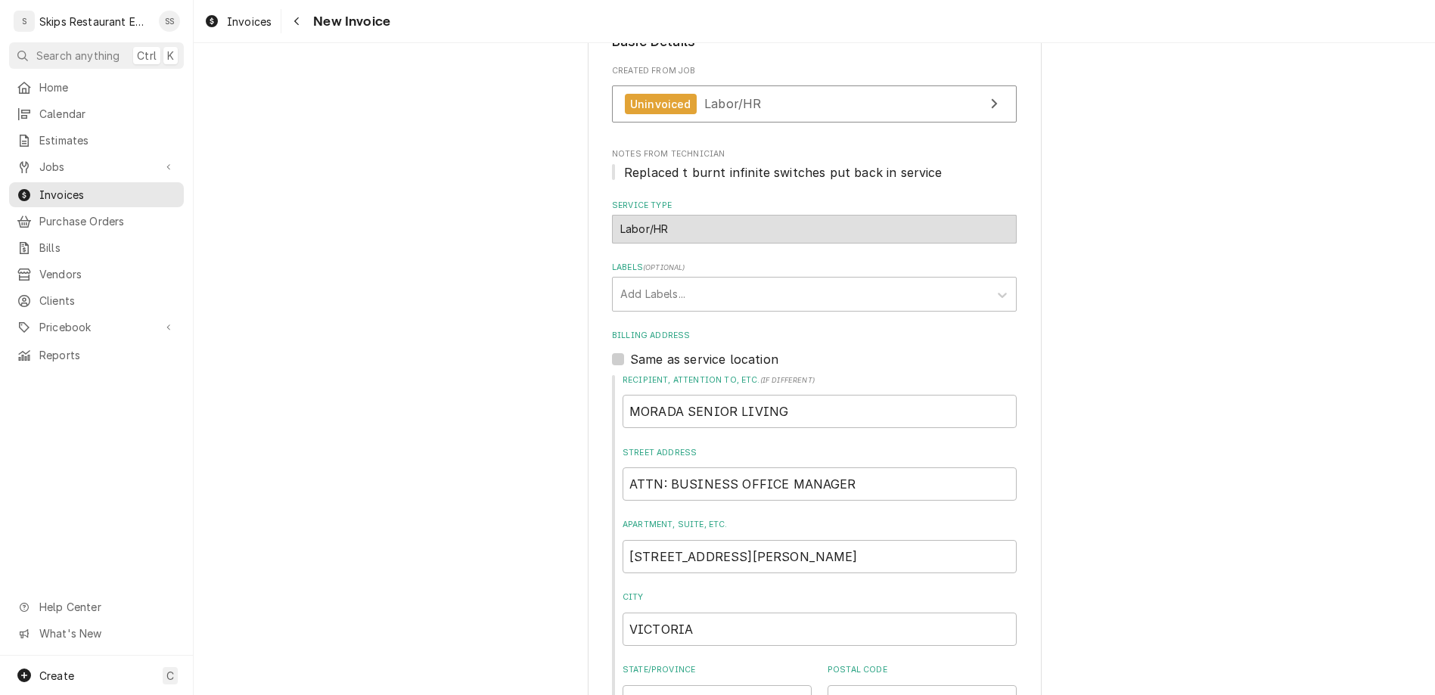
click at [659, 685] on input "[GEOGRAPHIC_DATA]" at bounding box center [717, 701] width 189 height 33
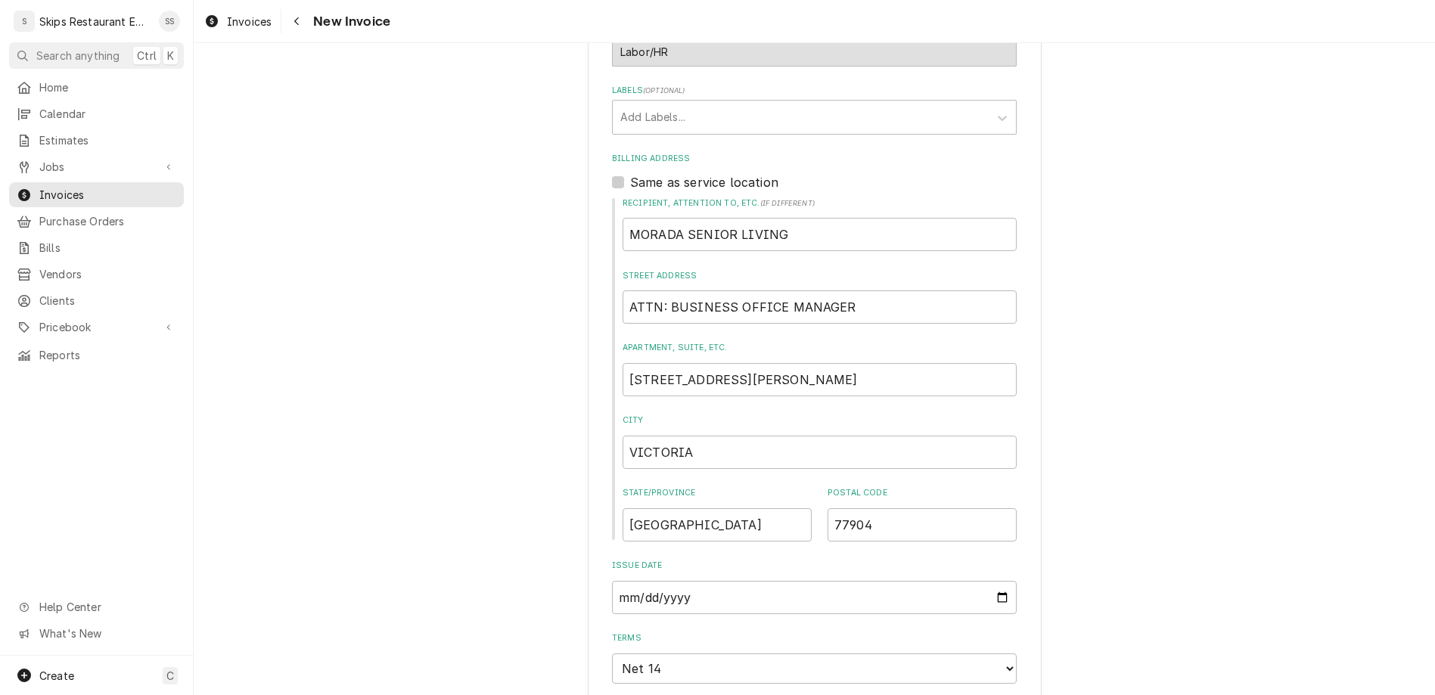
scroll to position [768, 0]
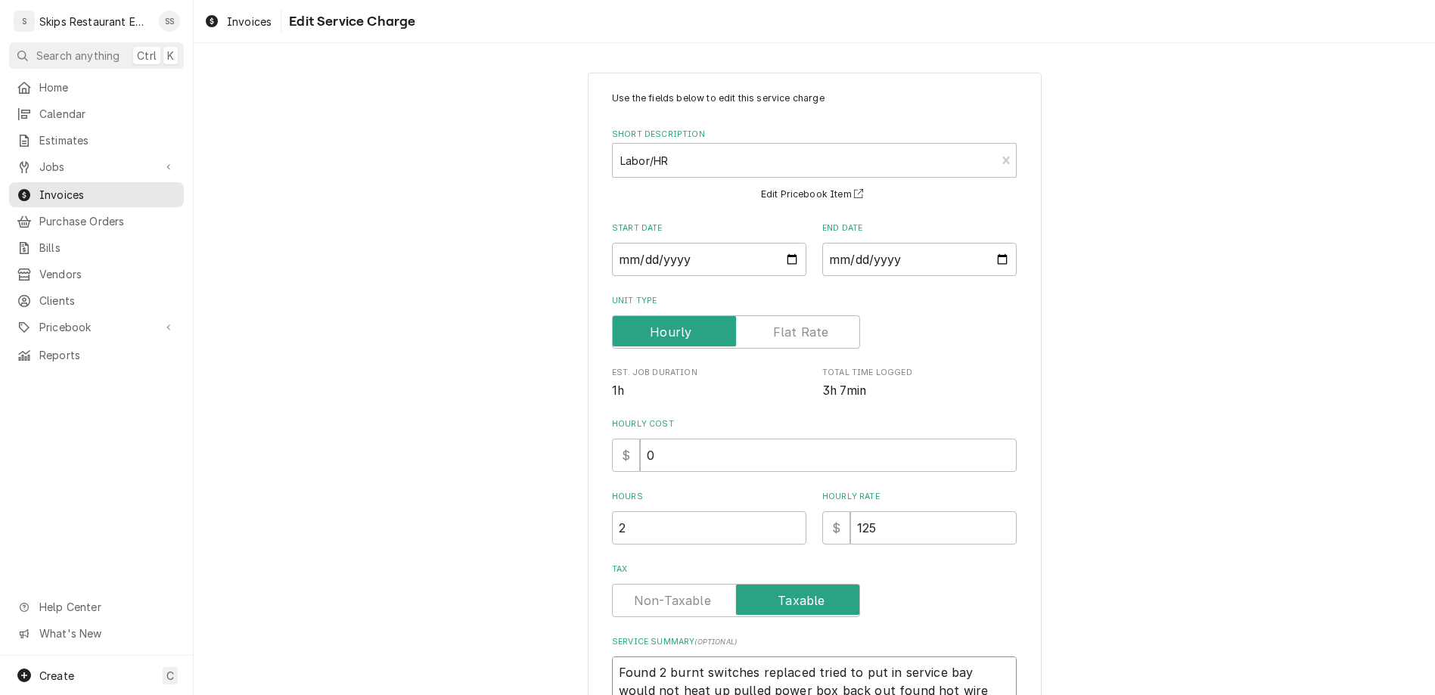
click at [693, 657] on textarea "Found 2 burnt switches replaced tried to put in service bay would not heat up p…" at bounding box center [814, 682] width 405 height 51
type textarea "x"
type textarea "Found 2 burnt switches replaced tried to put in service bay would not heat up. …"
type textarea "x"
type textarea "Found 2 burnt switches replaced tried to put in service bay would not heat up. …"
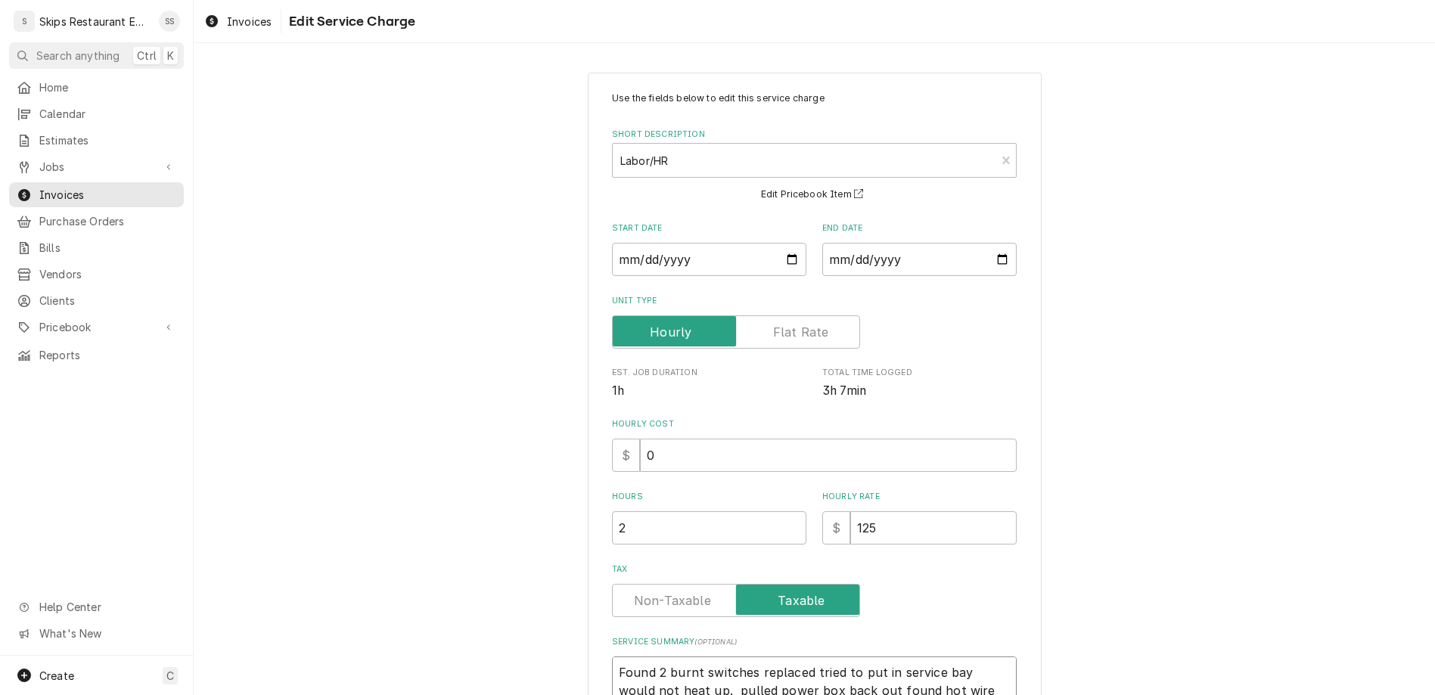
type textarea "x"
type textarea "Found 2 burnt switches replaced tried to put in service bay would not heat up. …"
type textarea "x"
type textarea "Found 2 burnt switches replaced tried to put in service bay would not heat up. …"
click at [754, 657] on textarea "Found 2 burnt switches replaced tried to put in service bay would not heat up. …" at bounding box center [814, 682] width 405 height 51
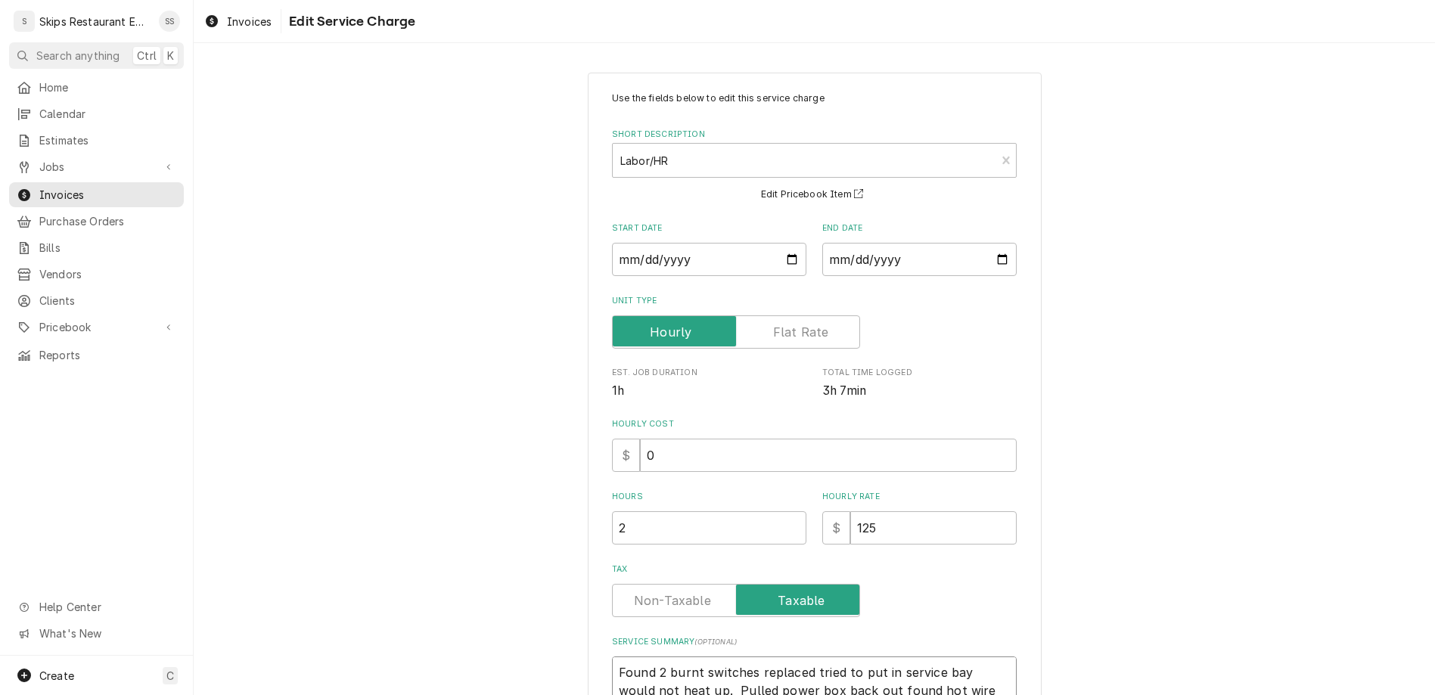
type textarea "x"
type textarea "Found 2 burnt switches replaced tried to put in service bay would not heat up. …"
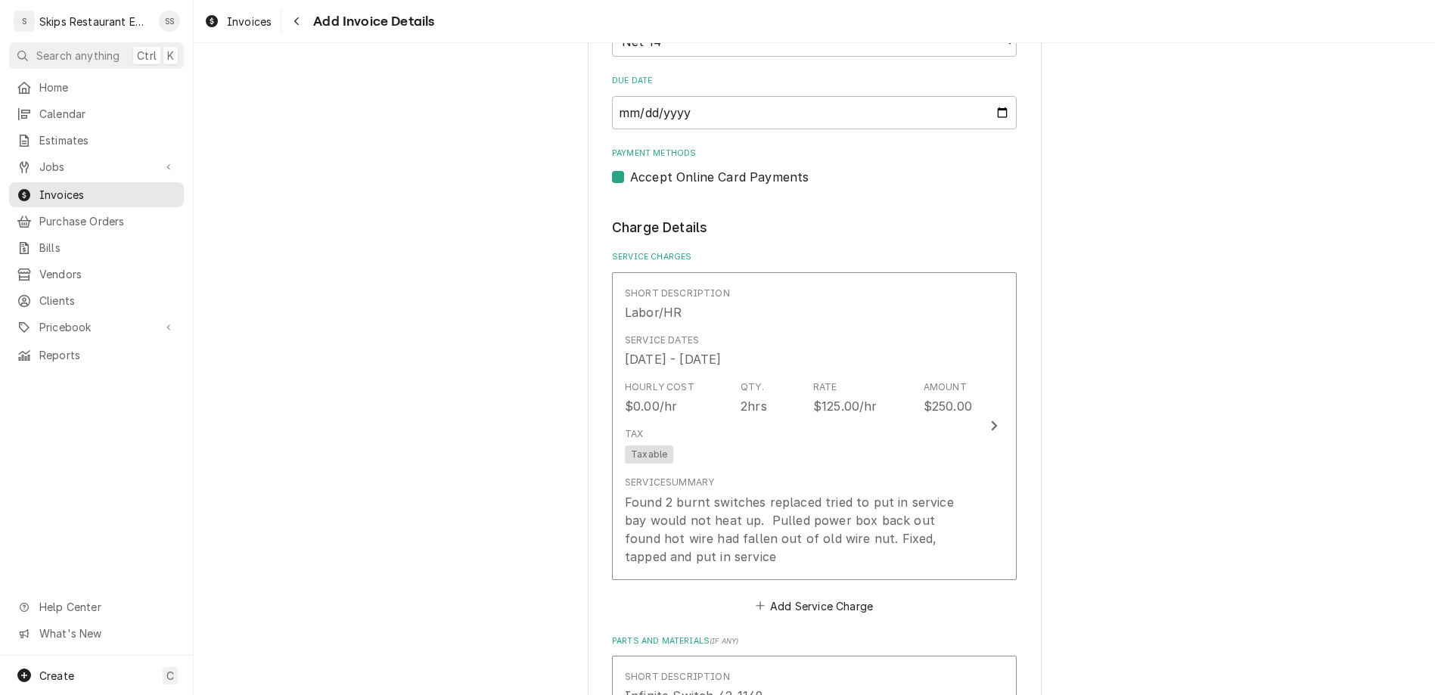
scroll to position [1229, 0]
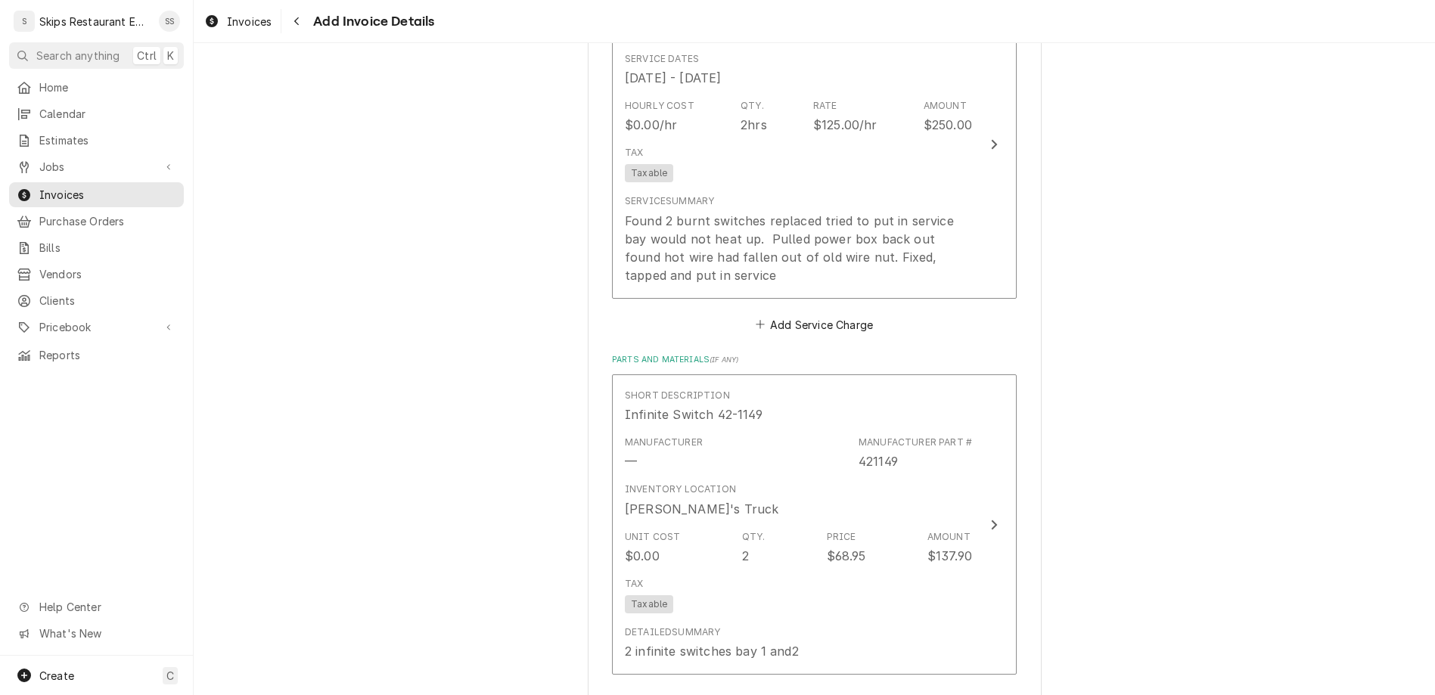
scroll to position [1460, 0]
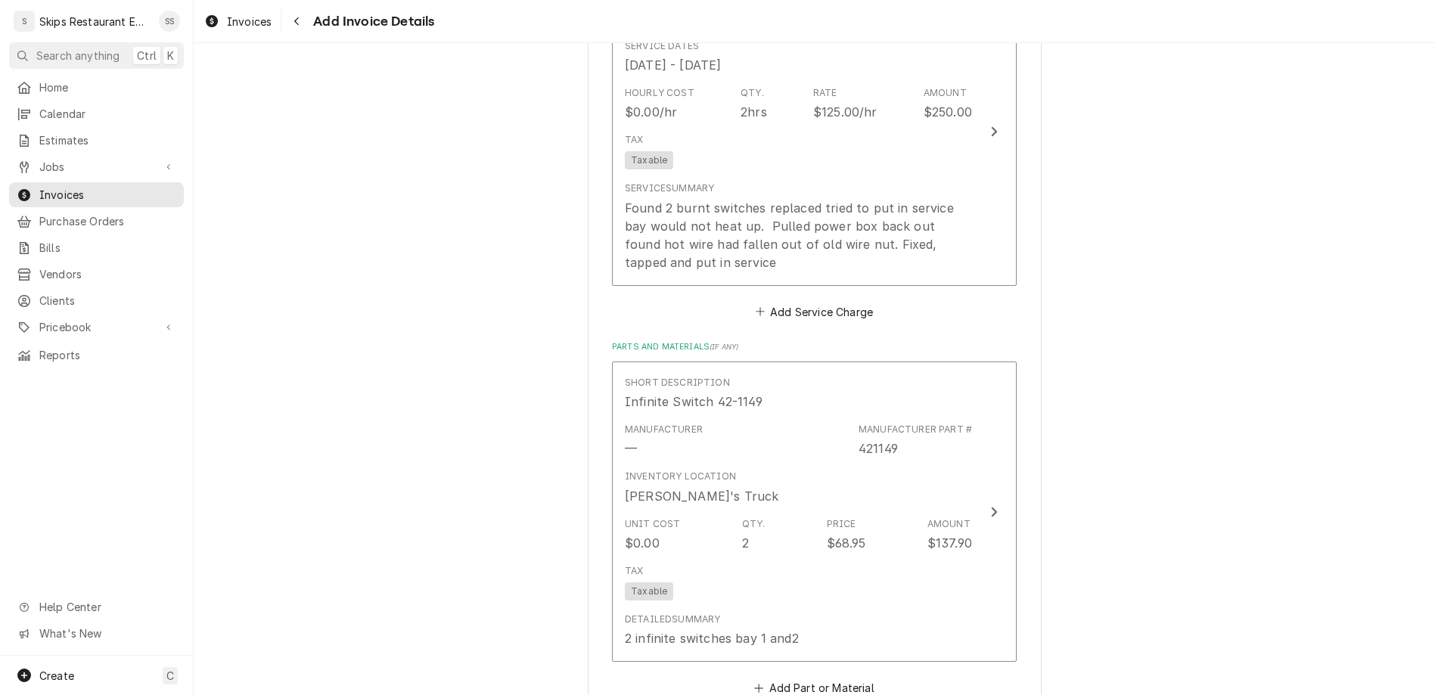
type textarea "x"
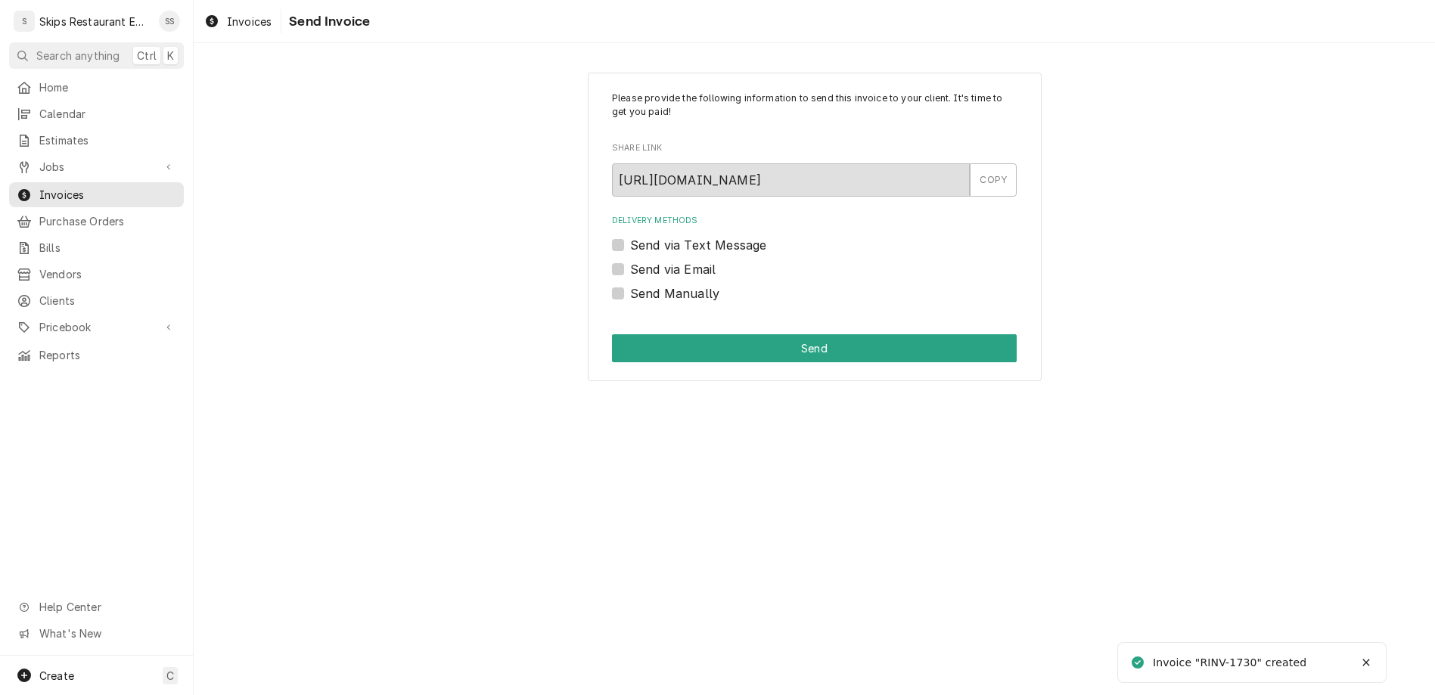
click at [640, 284] on label "Send Manually" at bounding box center [674, 293] width 89 height 18
click at [640, 284] on input "Send Manually" at bounding box center [832, 300] width 405 height 33
checkbox input "true"
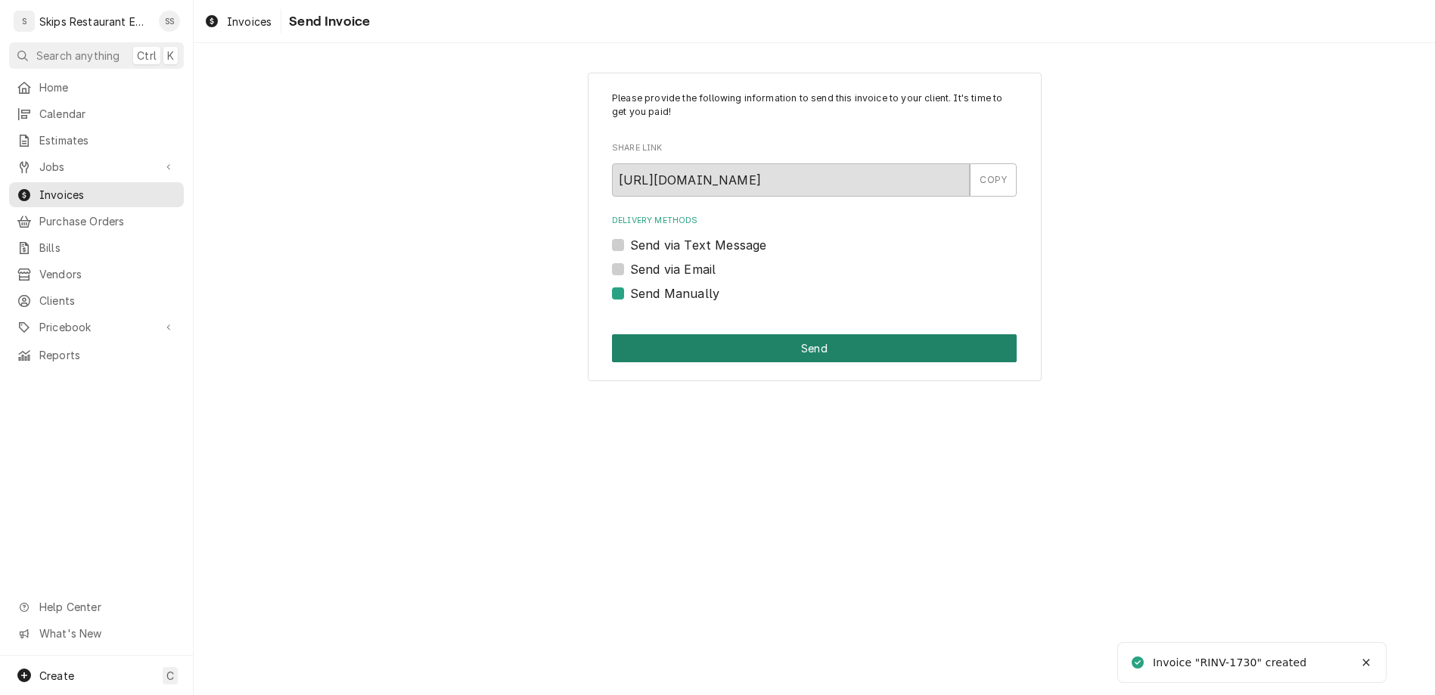
click at [698, 334] on button "Send" at bounding box center [814, 348] width 405 height 28
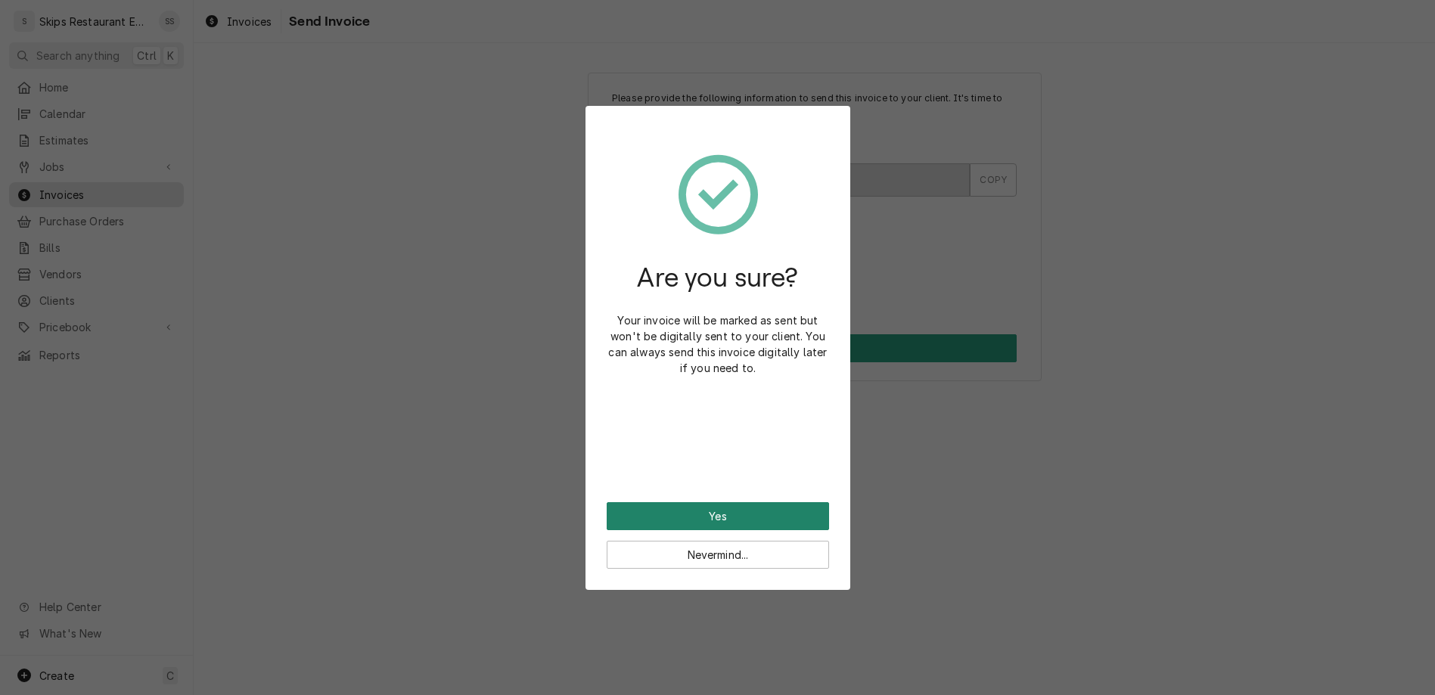
click at [697, 502] on button "Yes" at bounding box center [718, 516] width 222 height 28
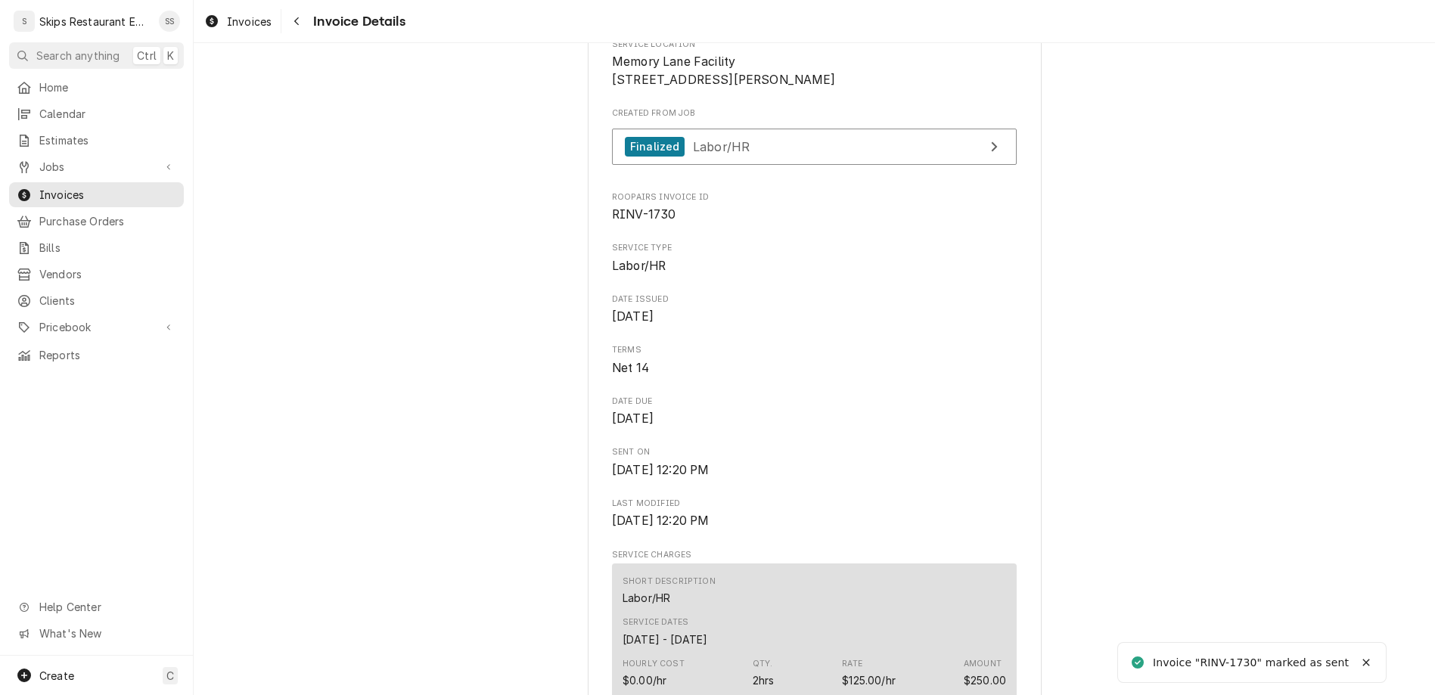
scroll to position [413, 0]
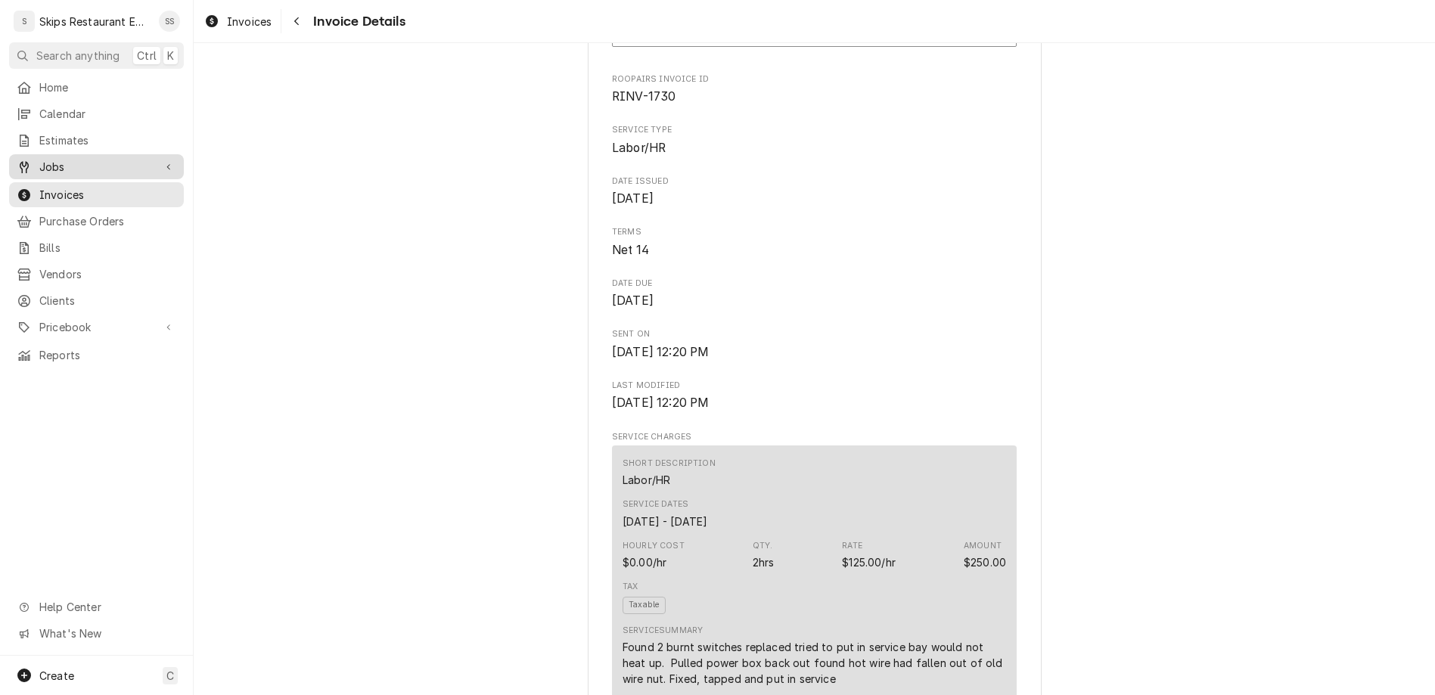
click at [53, 159] on span "Jobs" at bounding box center [96, 167] width 114 height 16
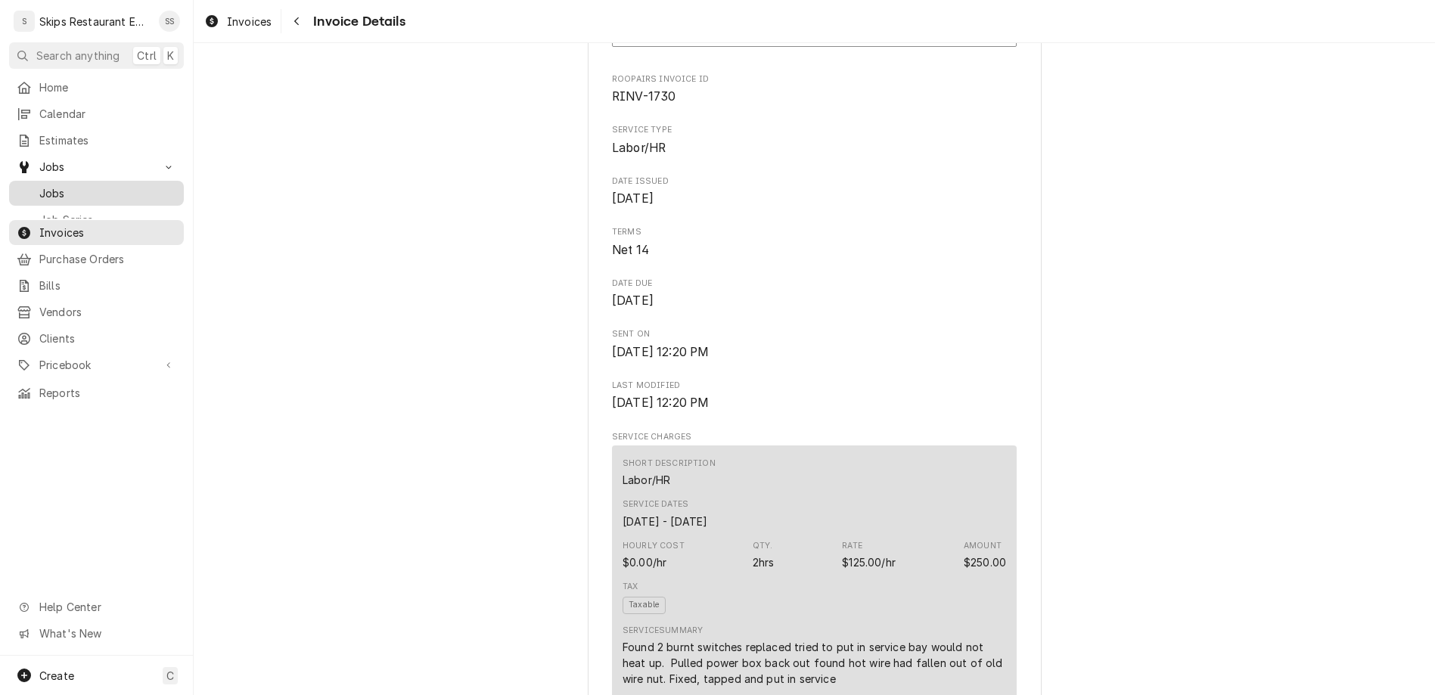
click at [43, 185] on span "Jobs" at bounding box center [107, 193] width 137 height 16
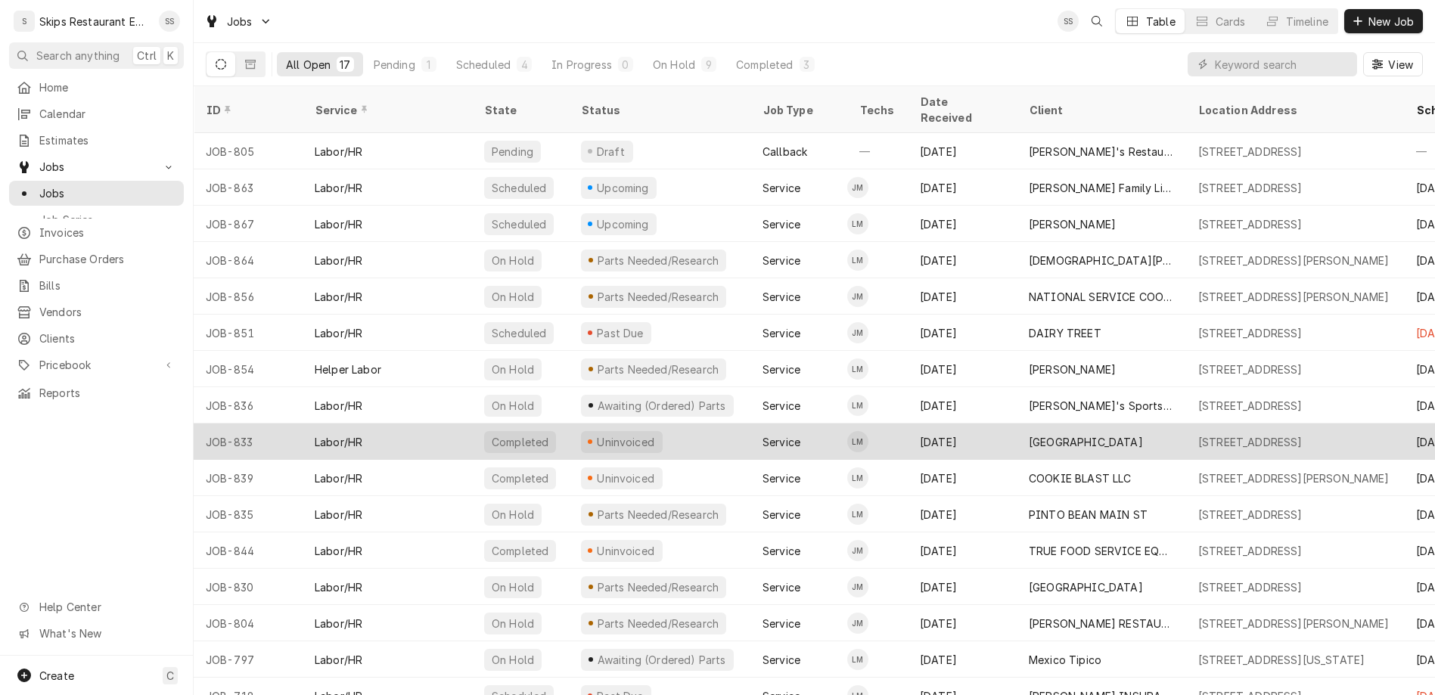
click at [595, 434] on div "Uninvoiced" at bounding box center [625, 442] width 61 height 16
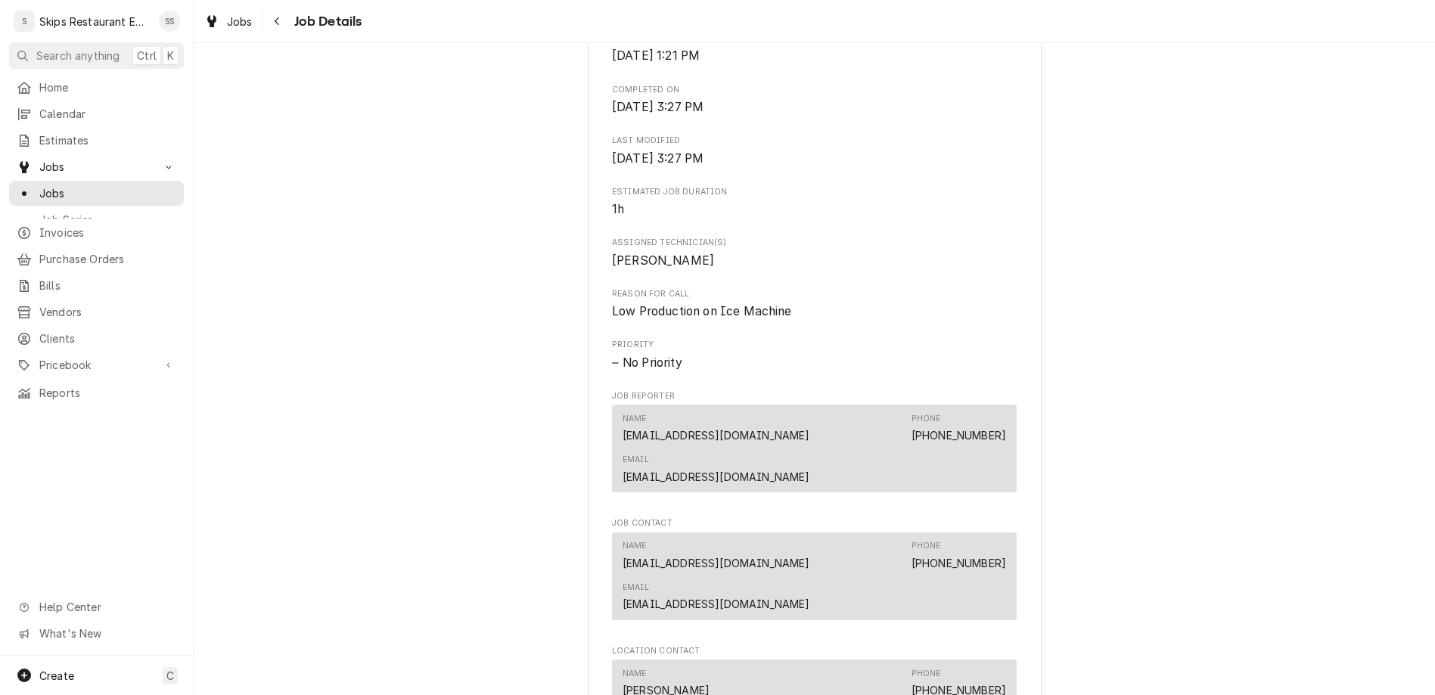
scroll to position [531, 0]
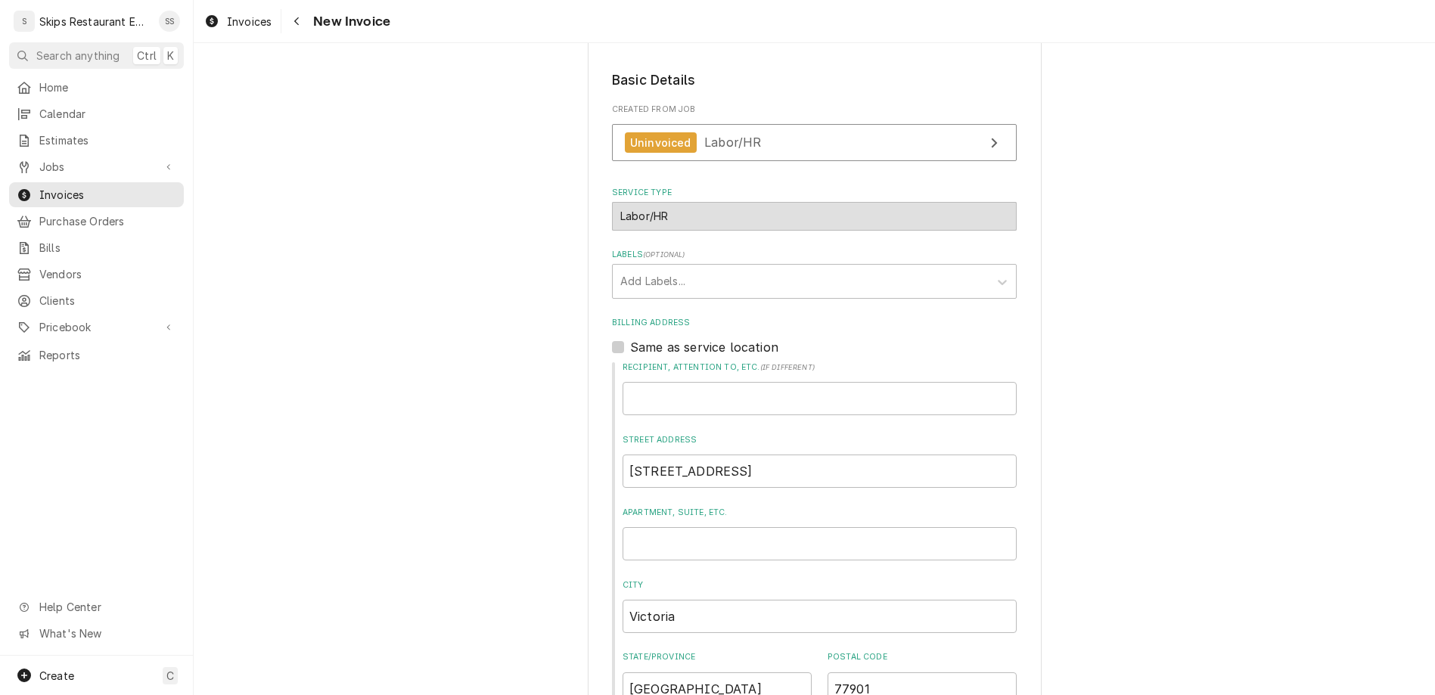
scroll to position [264, 0]
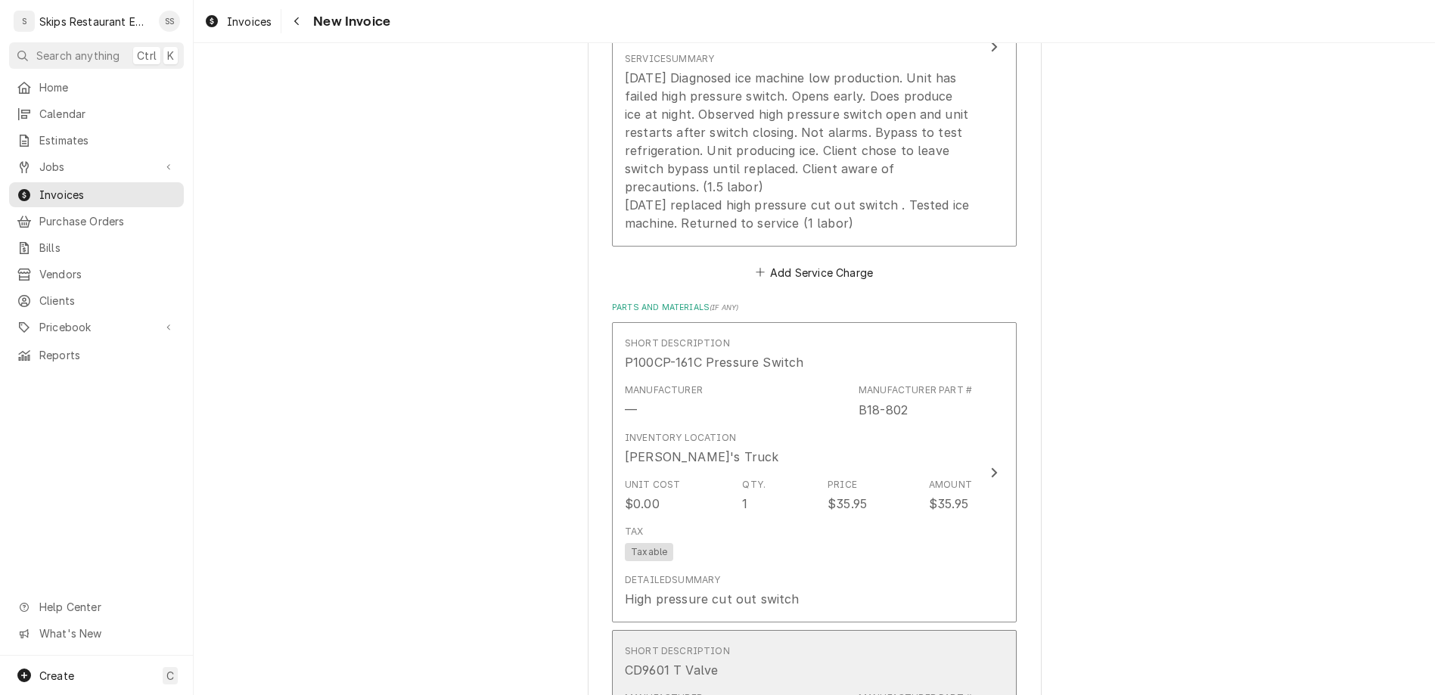
scroll to position [1621, 0]
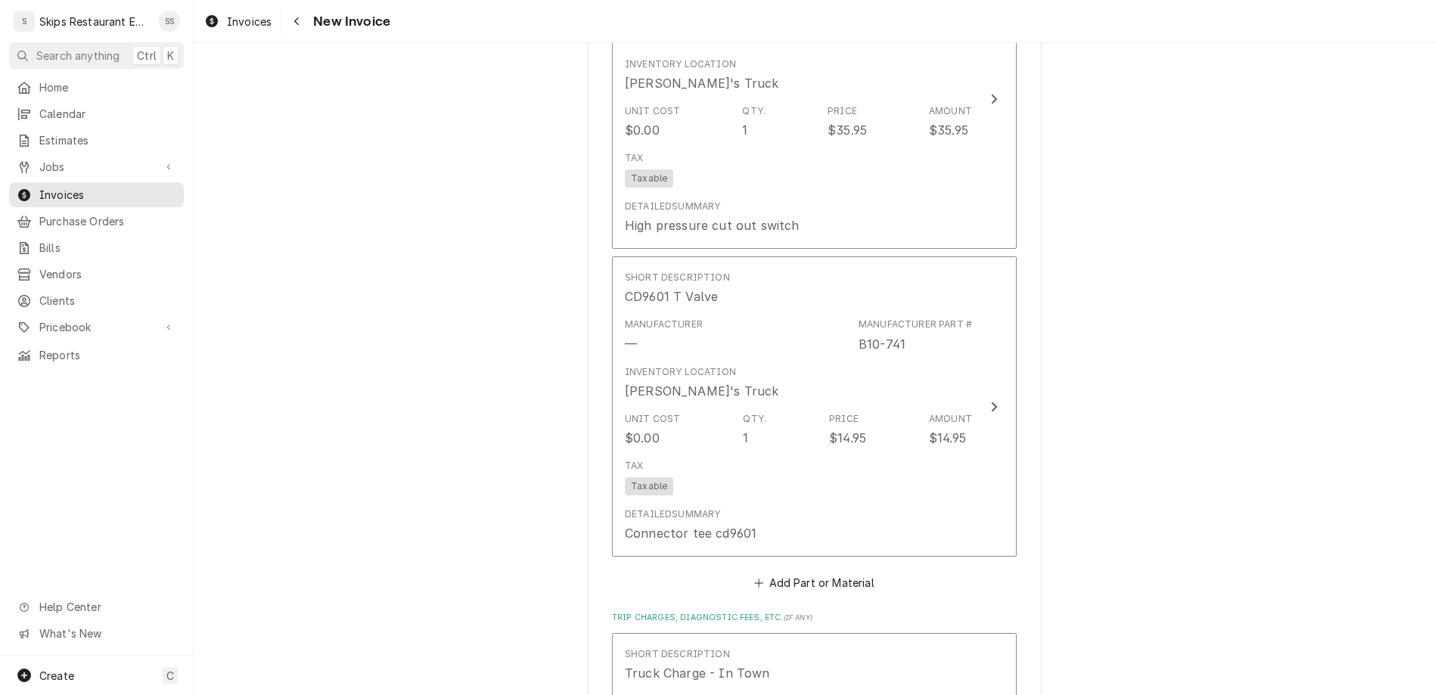
scroll to position [1829, 0]
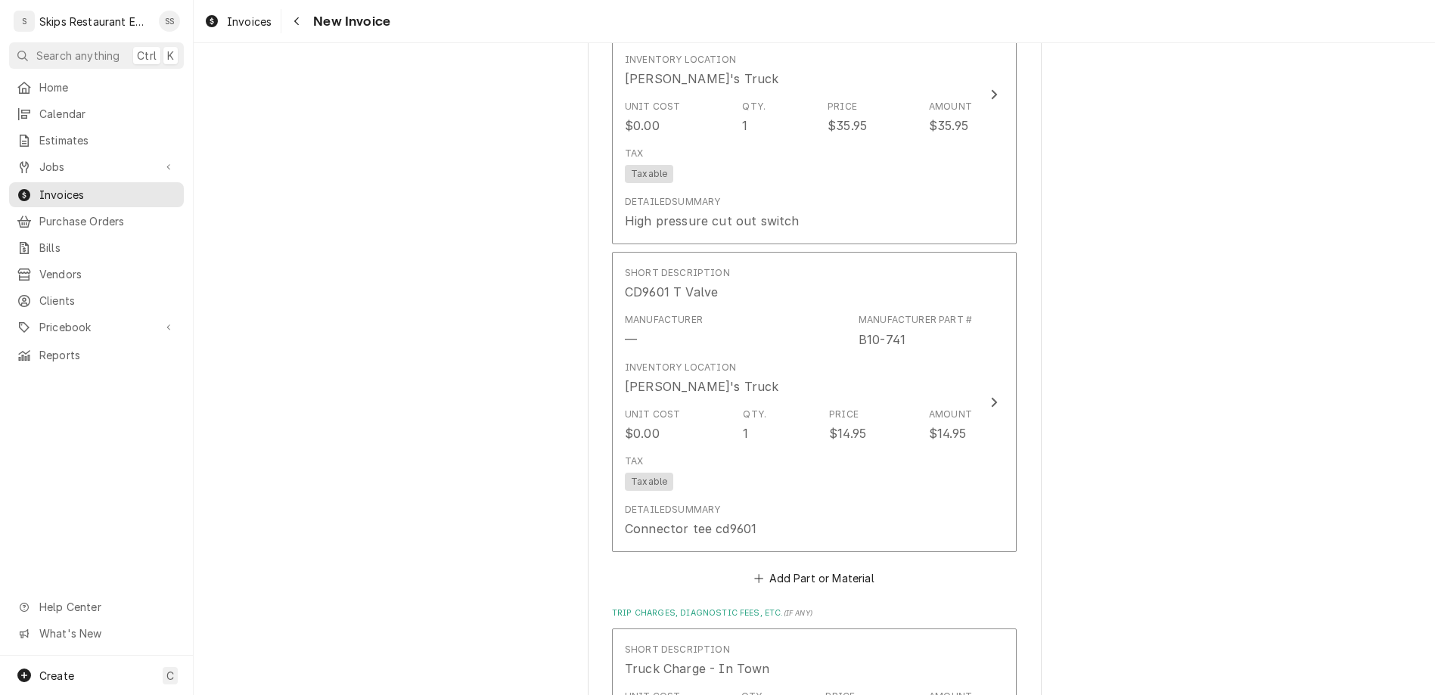
type textarea "x"
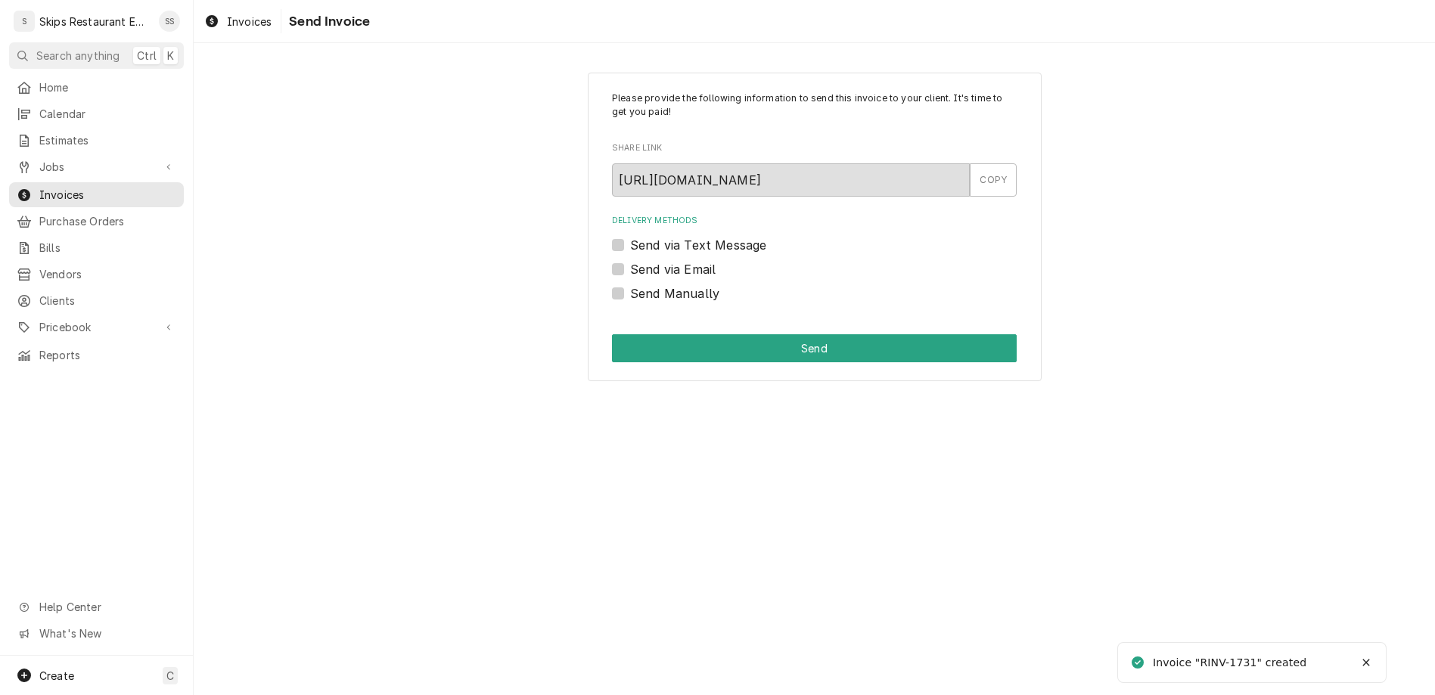
click at [643, 284] on label "Send Manually" at bounding box center [674, 293] width 89 height 18
click at [643, 284] on input "Send Manually" at bounding box center [832, 300] width 405 height 33
checkbox input "true"
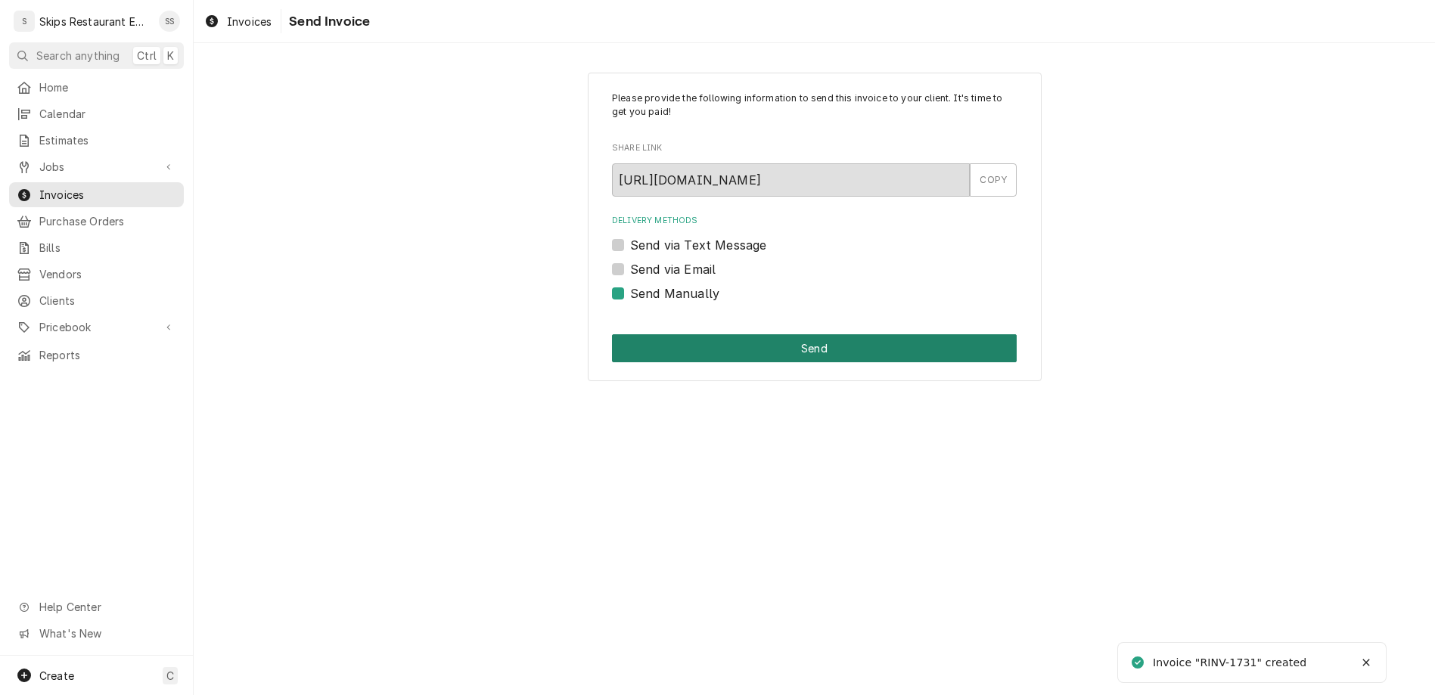
click at [773, 334] on button "Send" at bounding box center [814, 348] width 405 height 28
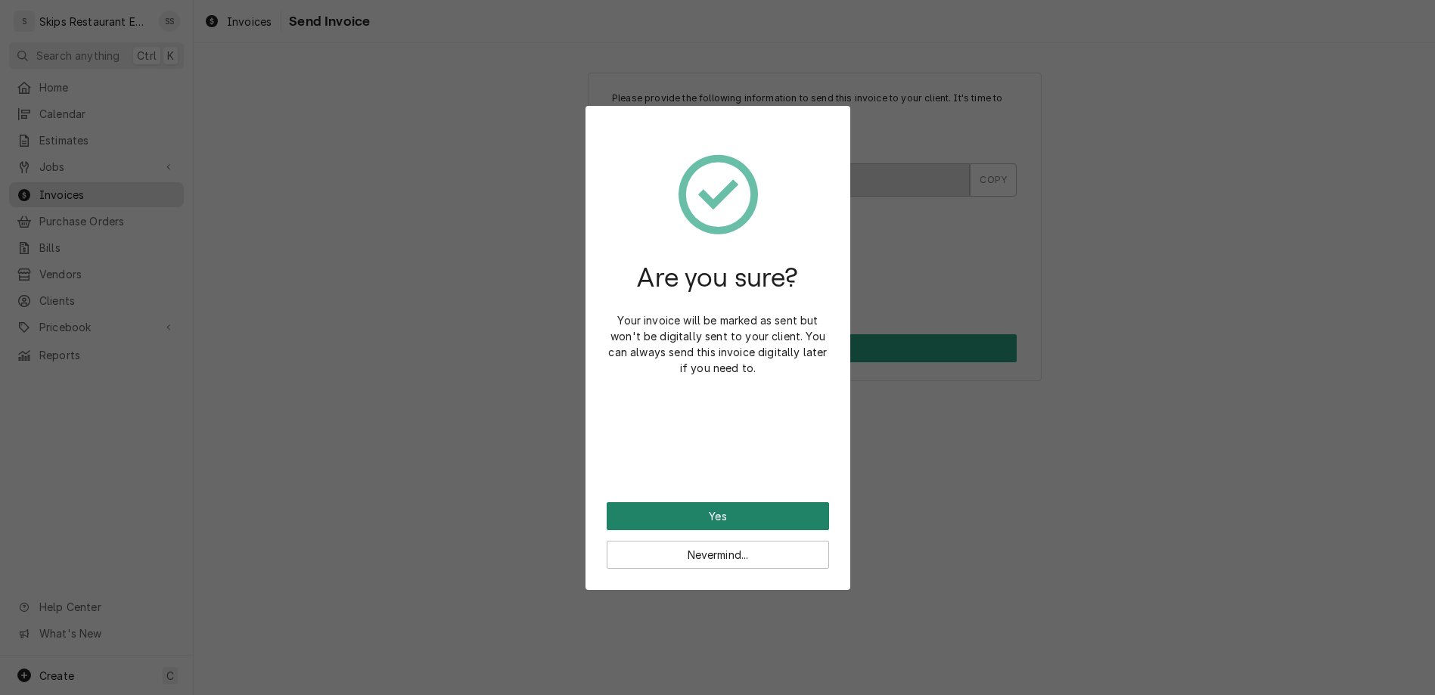
click at [698, 502] on button "Yes" at bounding box center [718, 516] width 222 height 28
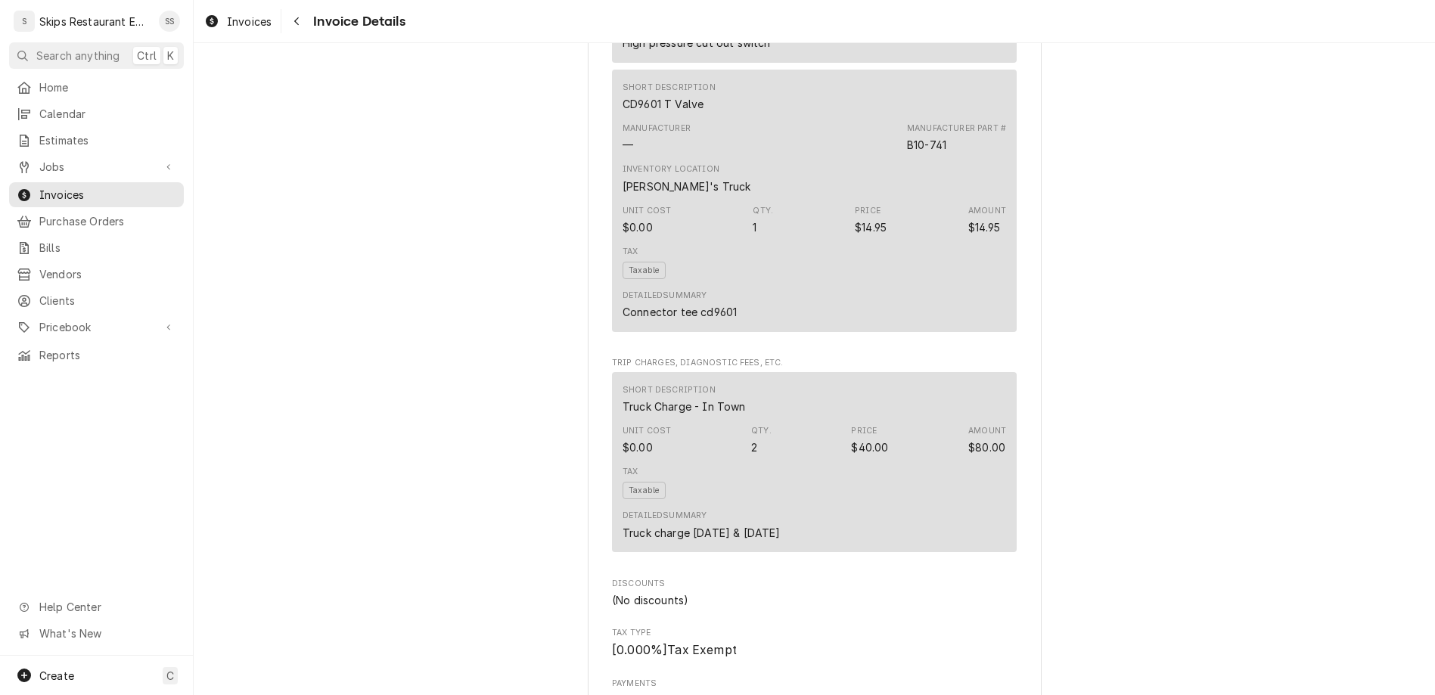
scroll to position [1412, 0]
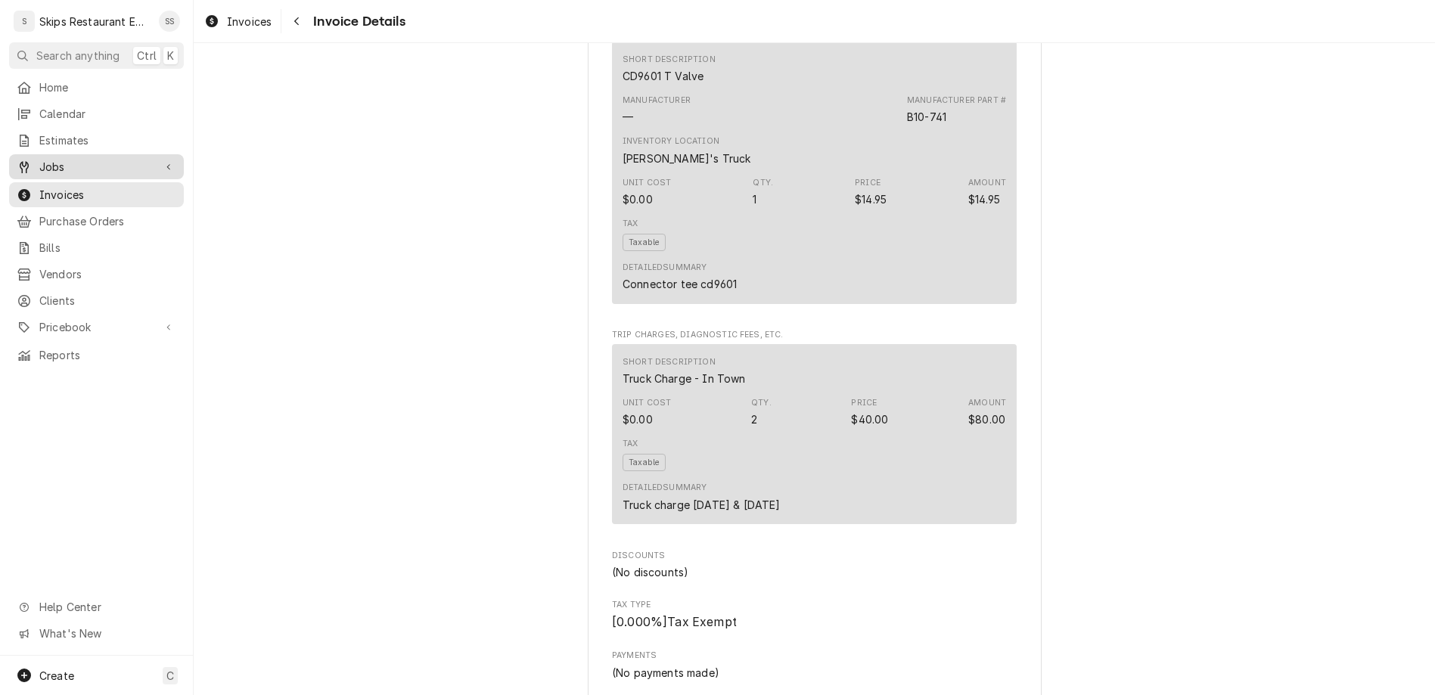
click at [39, 159] on span "Jobs" at bounding box center [96, 167] width 114 height 16
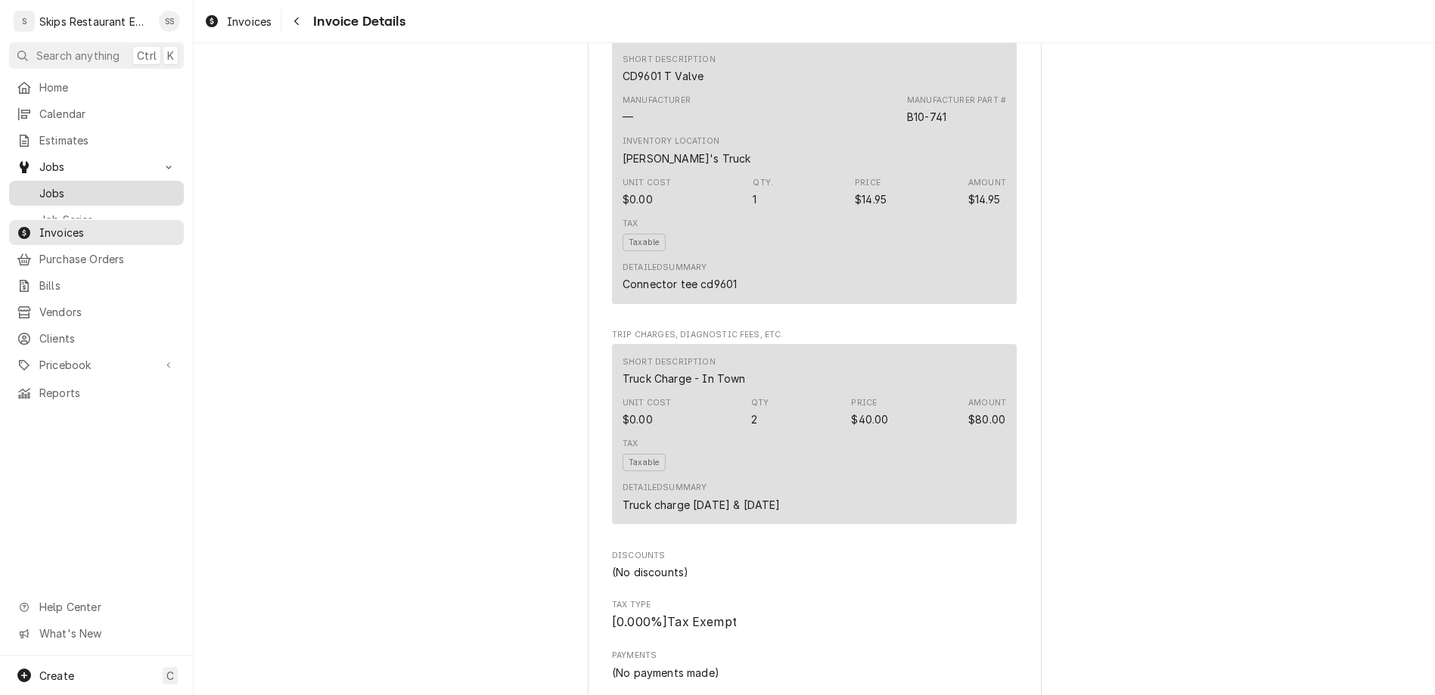
click at [36, 184] on div "Jobs" at bounding box center [96, 193] width 169 height 19
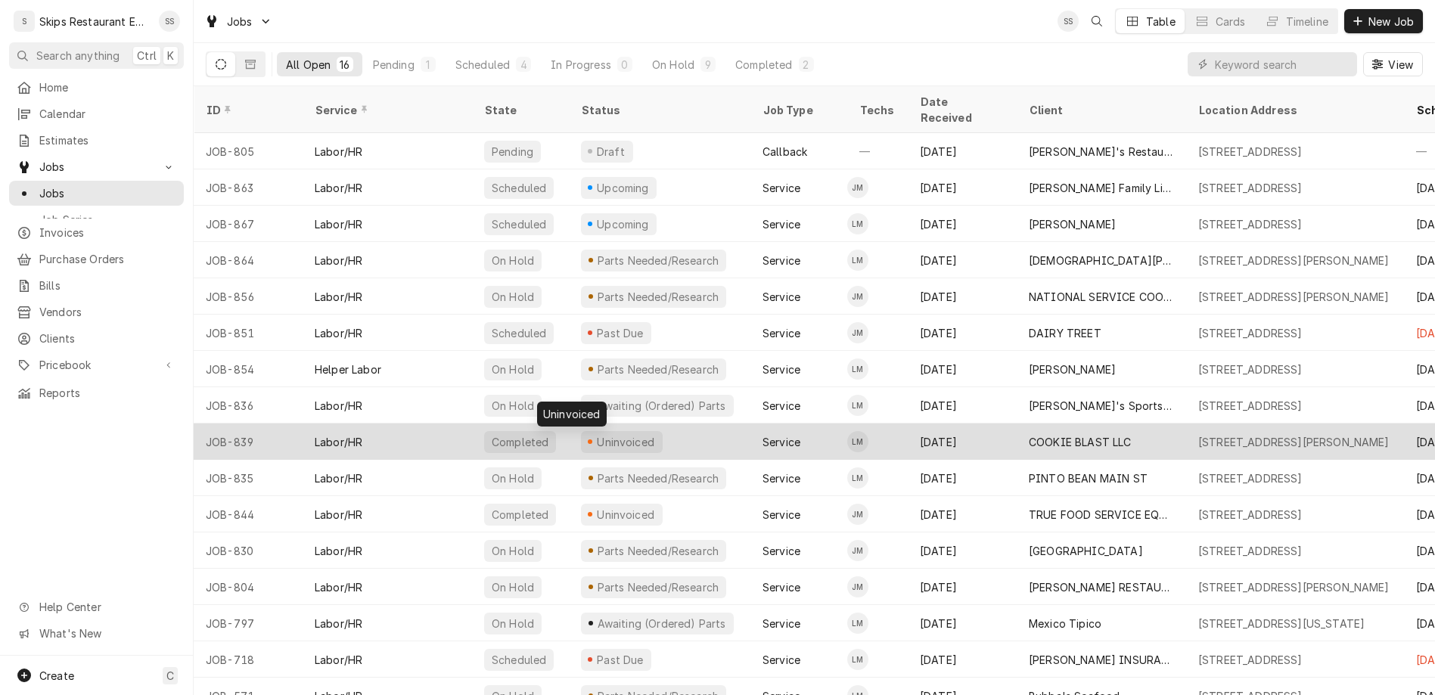
click at [595, 434] on div "Uninvoiced" at bounding box center [625, 442] width 61 height 16
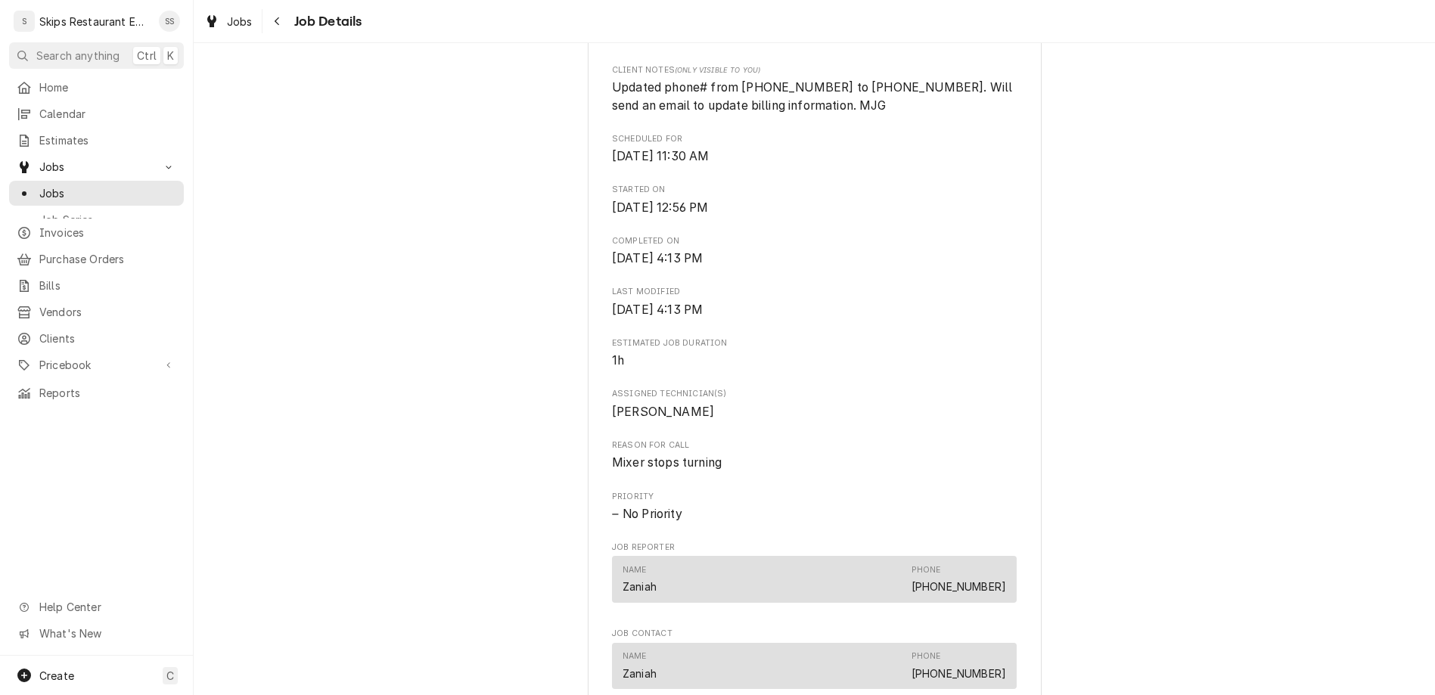
scroll to position [531, 0]
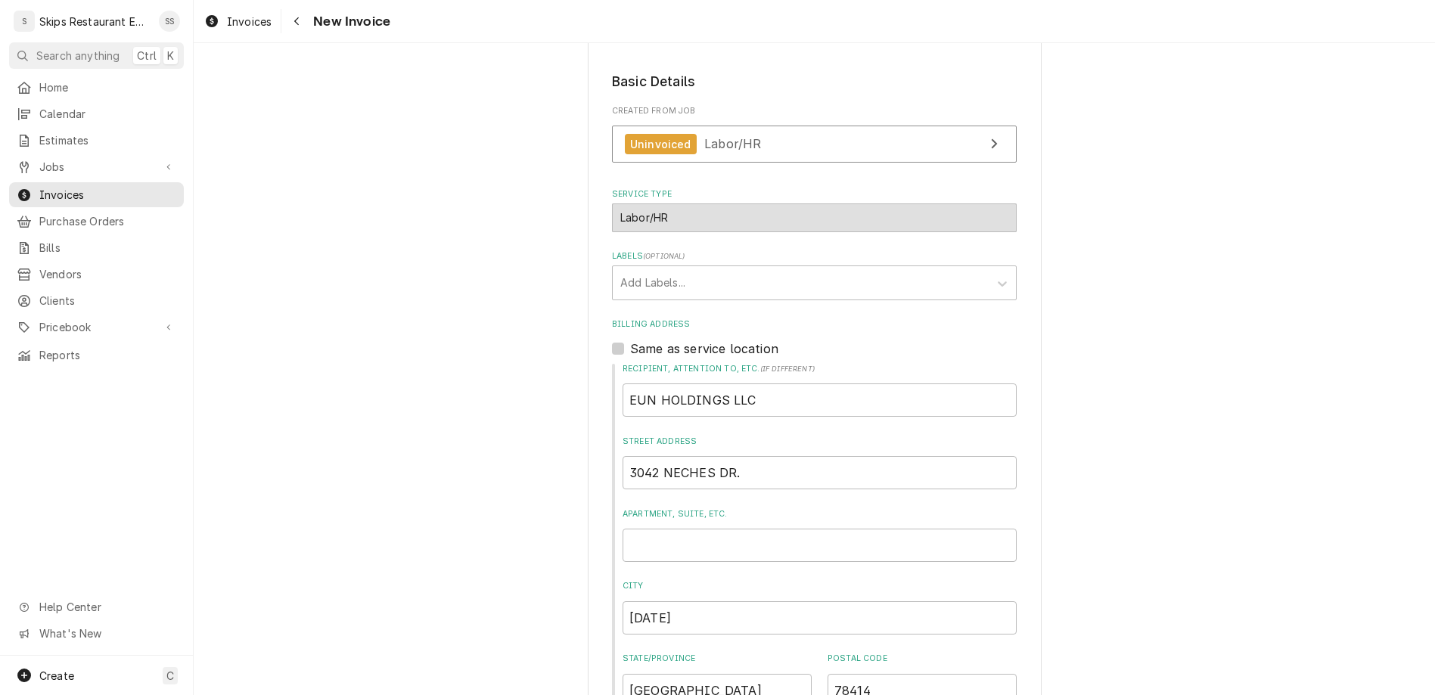
scroll to position [316, 0]
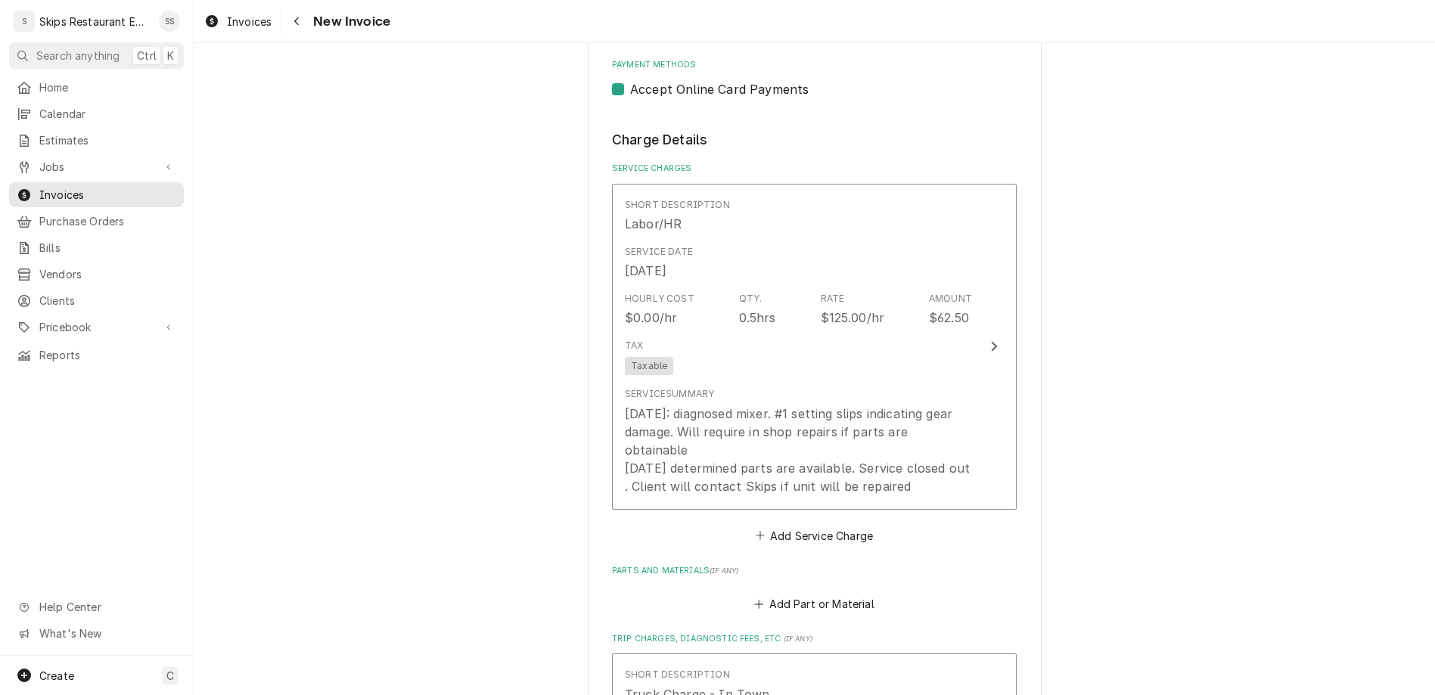
scroll to position [1201, 0]
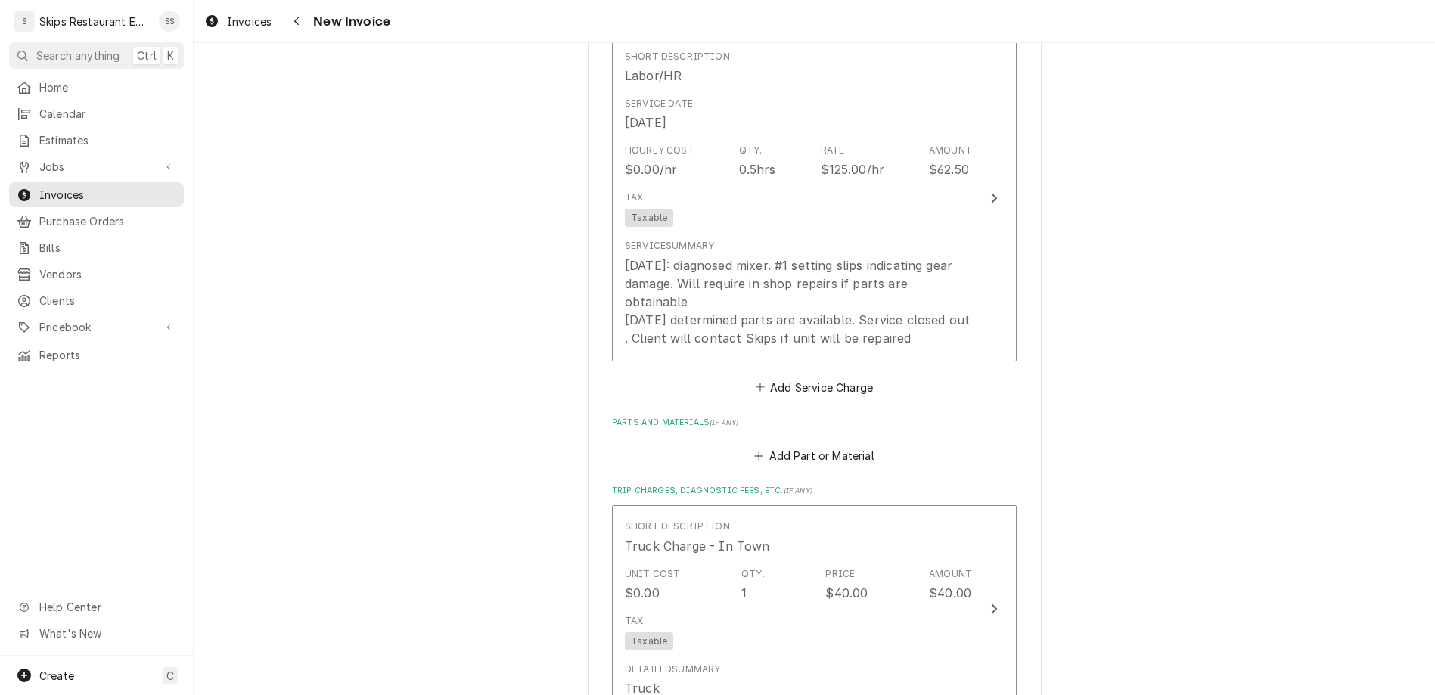
type textarea "x"
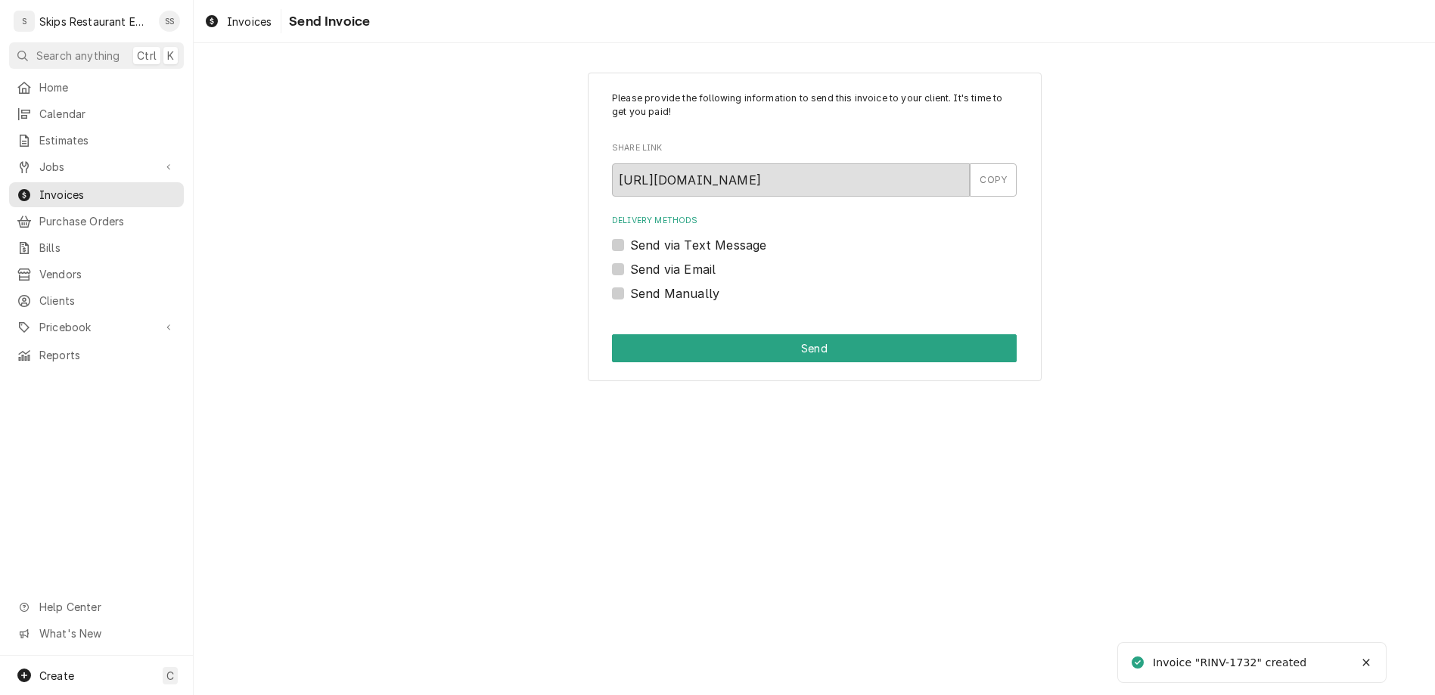
click at [641, 284] on label "Send Manually" at bounding box center [674, 293] width 89 height 18
click at [641, 284] on input "Send Manually" at bounding box center [832, 300] width 405 height 33
checkbox input "true"
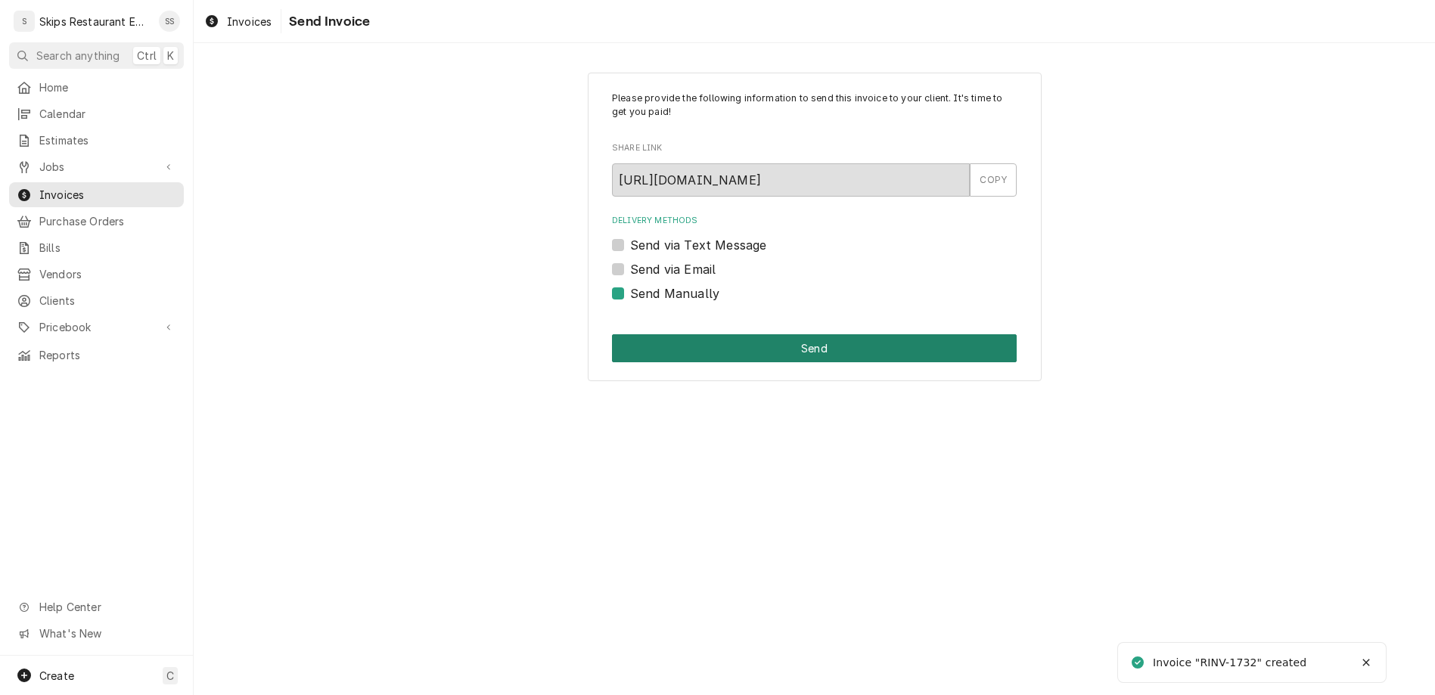
click at [704, 334] on button "Send" at bounding box center [814, 348] width 405 height 28
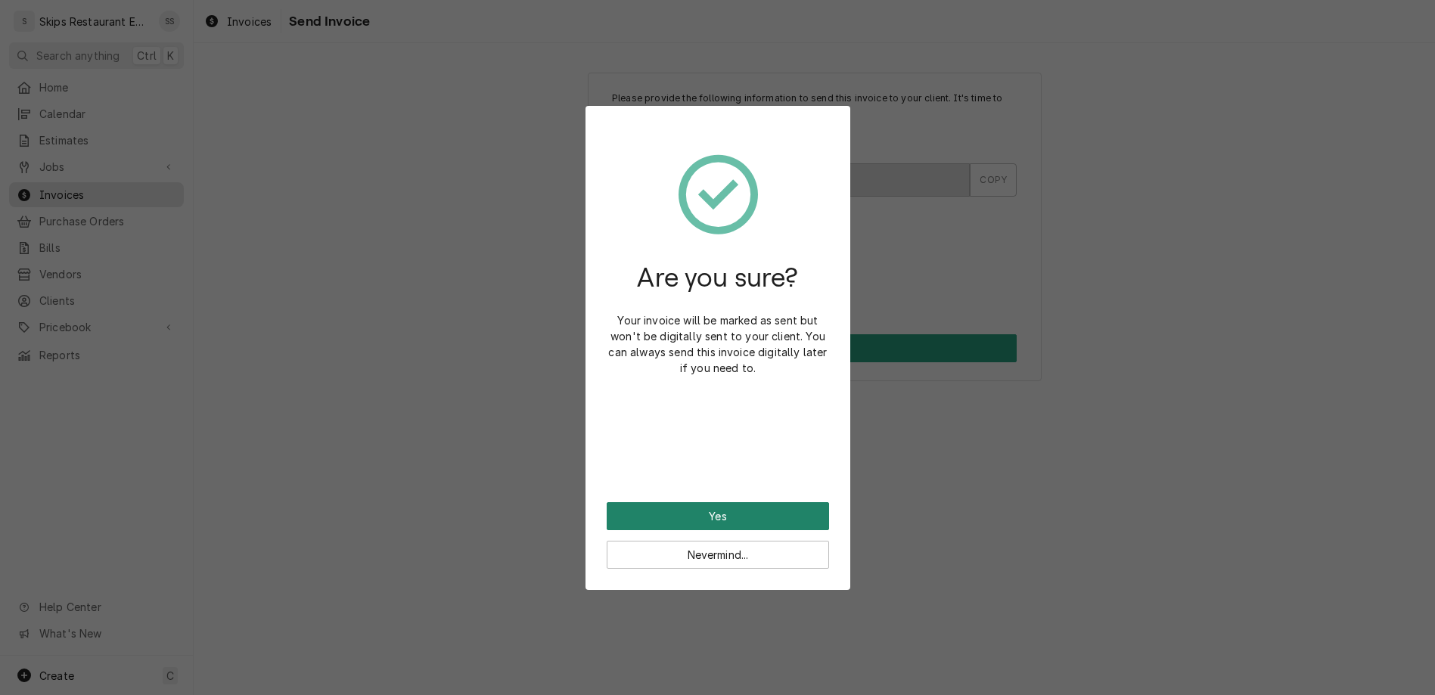
click at [708, 502] on button "Yes" at bounding box center [718, 516] width 222 height 28
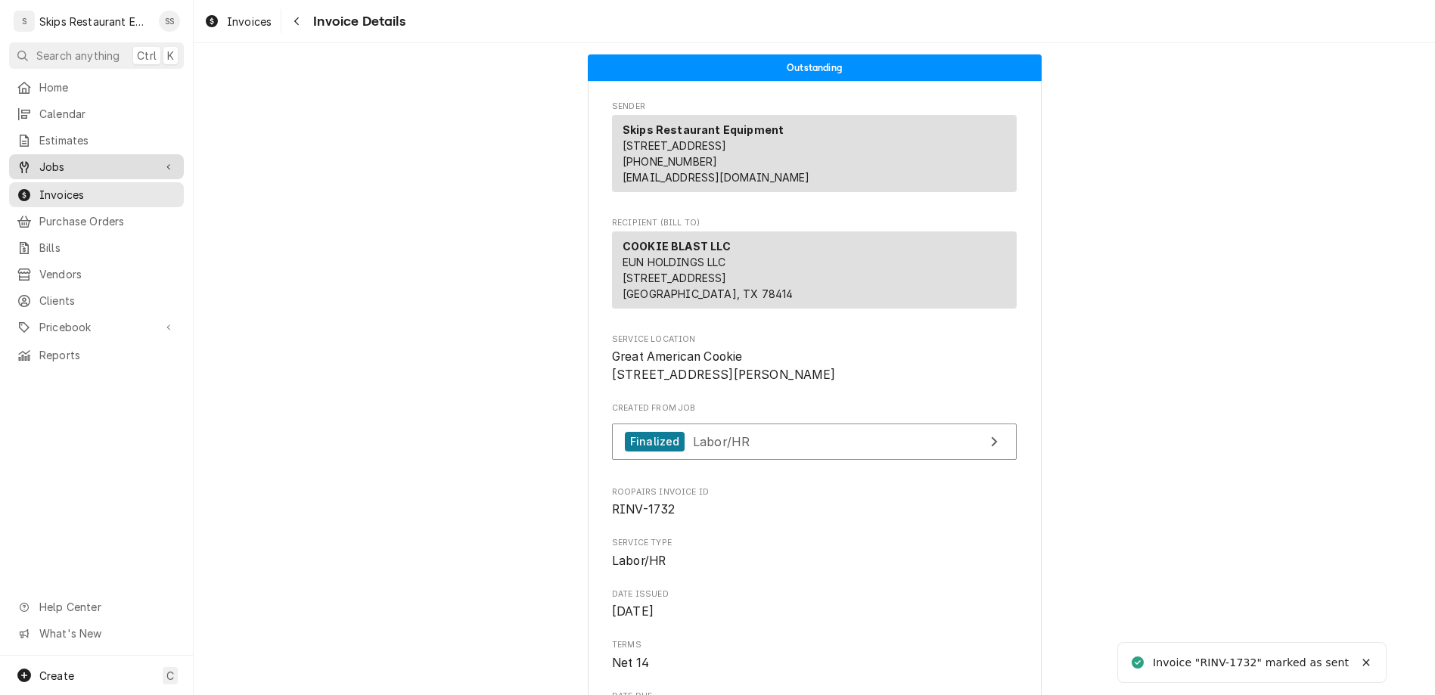
click at [44, 159] on span "Jobs" at bounding box center [96, 167] width 114 height 16
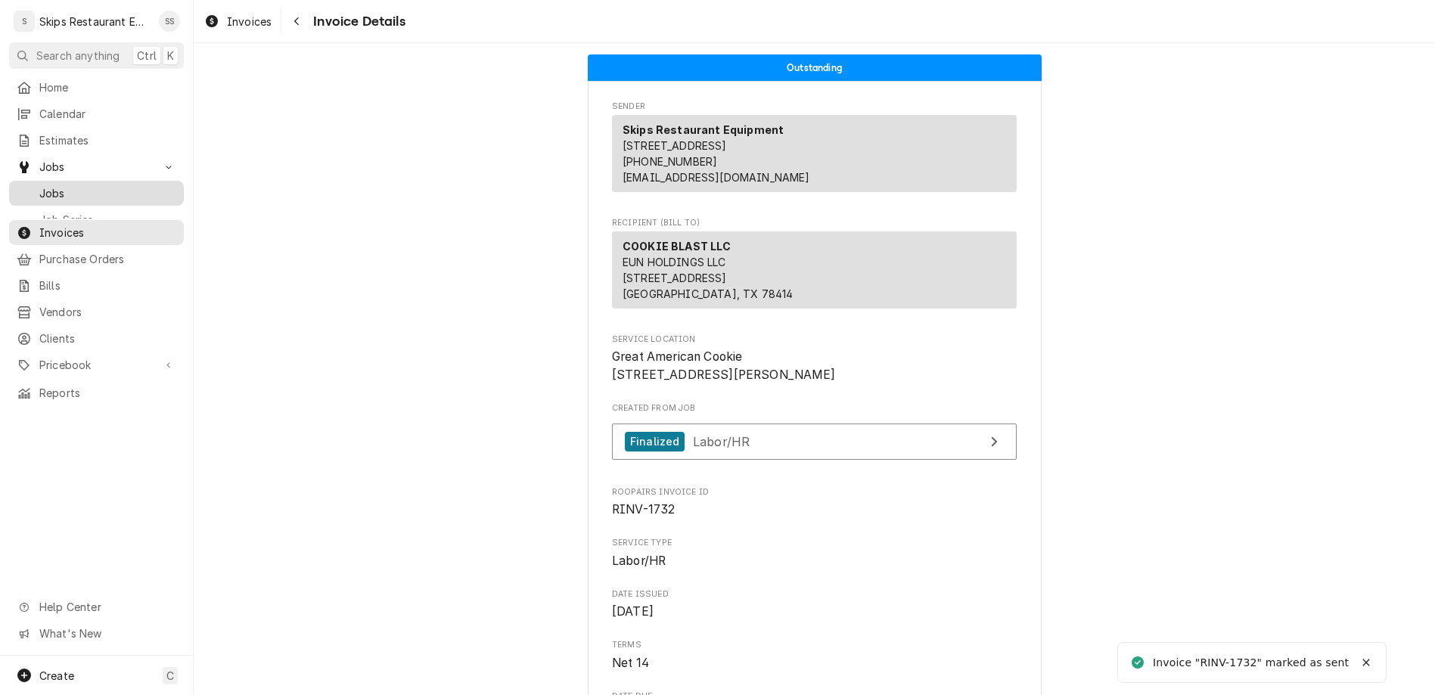
click at [44, 185] on span "Jobs" at bounding box center [107, 193] width 137 height 16
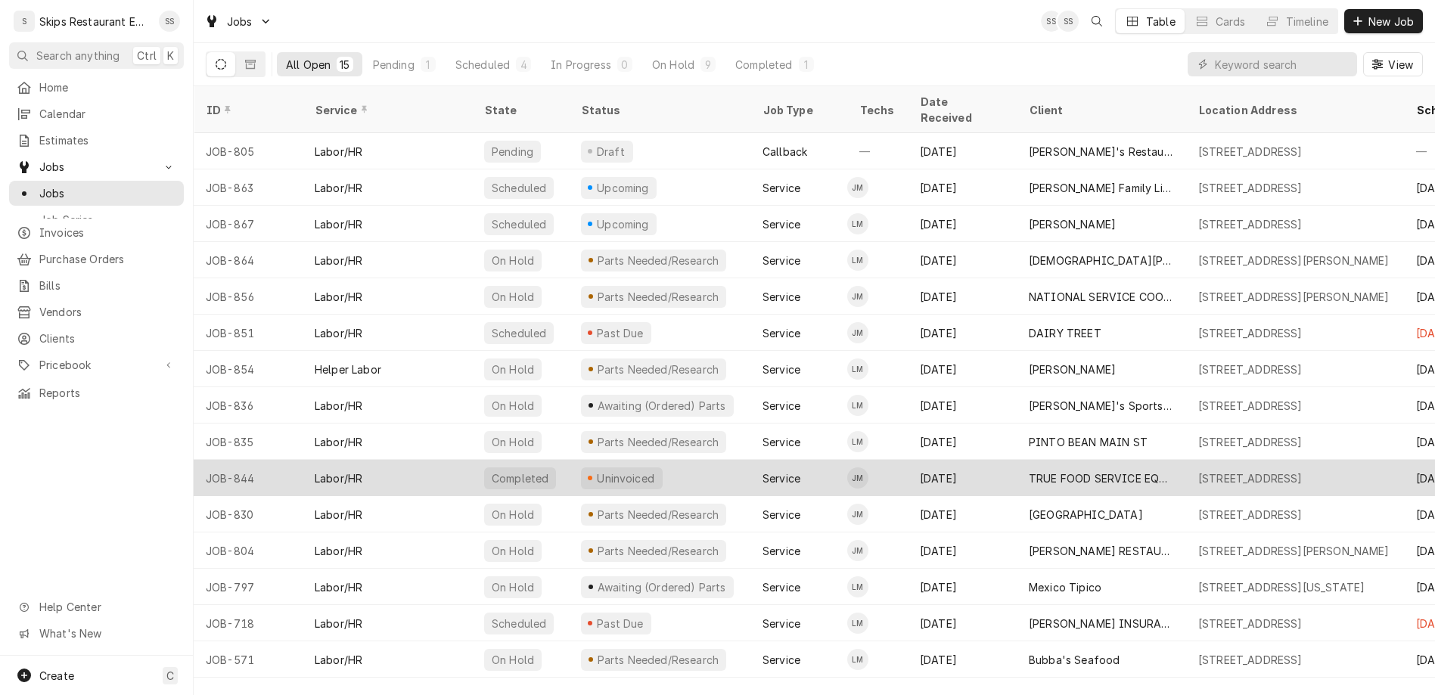
click at [595, 471] on div "Uninvoiced" at bounding box center [625, 479] width 61 height 16
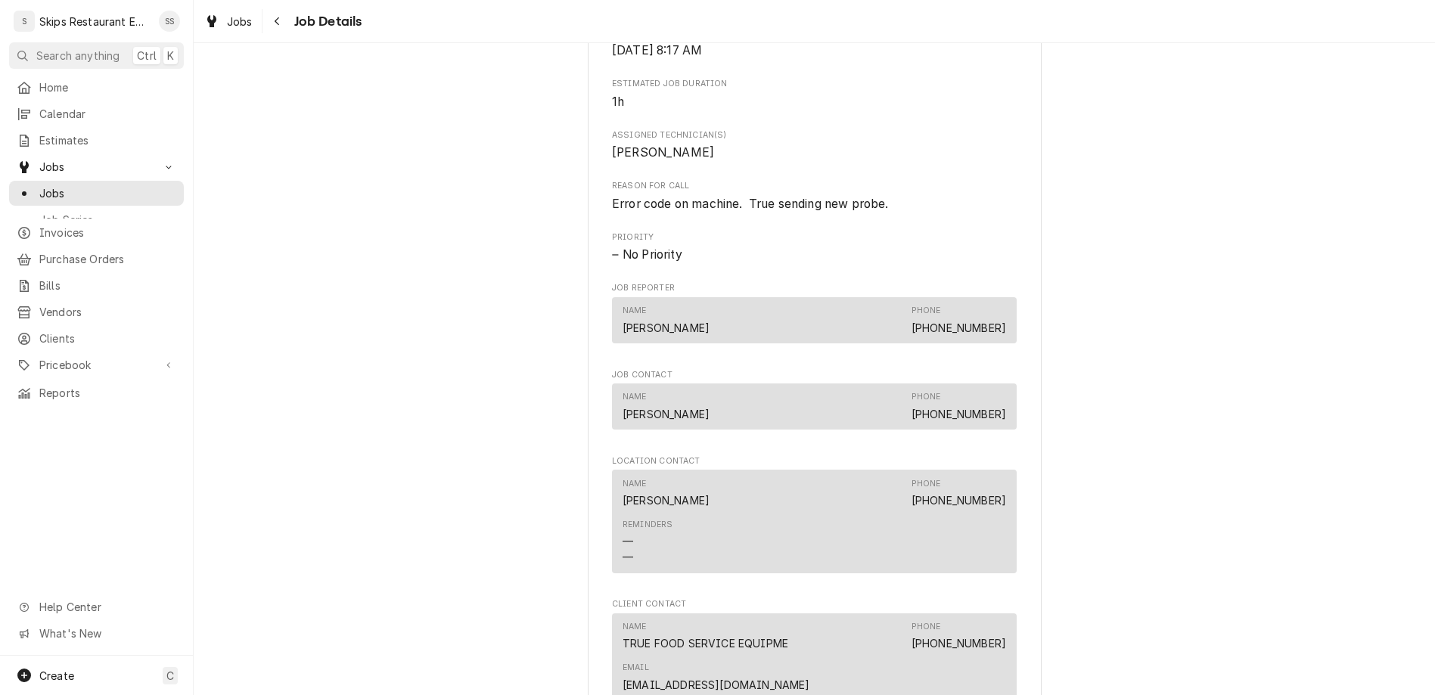
scroll to position [708, 0]
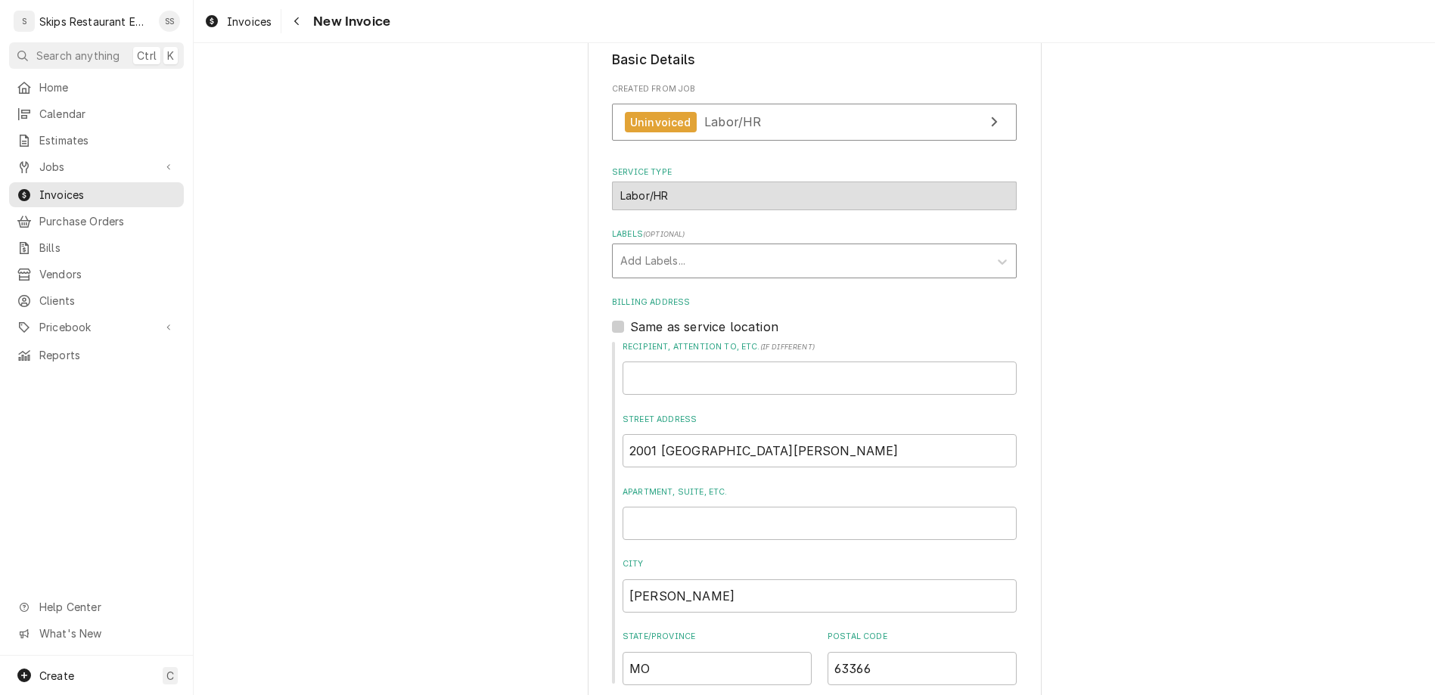
scroll to position [303, 0]
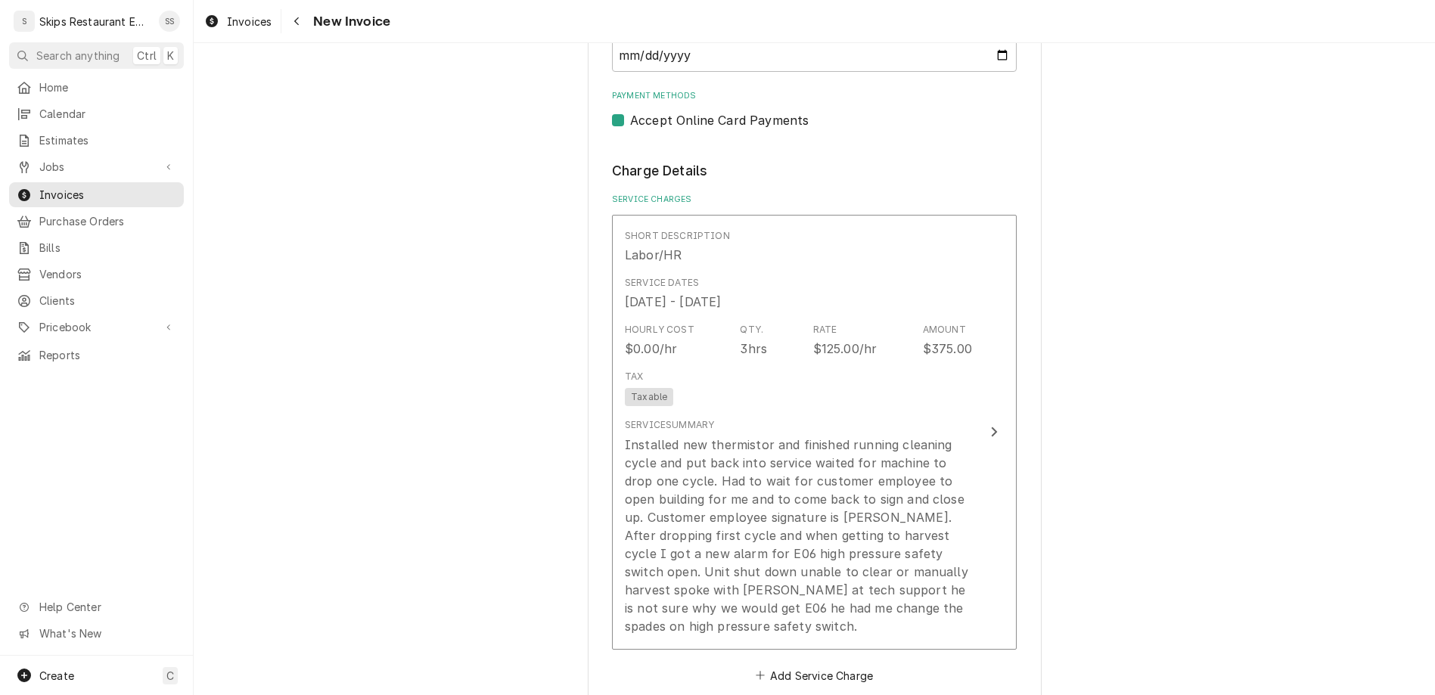
scroll to position [1365, 0]
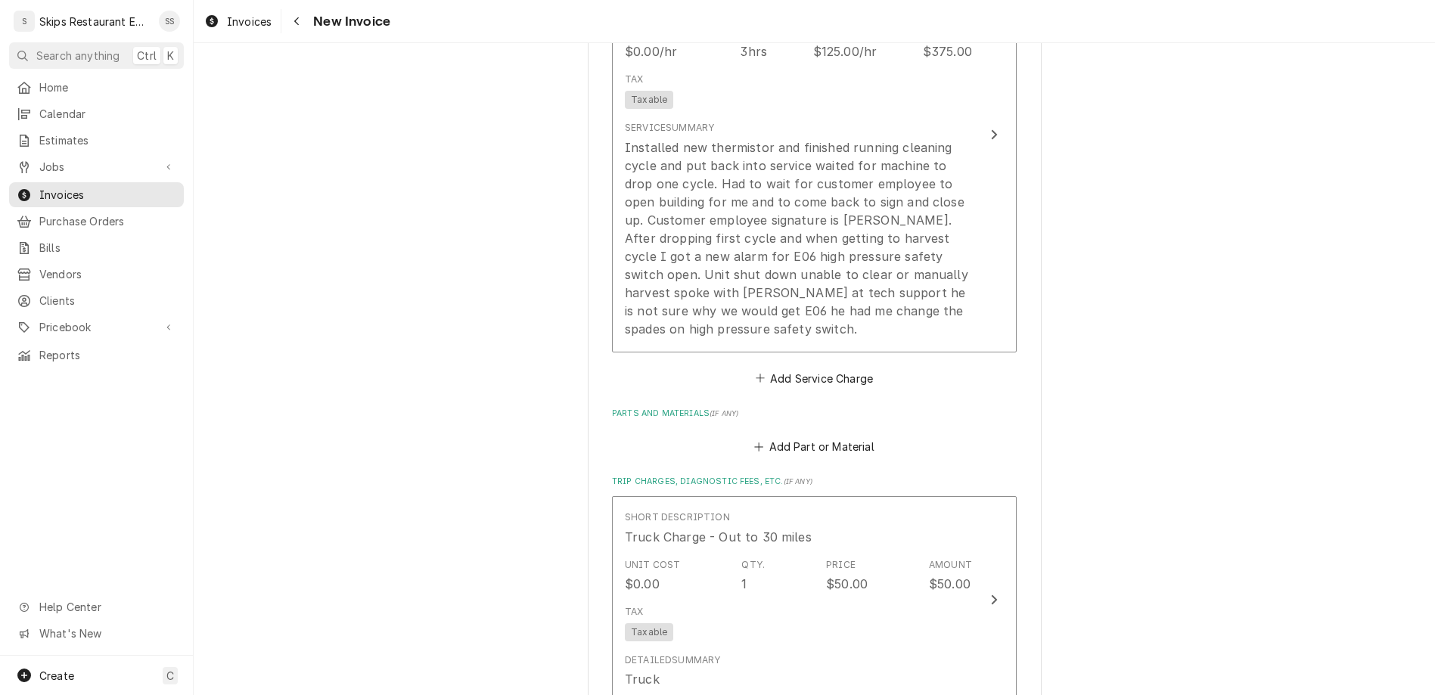
type textarea "x"
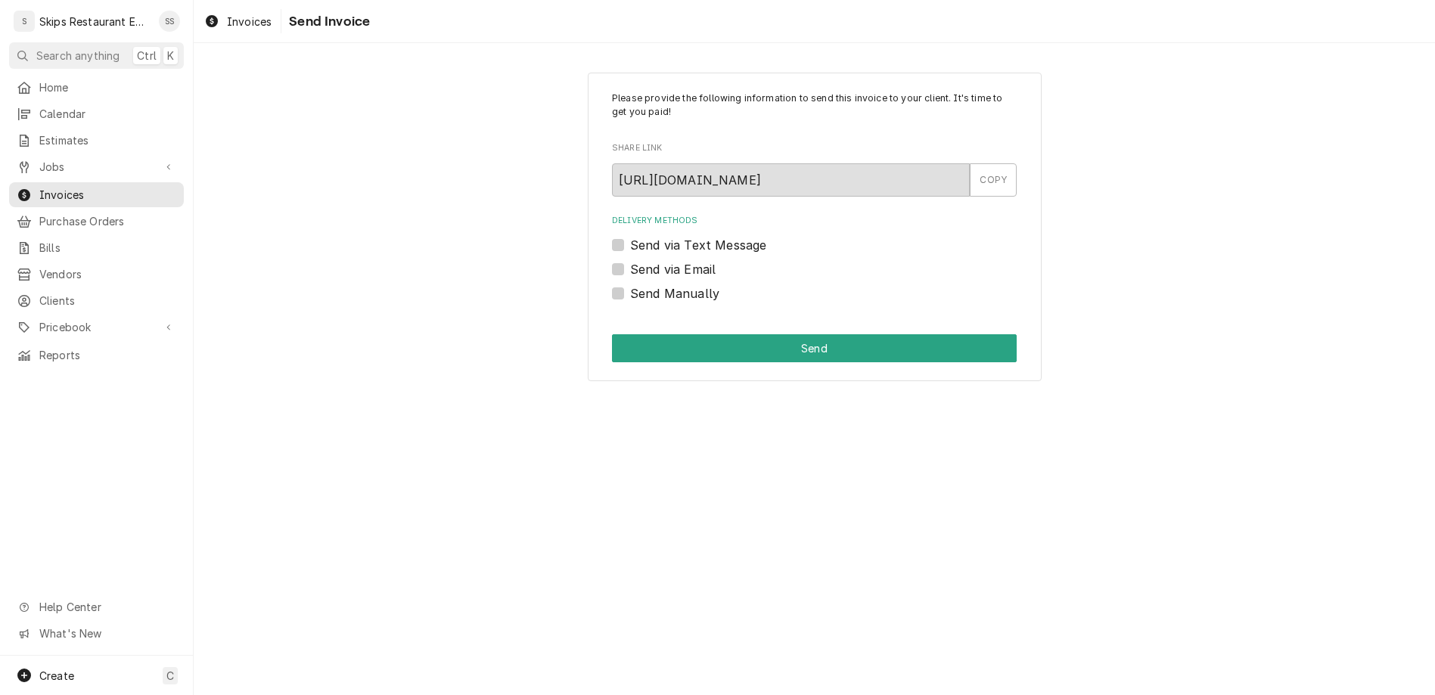
click at [645, 284] on label "Send Manually" at bounding box center [674, 293] width 89 height 18
click at [645, 284] on input "Send Manually" at bounding box center [832, 300] width 405 height 33
checkbox input "true"
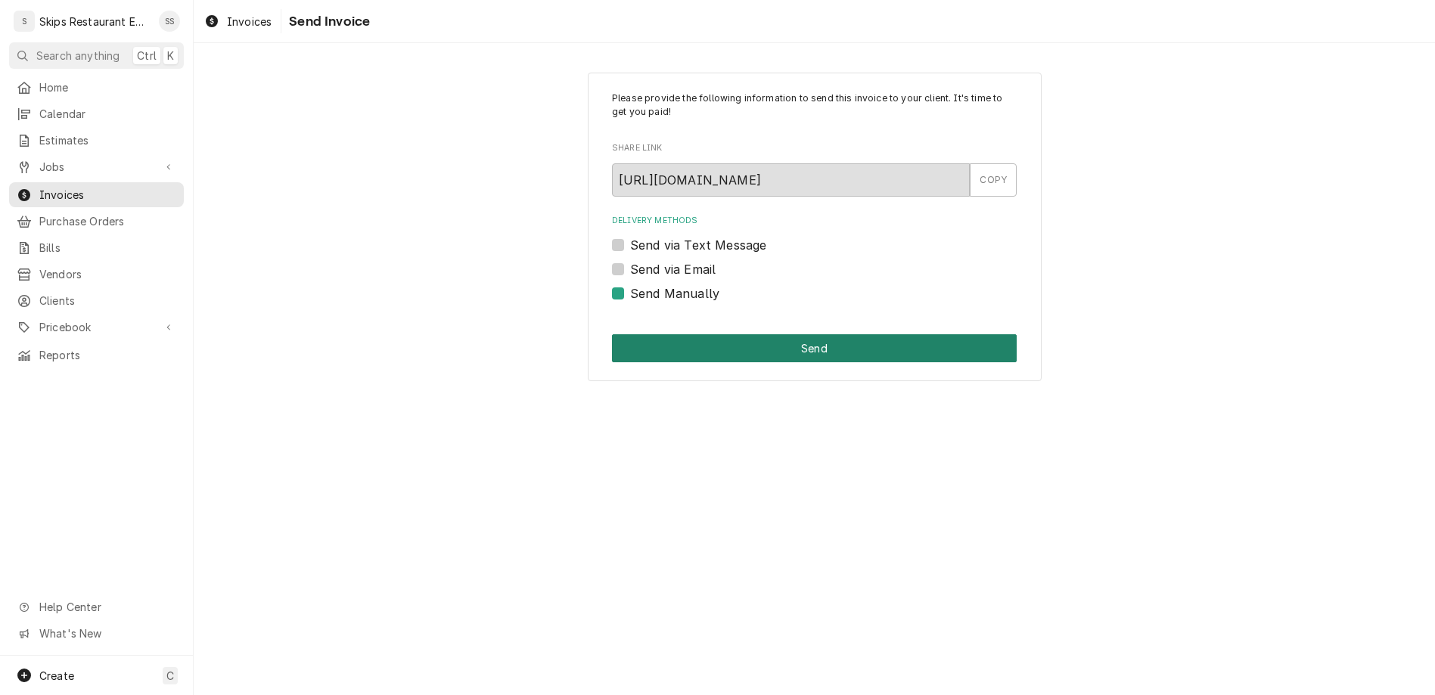
click at [748, 334] on button "Send" at bounding box center [814, 348] width 405 height 28
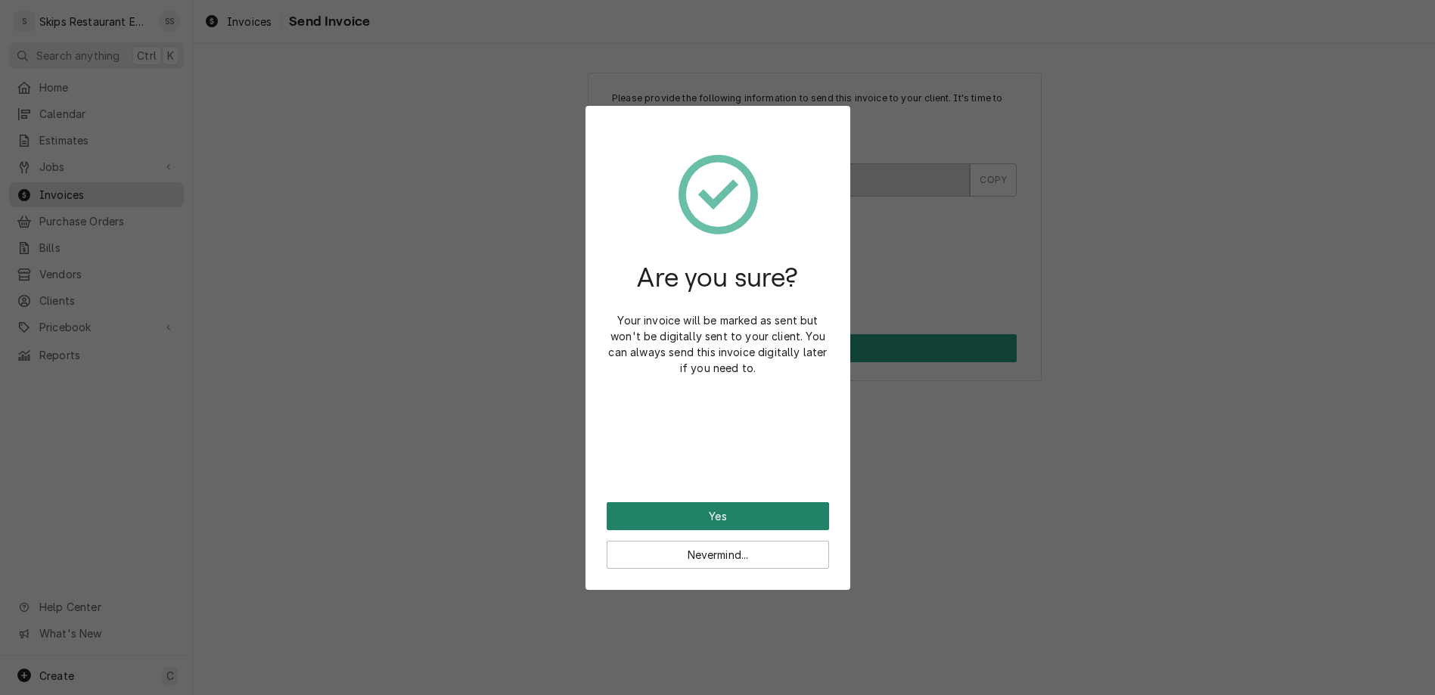
click at [721, 502] on button "Yes" at bounding box center [718, 516] width 222 height 28
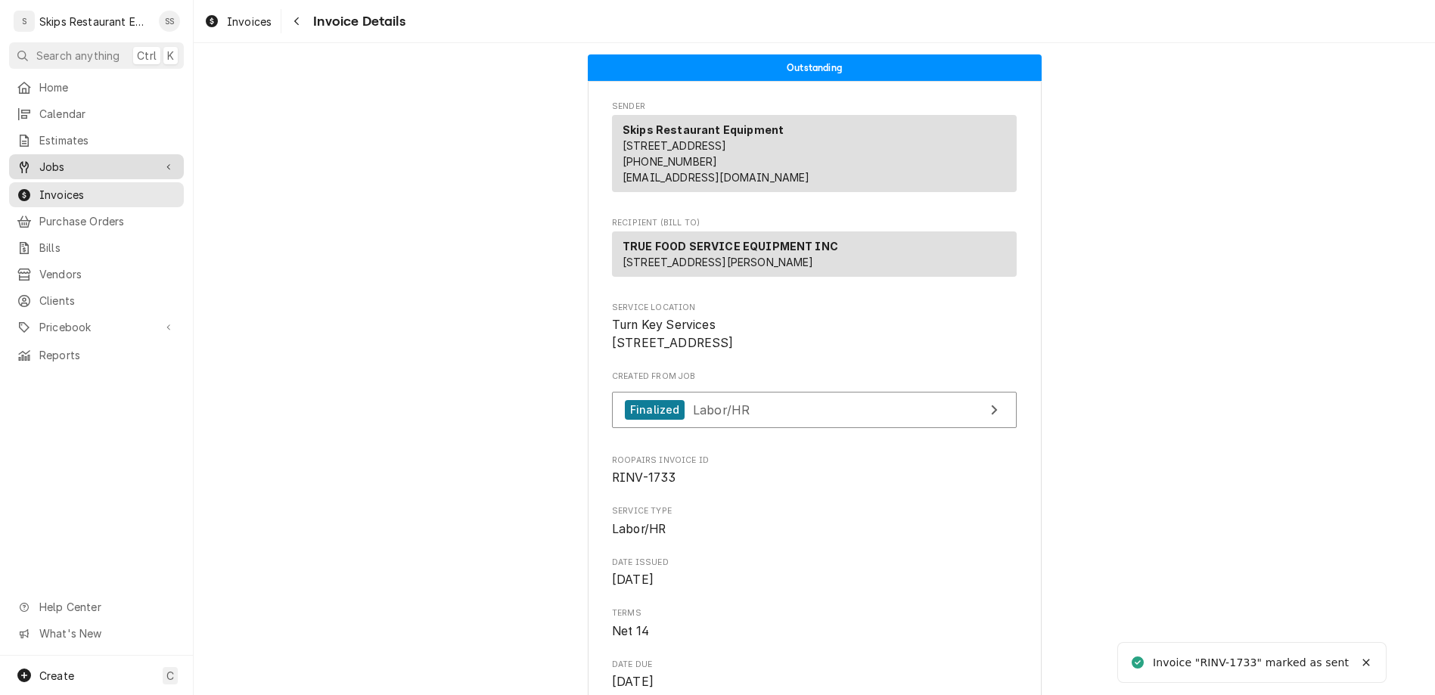
click at [52, 159] on span "Jobs" at bounding box center [96, 167] width 114 height 16
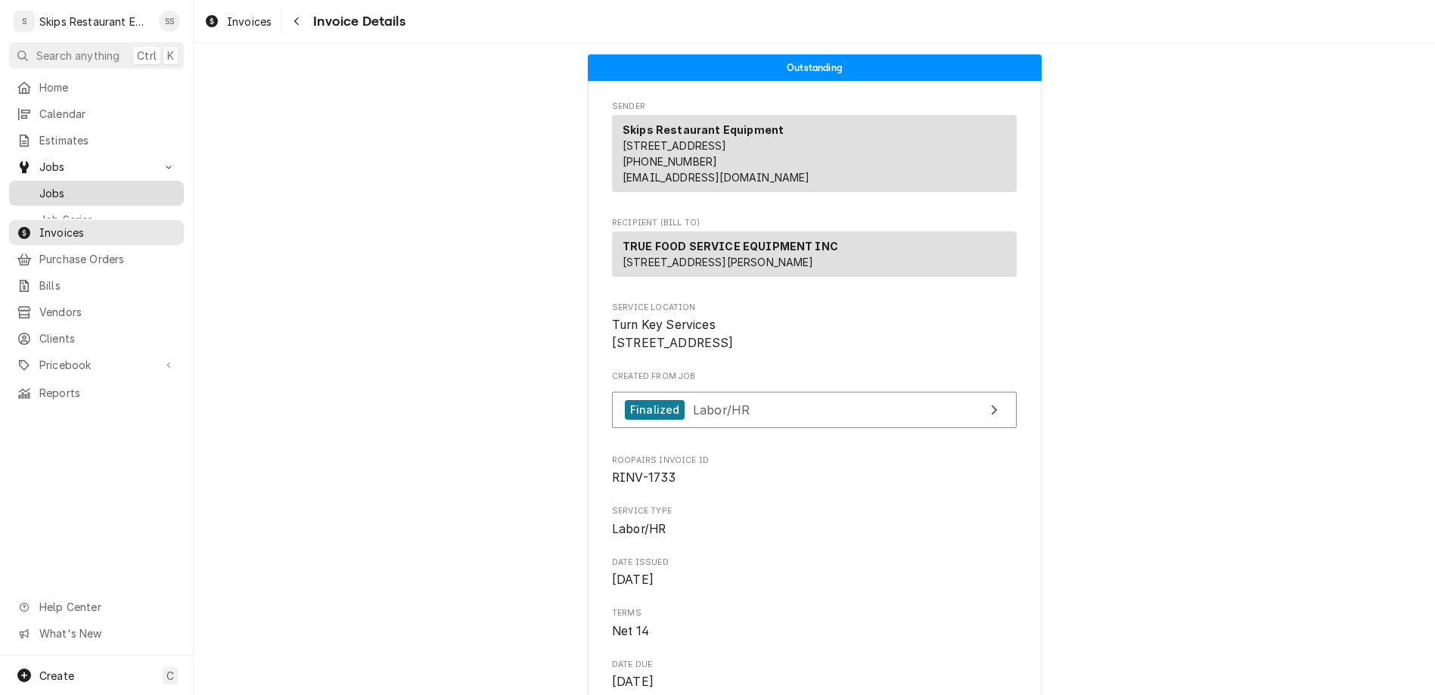
click at [44, 185] on span "Jobs" at bounding box center [107, 193] width 137 height 16
